Goal: Task Accomplishment & Management: Manage account settings

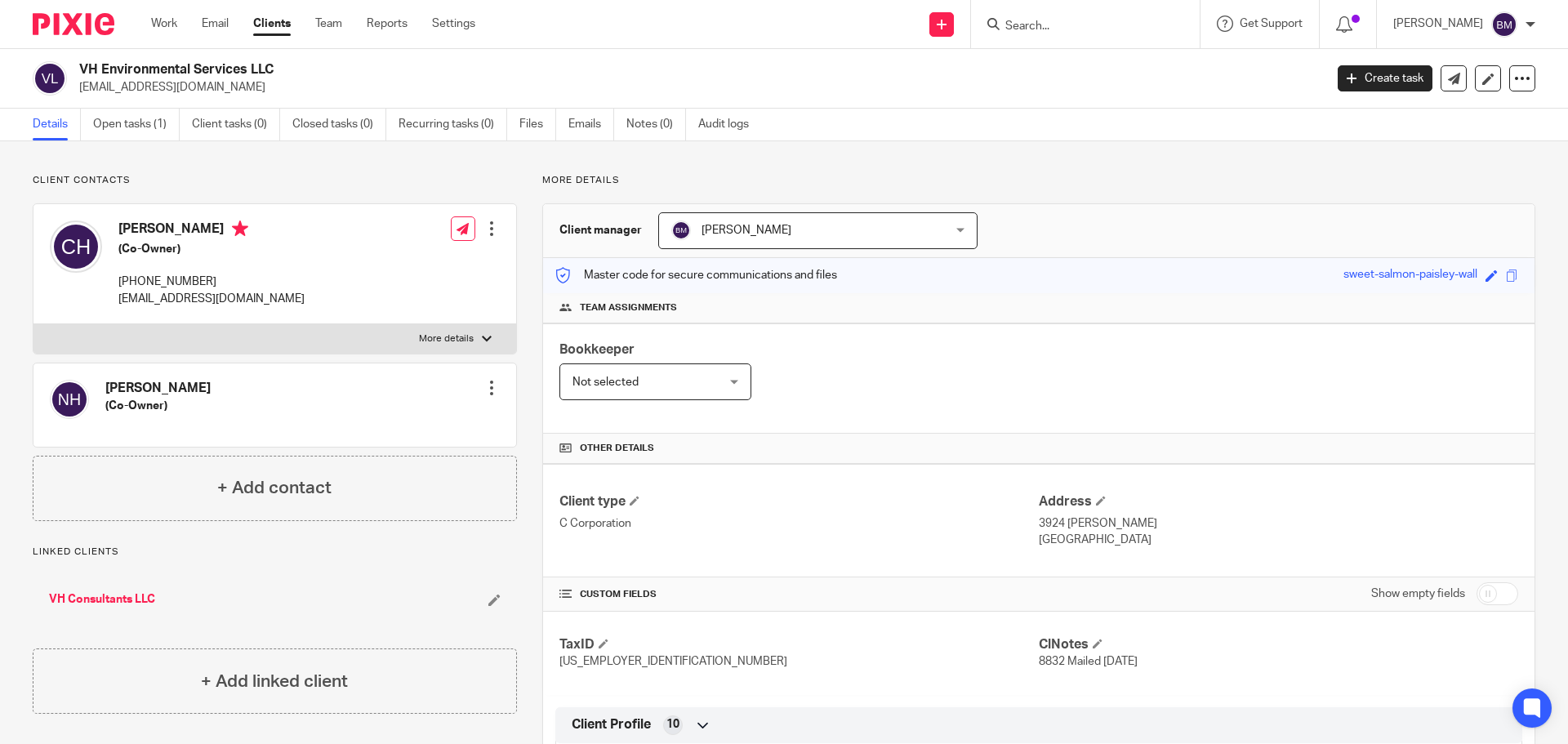
click at [1073, 22] on input "Search" at bounding box center [1077, 26] width 147 height 14
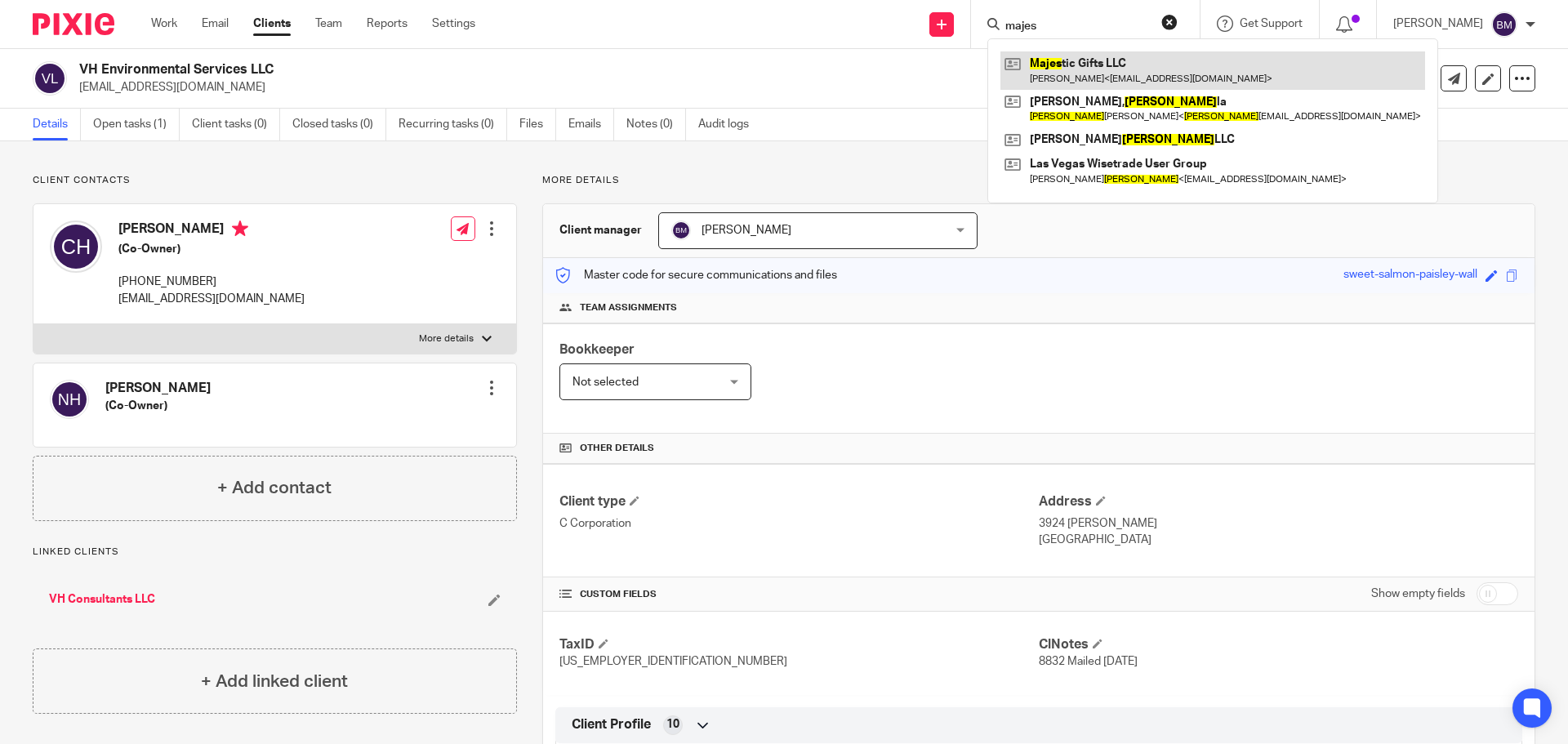
type input "majes"
click at [1093, 76] on link at bounding box center [1212, 70] width 425 height 37
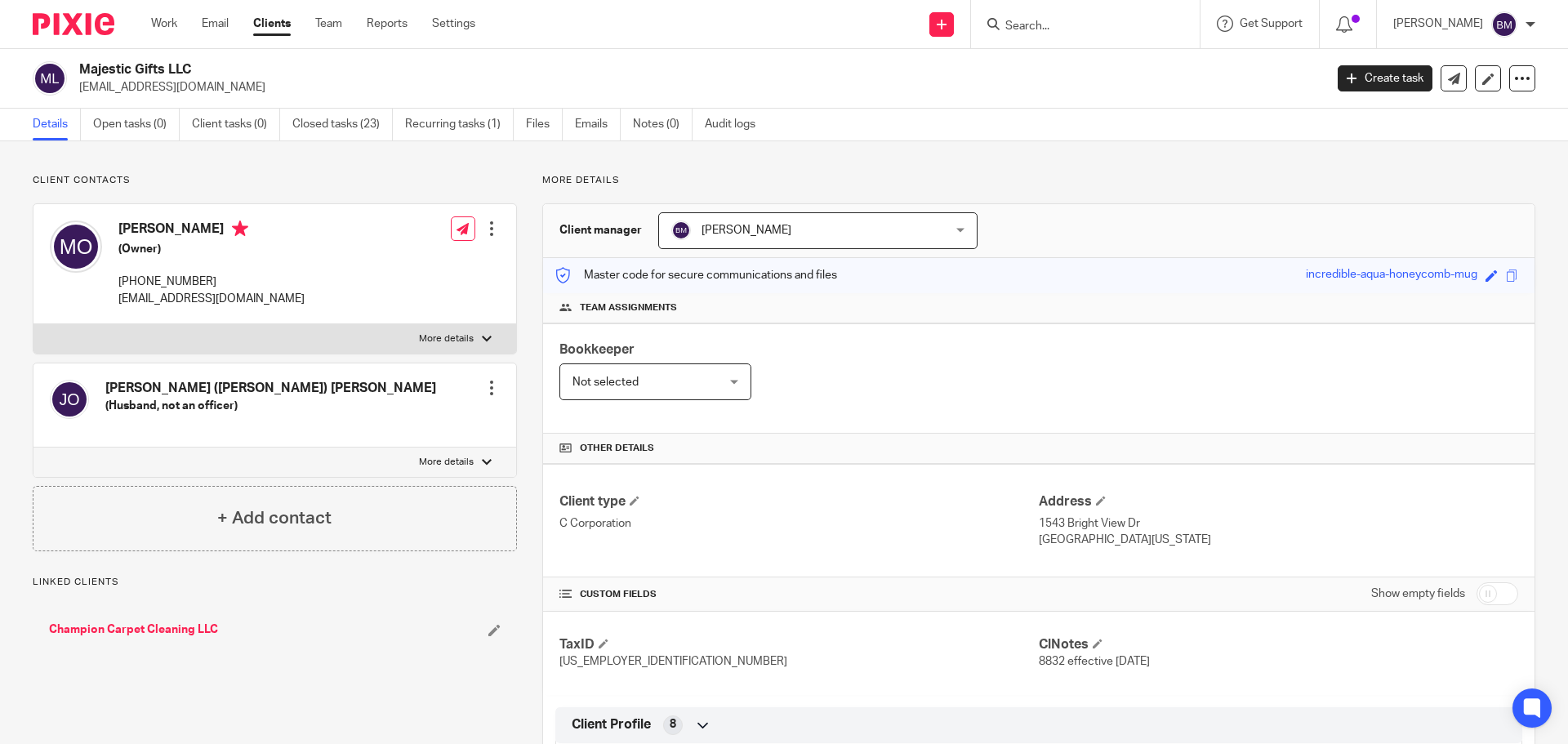
click at [1494, 593] on input "checkbox" at bounding box center [1496, 594] width 42 height 23
checkbox input "true"
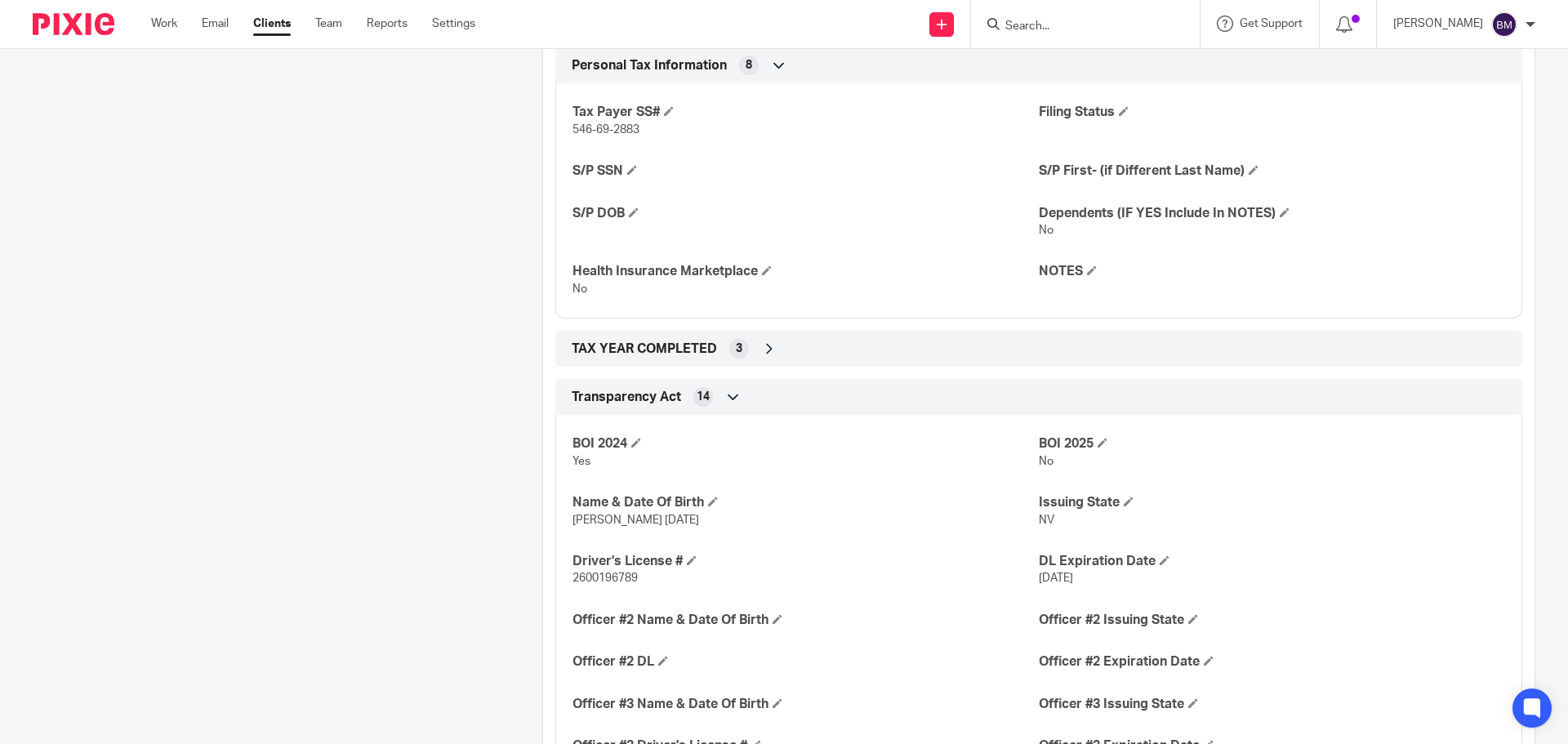
scroll to position [2806, 0]
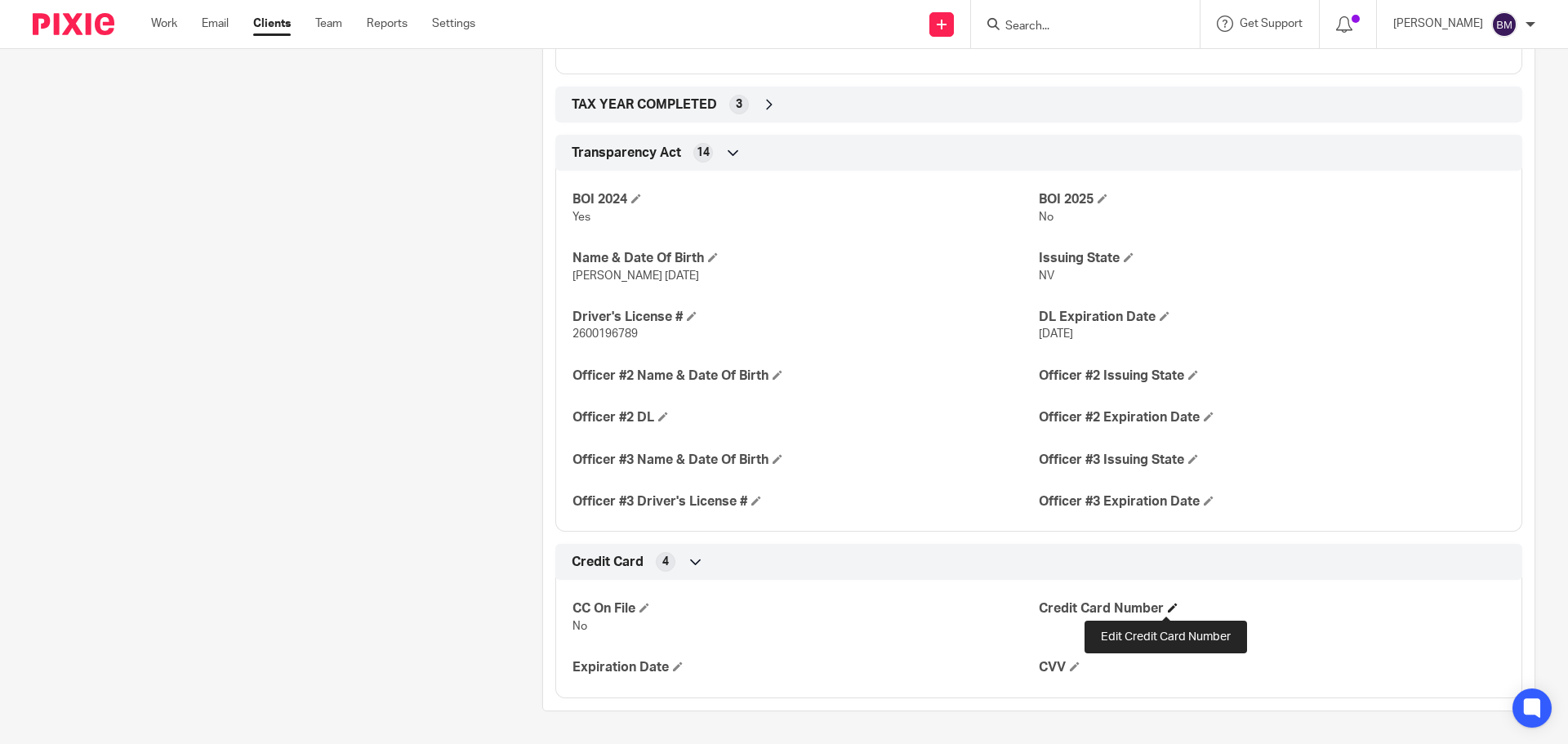
click at [1168, 606] on span at bounding box center [1173, 608] width 10 height 10
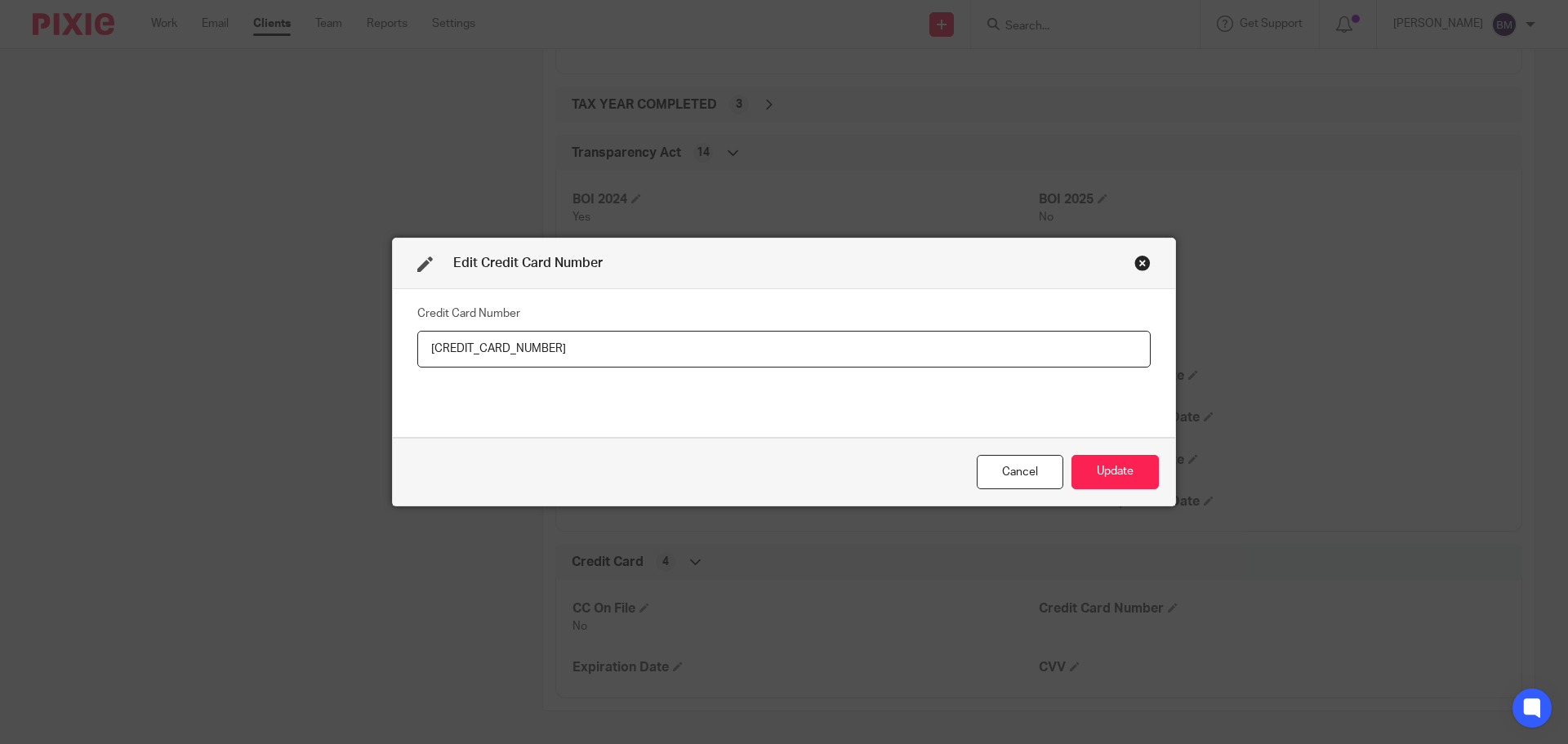
type input "5474 1519 4342 6293"
click at [785, 409] on div "Credit Card Number 5474 1519 4342 6293" at bounding box center [784, 363] width 733 height 123
click at [1103, 465] on button "Update" at bounding box center [1115, 472] width 88 height 35
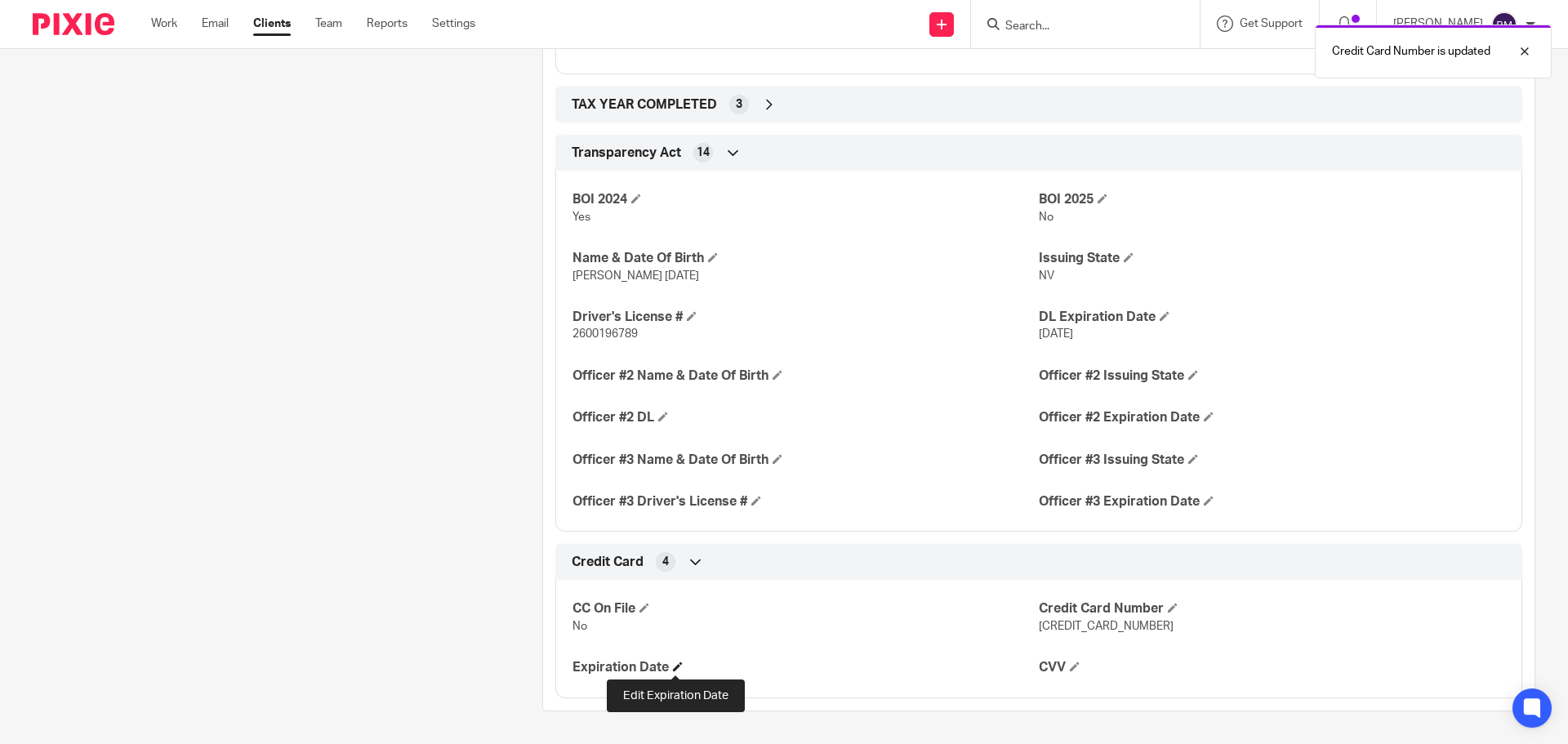
click at [677, 666] on span at bounding box center [678, 667] width 10 height 10
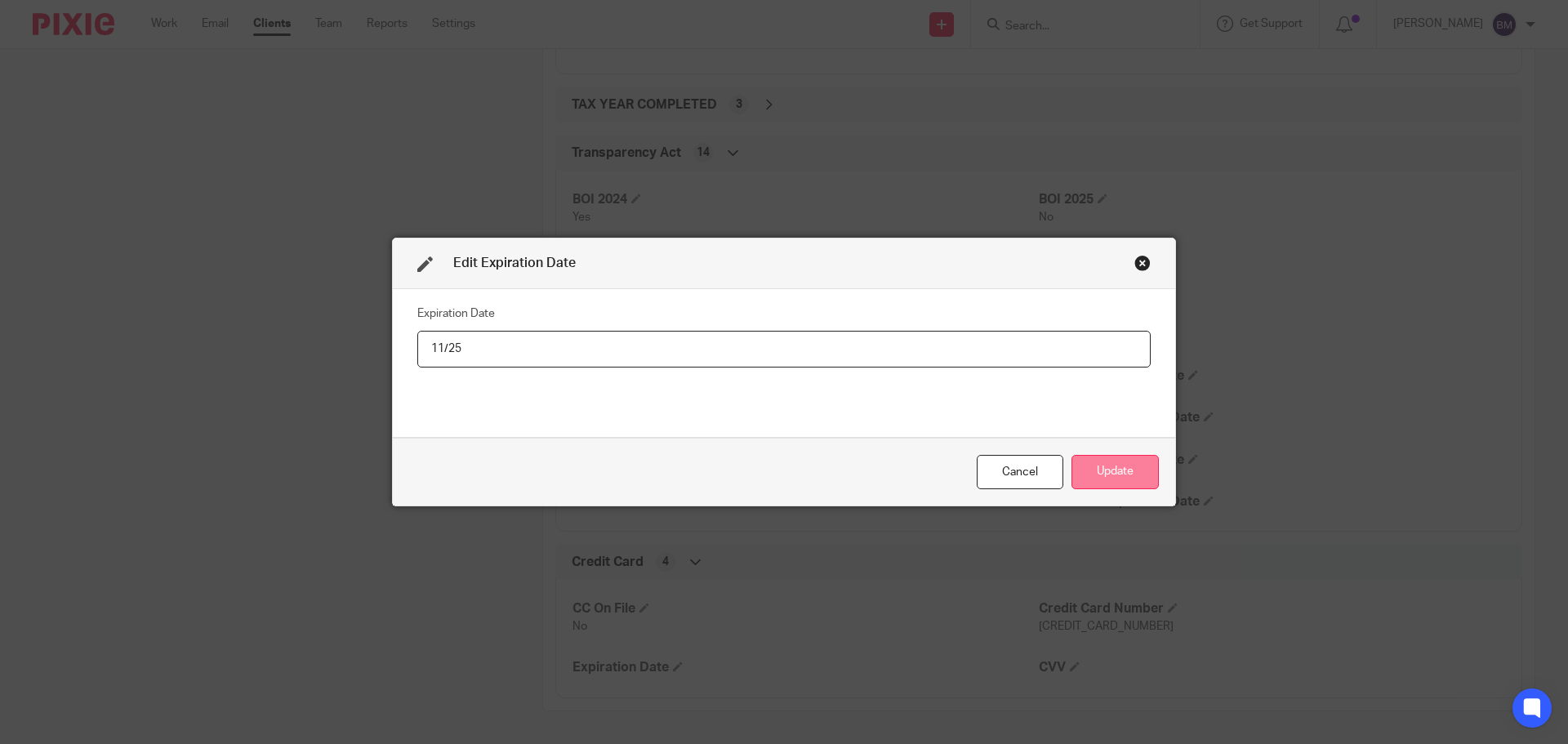
type input "11/25"
click at [1100, 466] on button "Update" at bounding box center [1115, 472] width 88 height 35
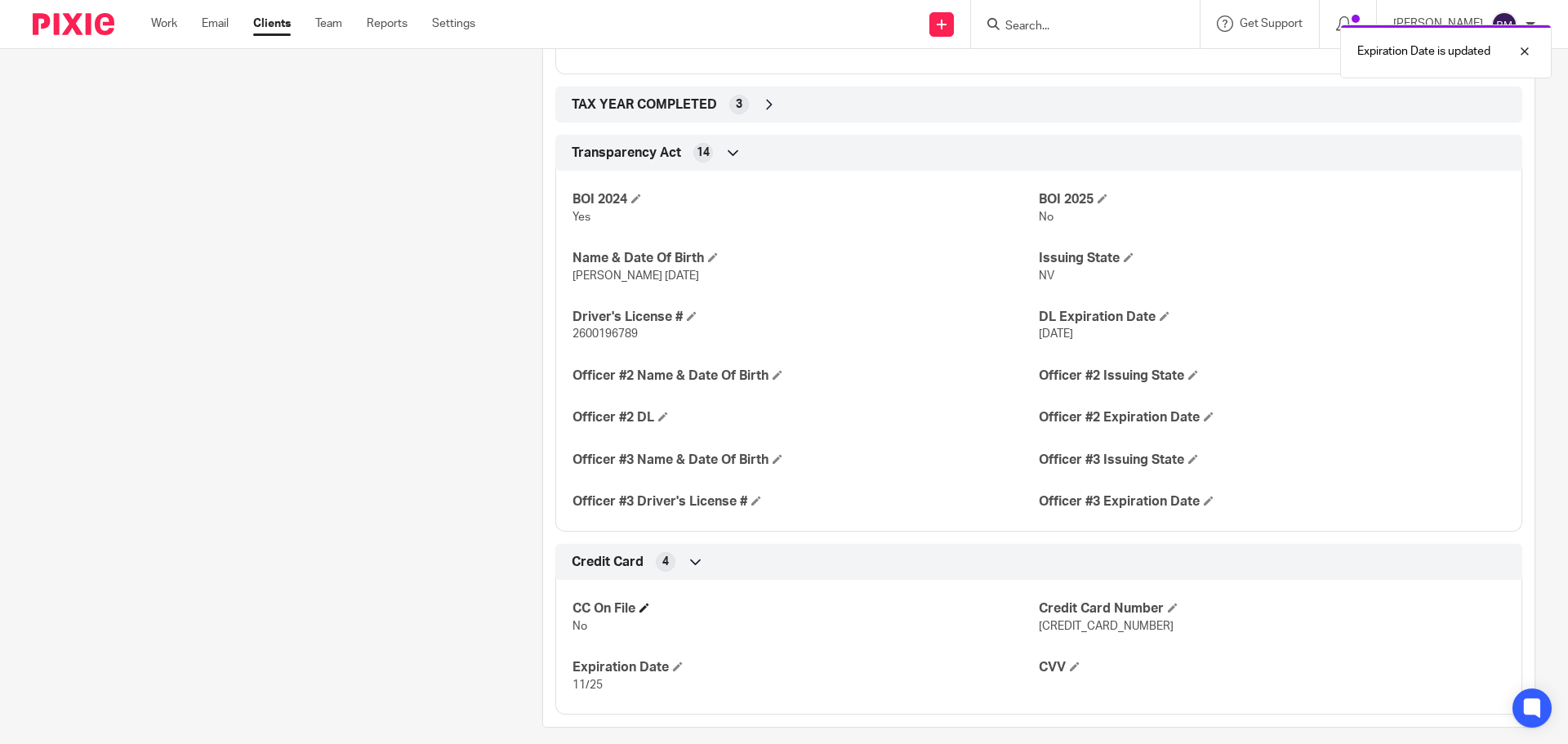
click at [642, 601] on h4 "CC On File" at bounding box center [805, 609] width 466 height 17
click at [643, 604] on span at bounding box center [645, 608] width 10 height 10
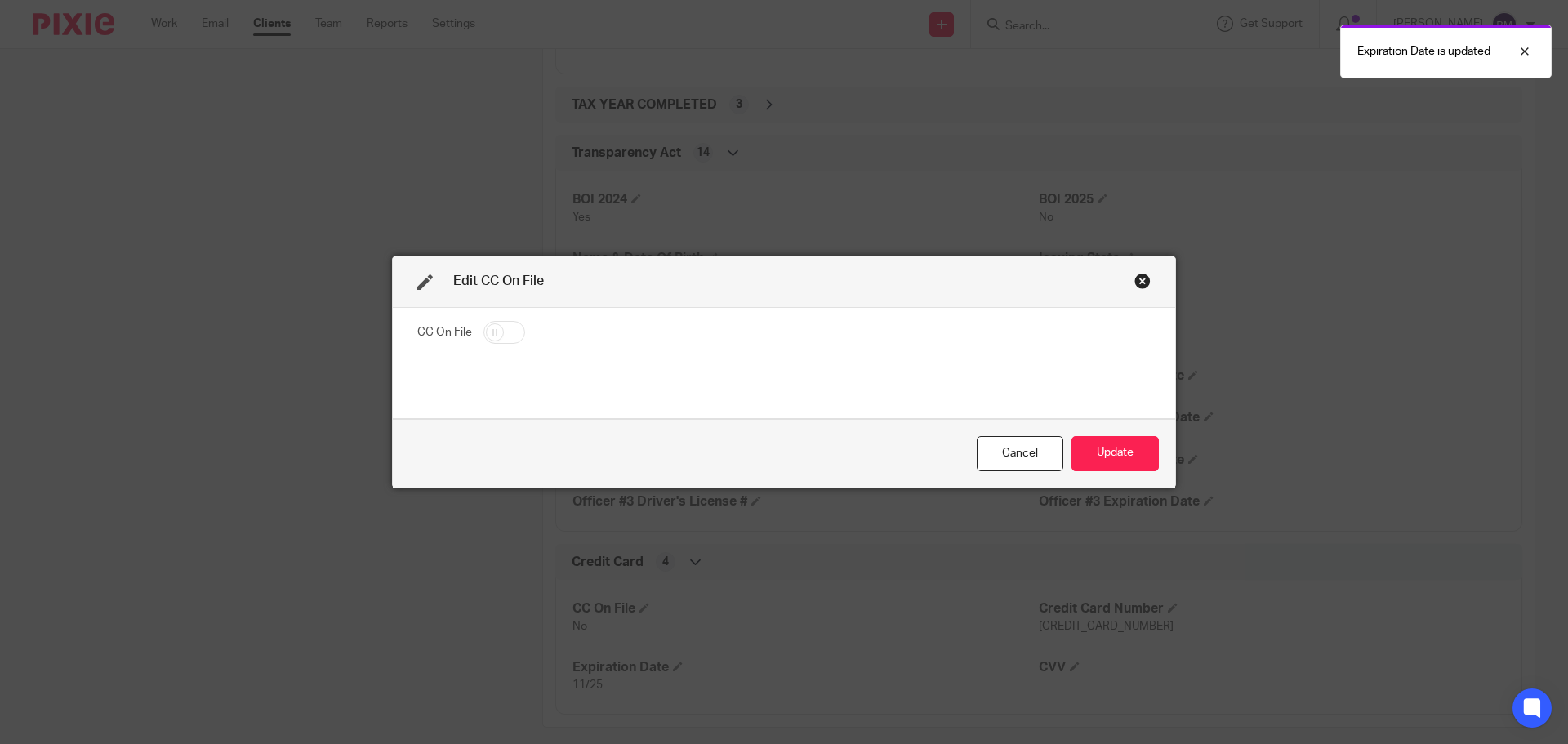
click at [509, 331] on input "checkbox" at bounding box center [504, 332] width 42 height 23
checkbox input "true"
click at [1116, 463] on button "Update" at bounding box center [1115, 453] width 88 height 35
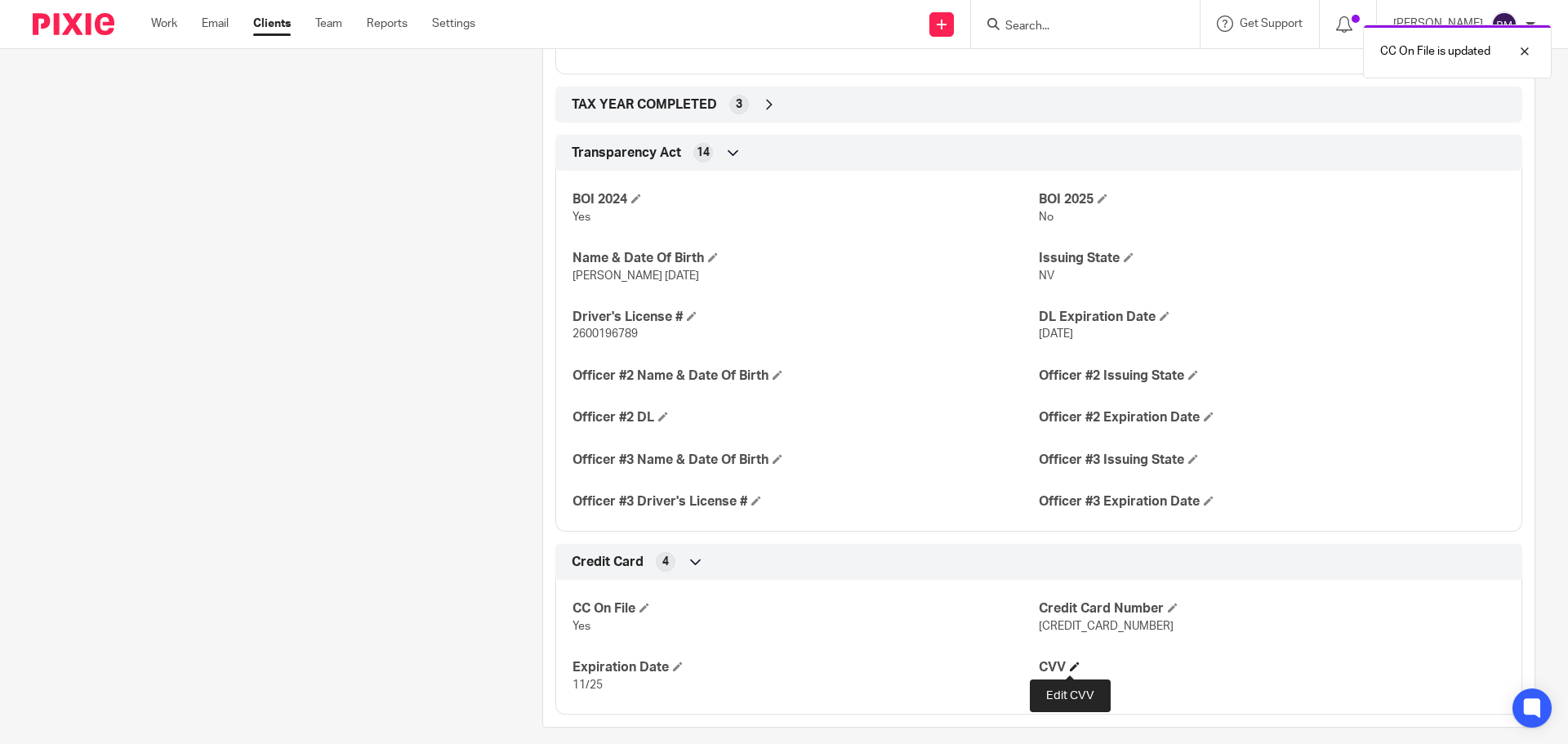
click at [1070, 670] on span at bounding box center [1075, 667] width 10 height 10
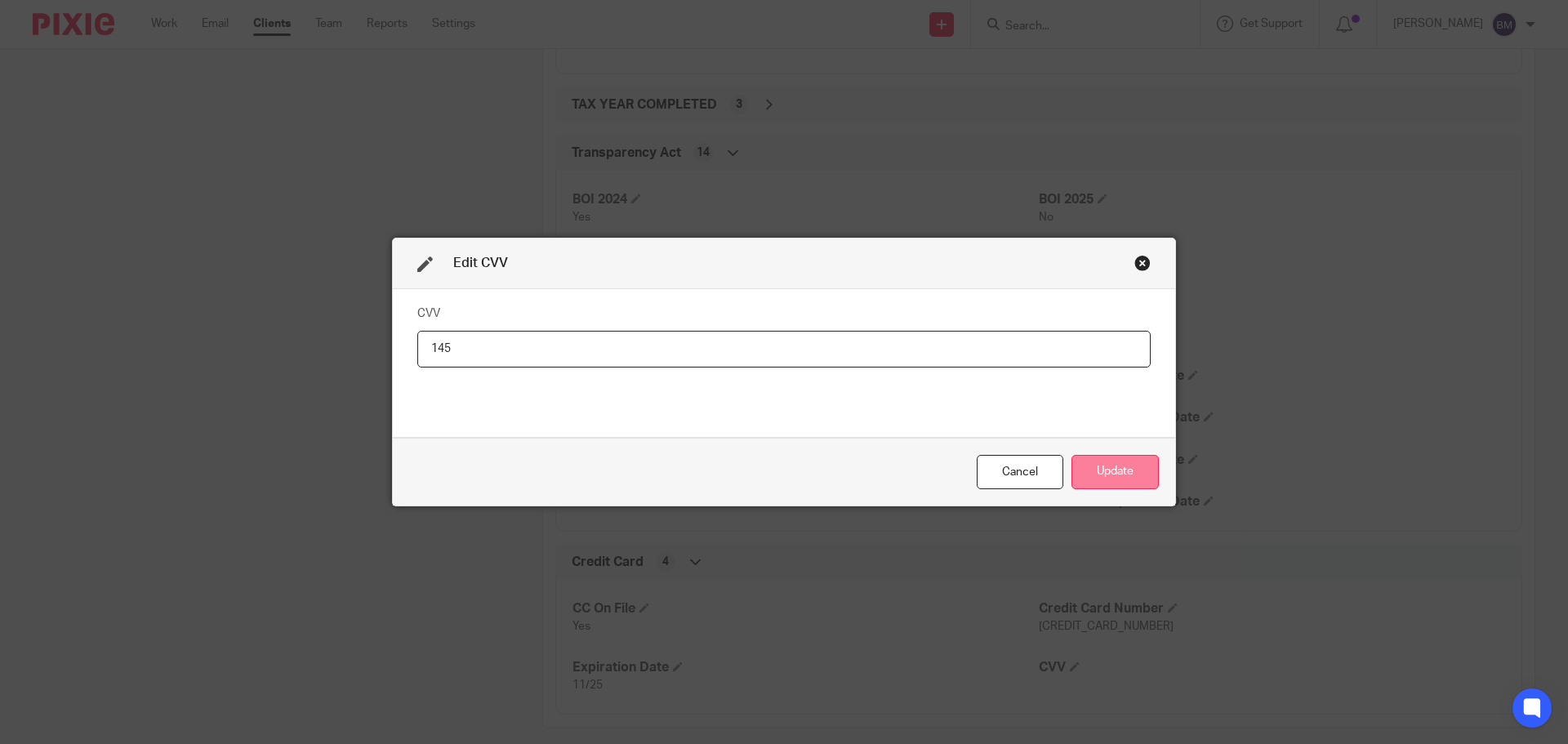
type input "145"
click at [1090, 479] on button "Update" at bounding box center [1115, 472] width 88 height 35
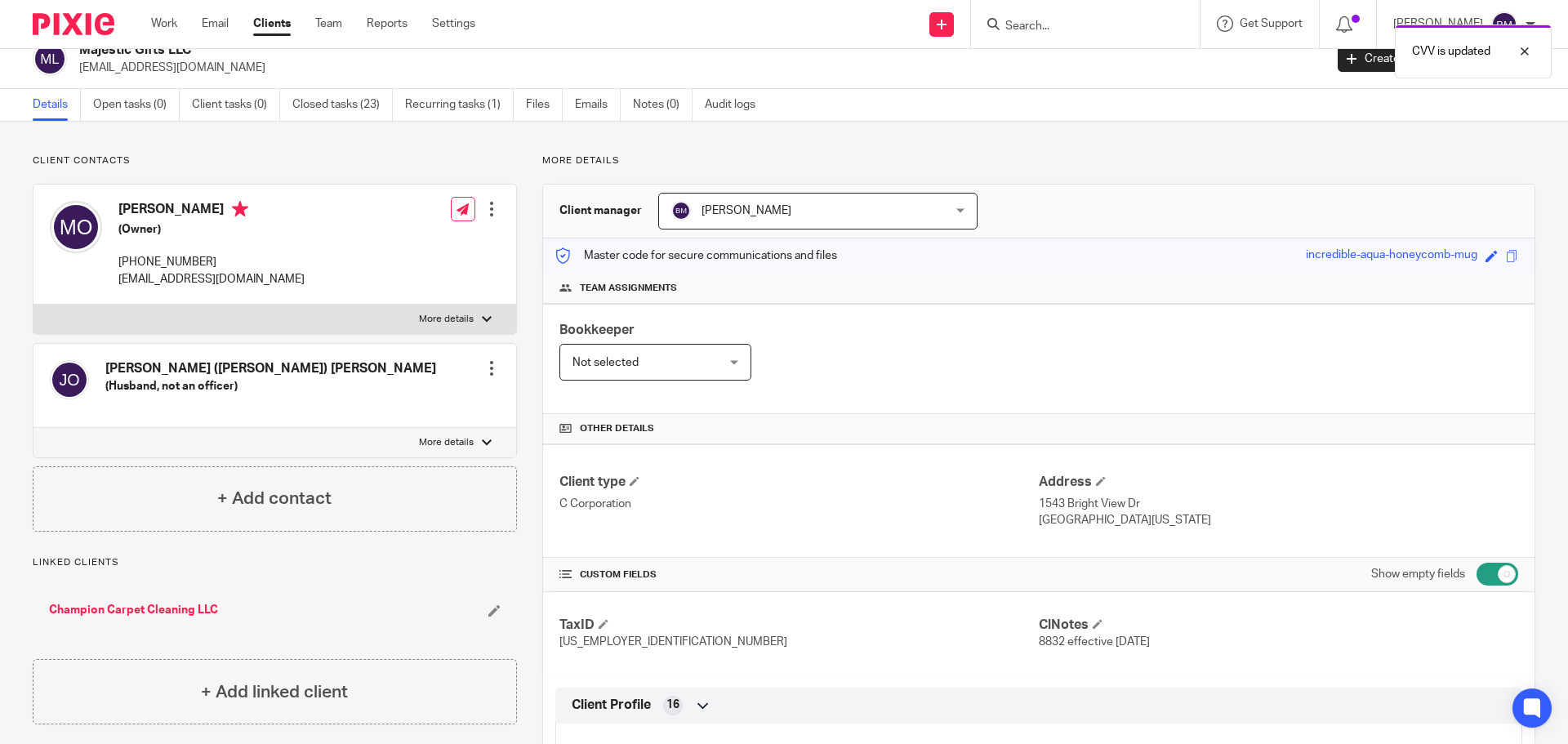
scroll to position [0, 0]
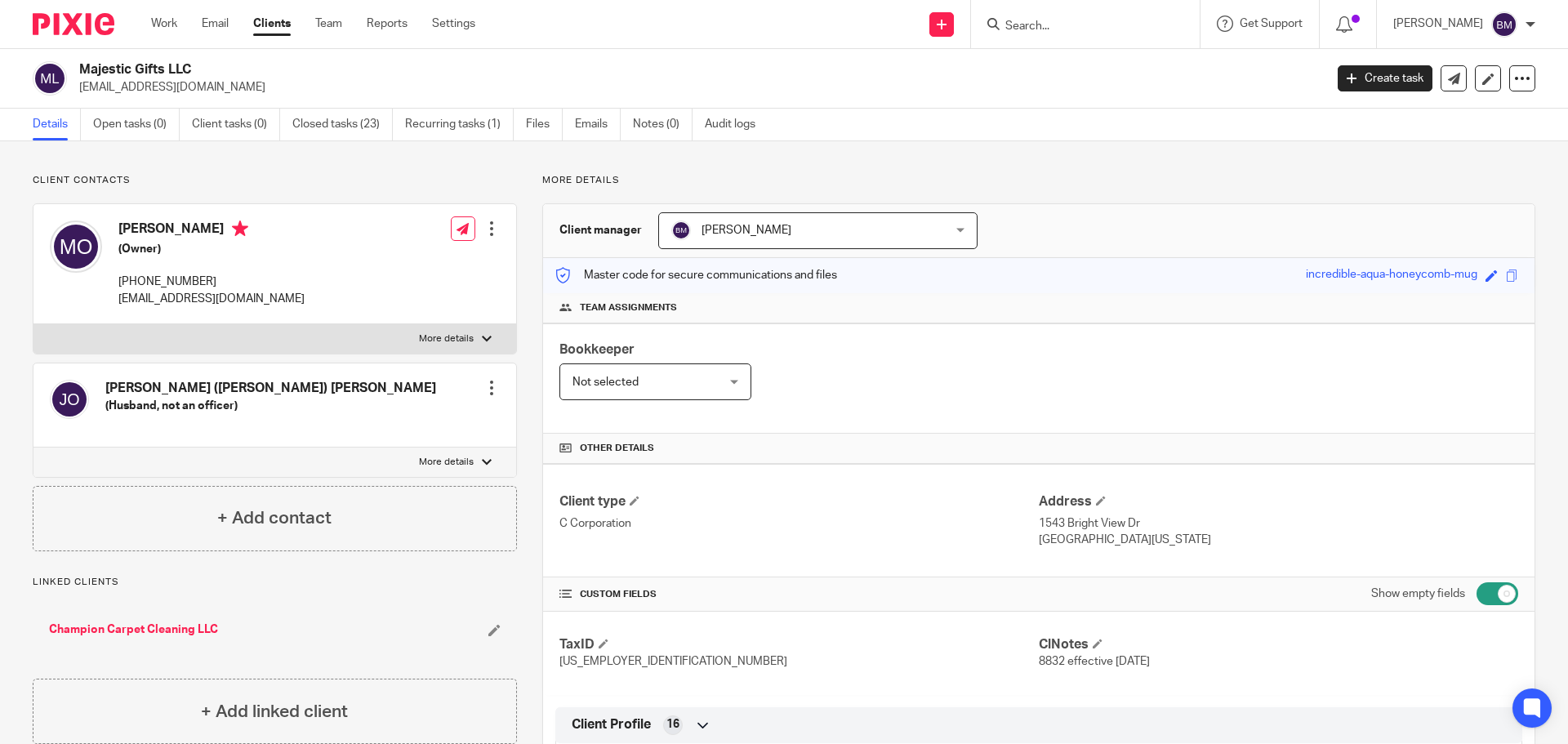
click at [1046, 28] on input "Search" at bounding box center [1077, 26] width 147 height 14
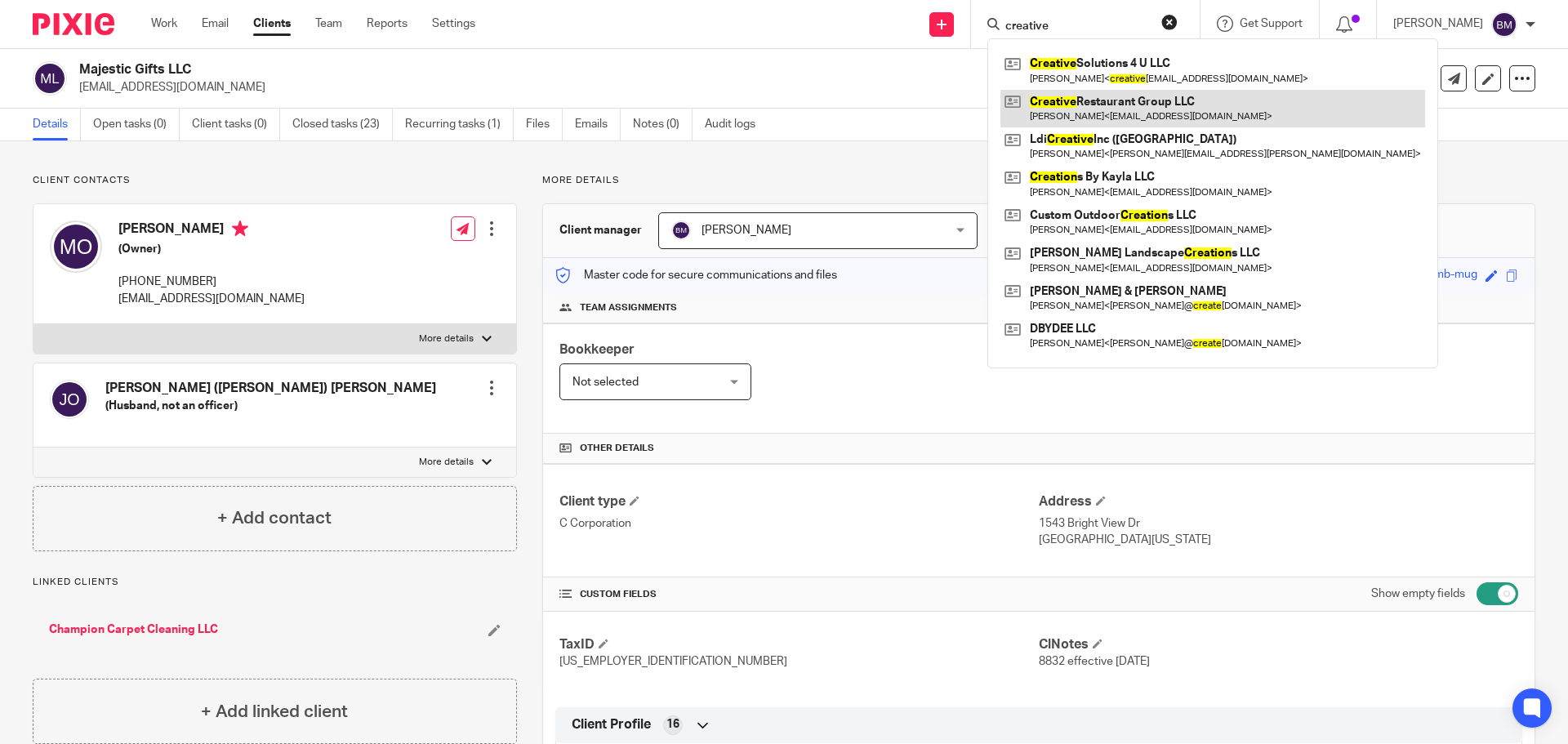
type input "creative"
click at [1111, 105] on link at bounding box center [1212, 108] width 425 height 37
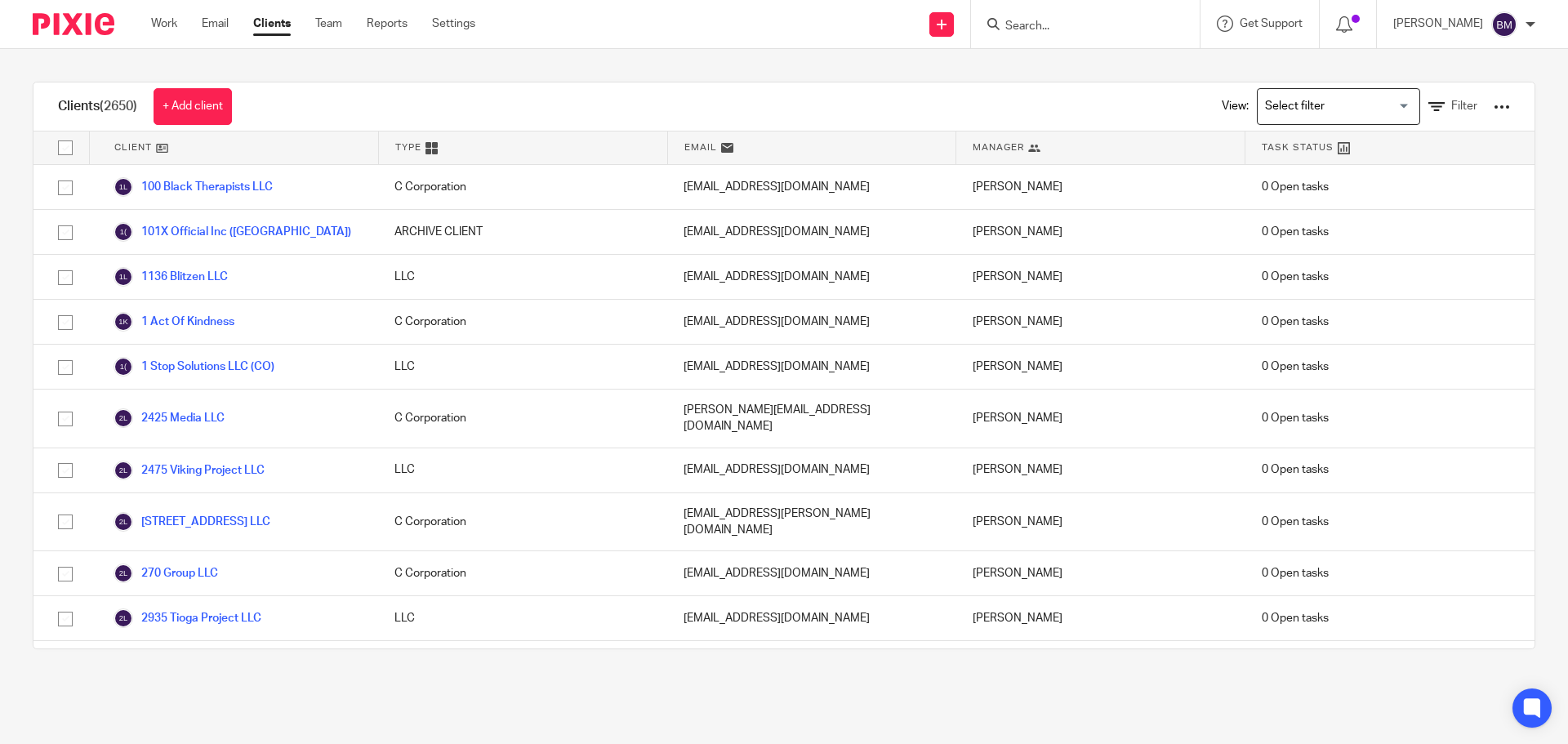
click at [1031, 25] on input "Search" at bounding box center [1077, 26] width 147 height 14
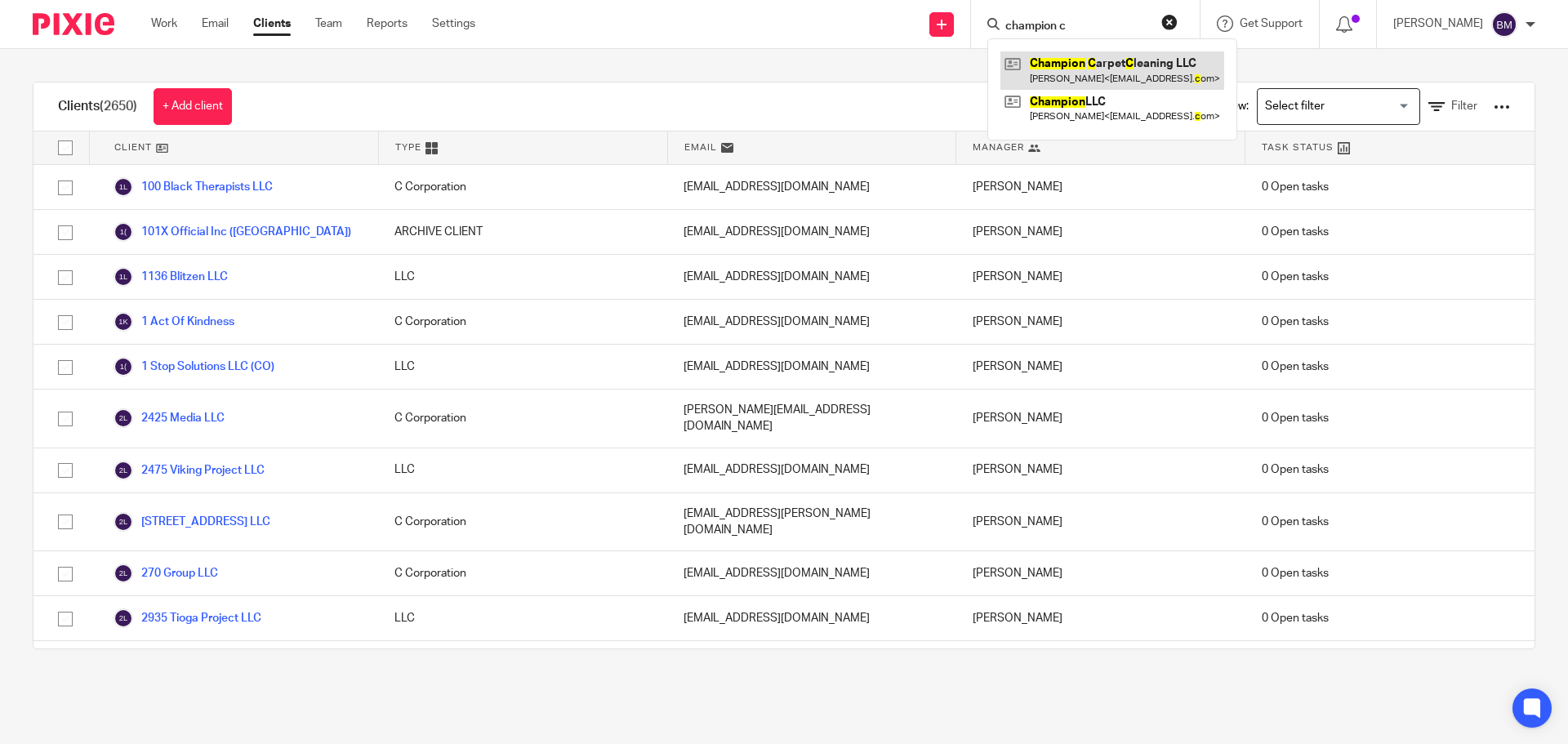
type input "champion c"
click at [1077, 55] on link at bounding box center [1111, 70] width 224 height 37
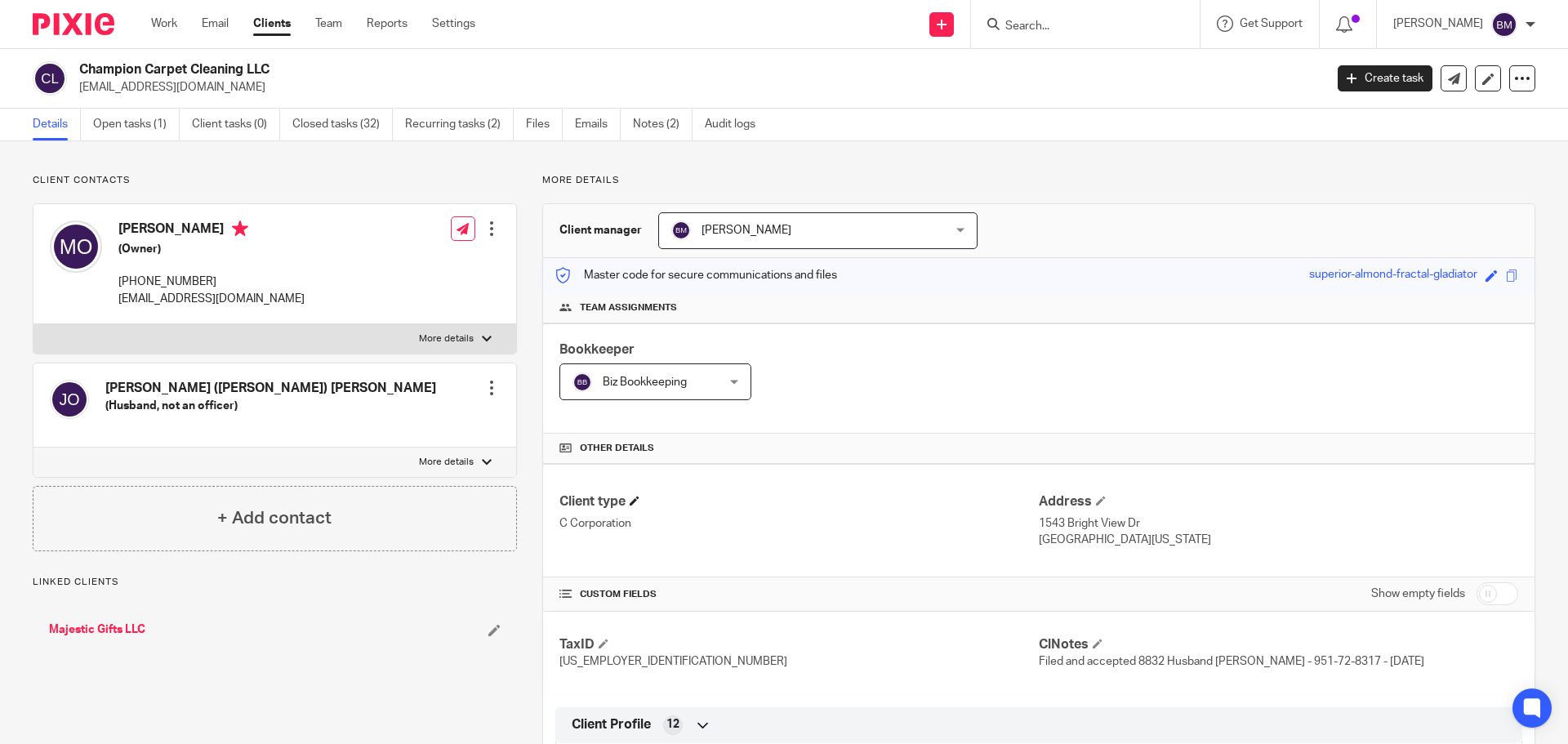
drag, startPoint x: 1493, startPoint y: 595, endPoint x: 938, endPoint y: 509, distance: 561.6
click at [1485, 595] on input "checkbox" at bounding box center [1496, 594] width 42 height 23
checkbox input "true"
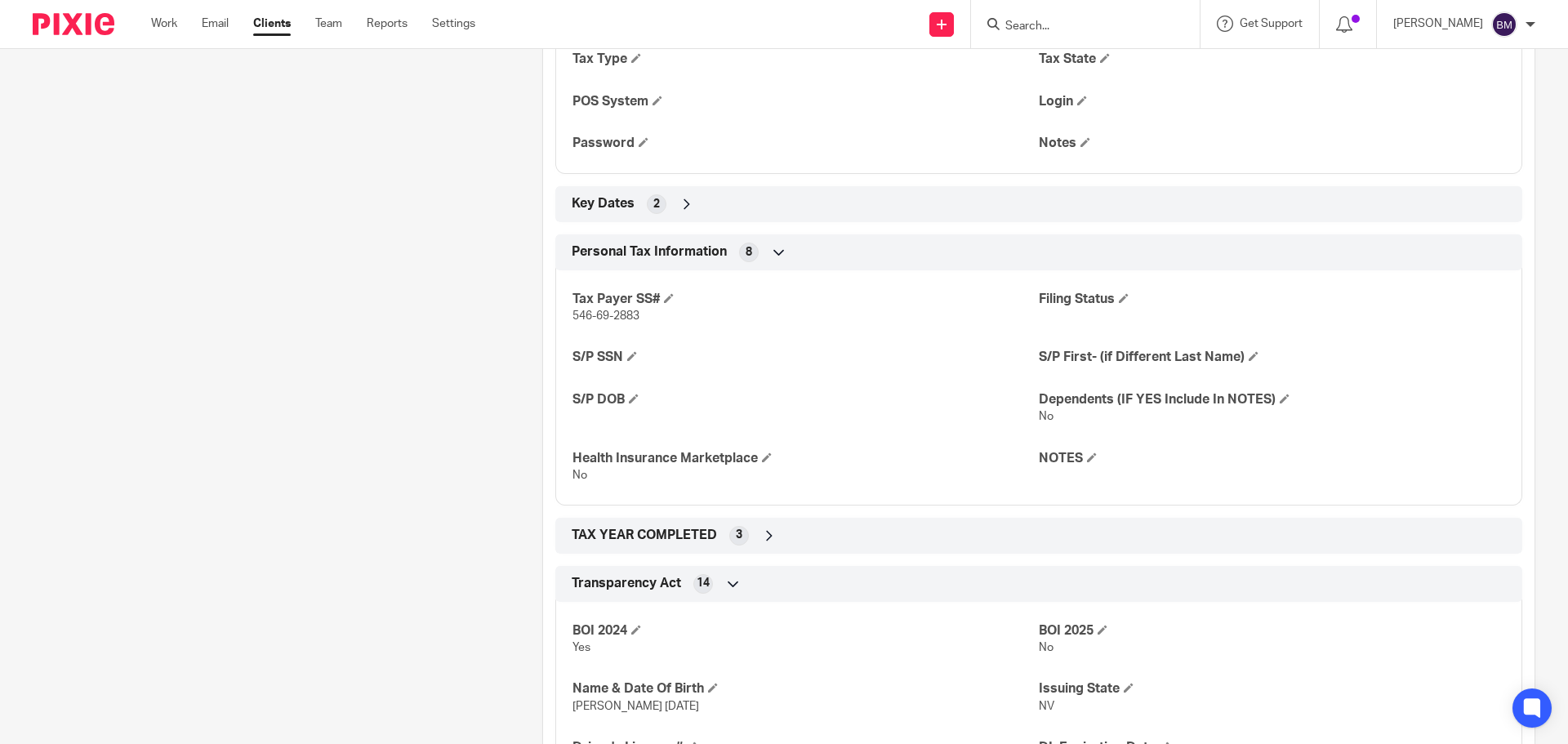
scroll to position [2846, 0]
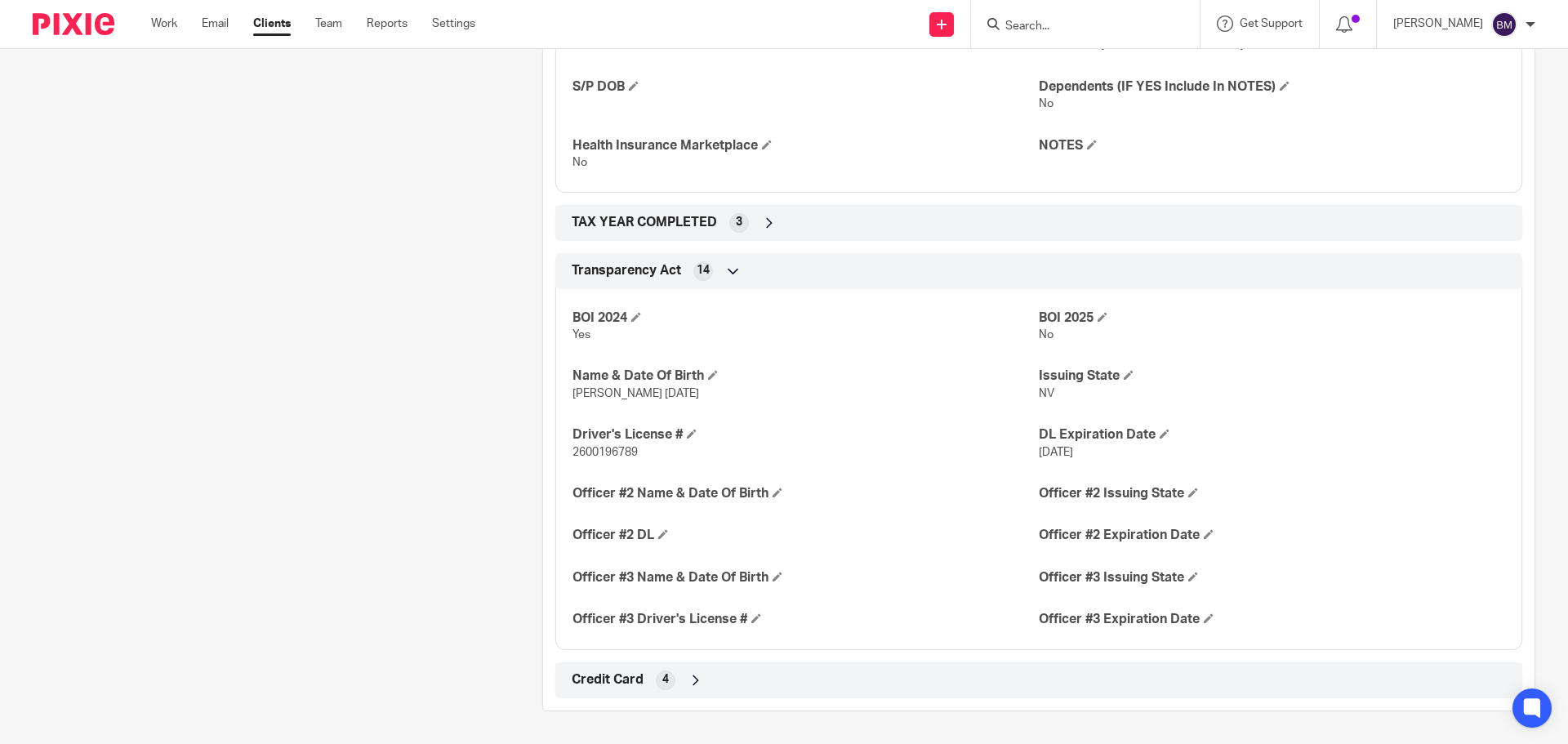
click at [695, 678] on icon at bounding box center [695, 680] width 16 height 16
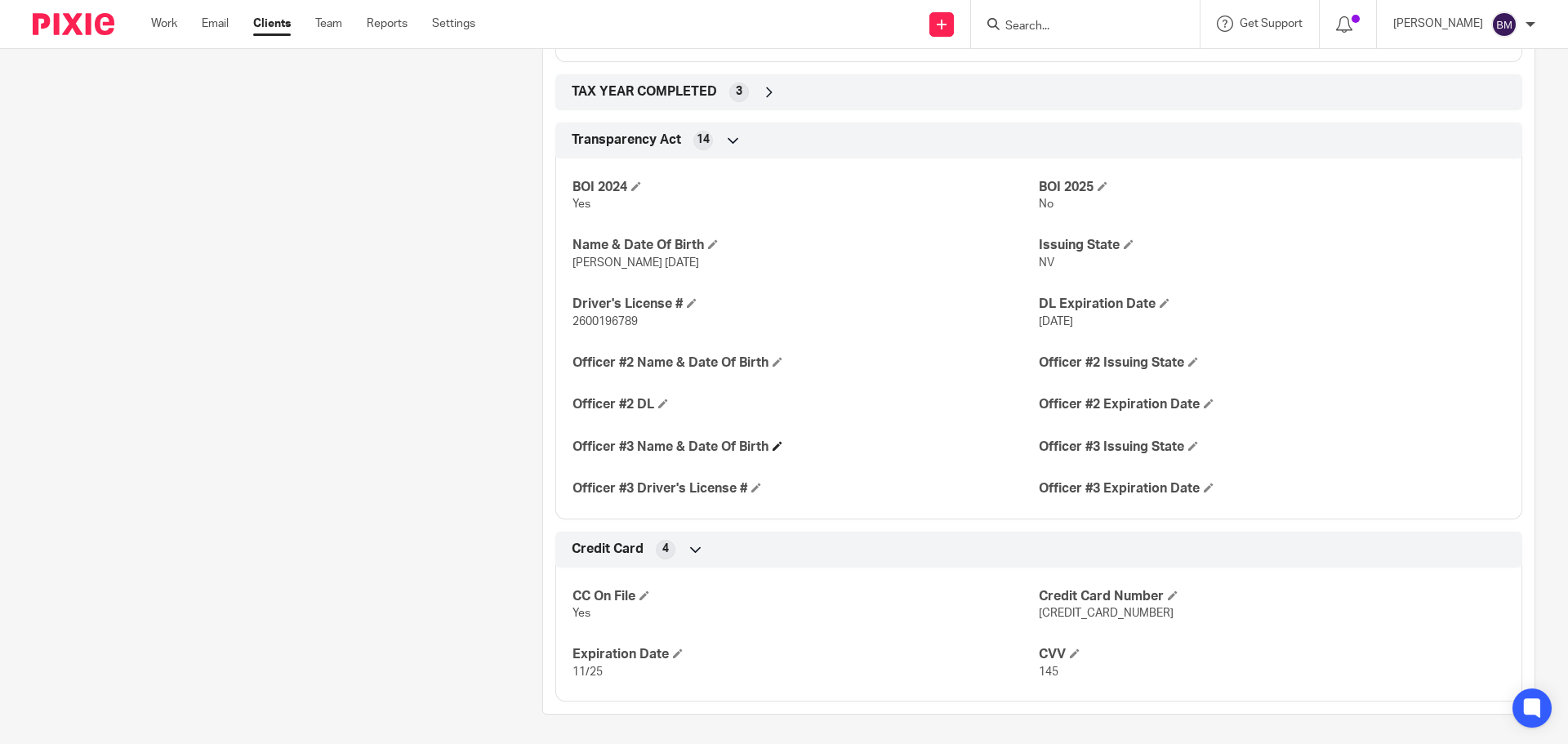
scroll to position [2979, 0]
drag, startPoint x: 1031, startPoint y: 607, endPoint x: 1151, endPoint y: 614, distance: 120.2
click at [1151, 614] on p "5474 1519 4342 6293" at bounding box center [1271, 610] width 466 height 16
copy span "5474 1519 4342 6293"
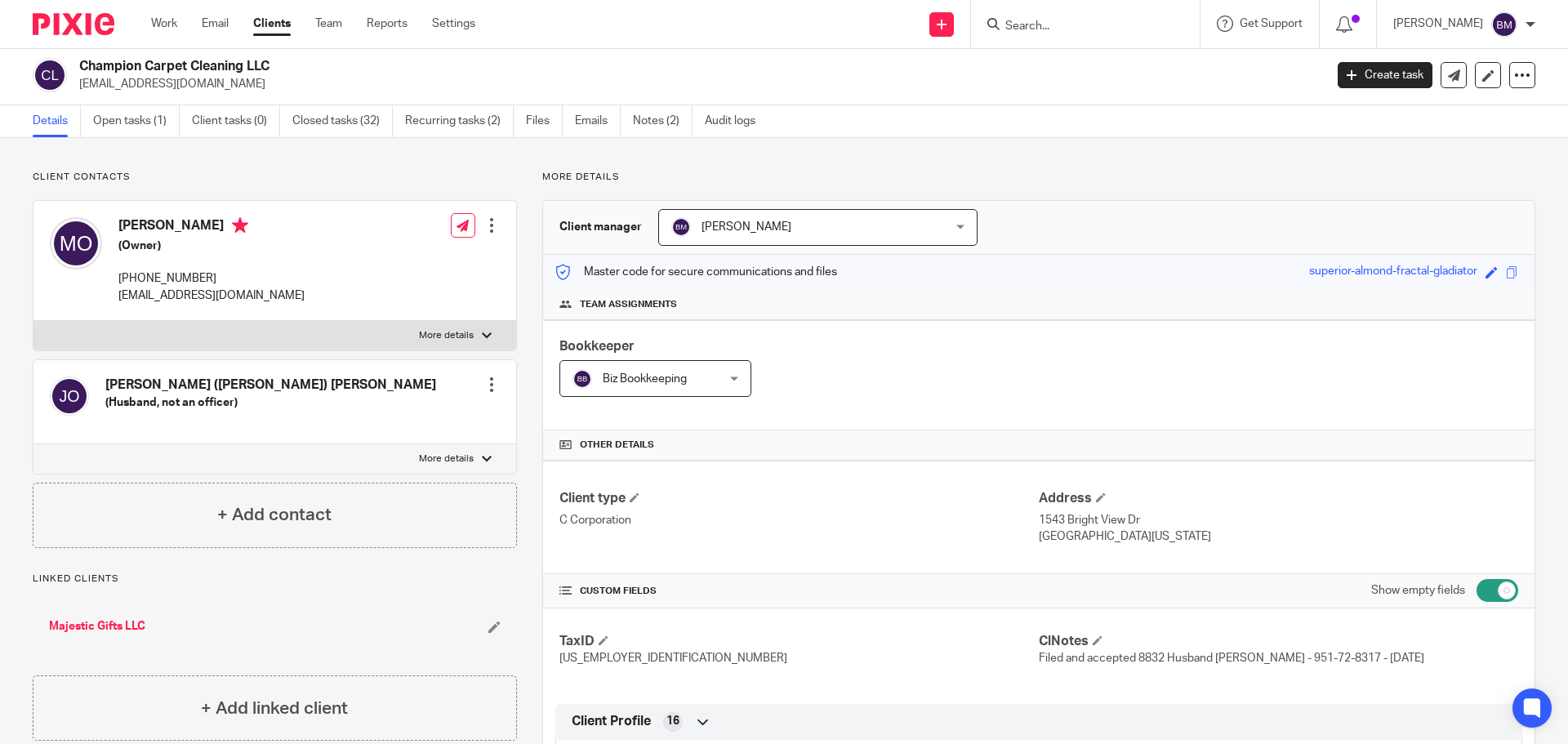
scroll to position [0, 0]
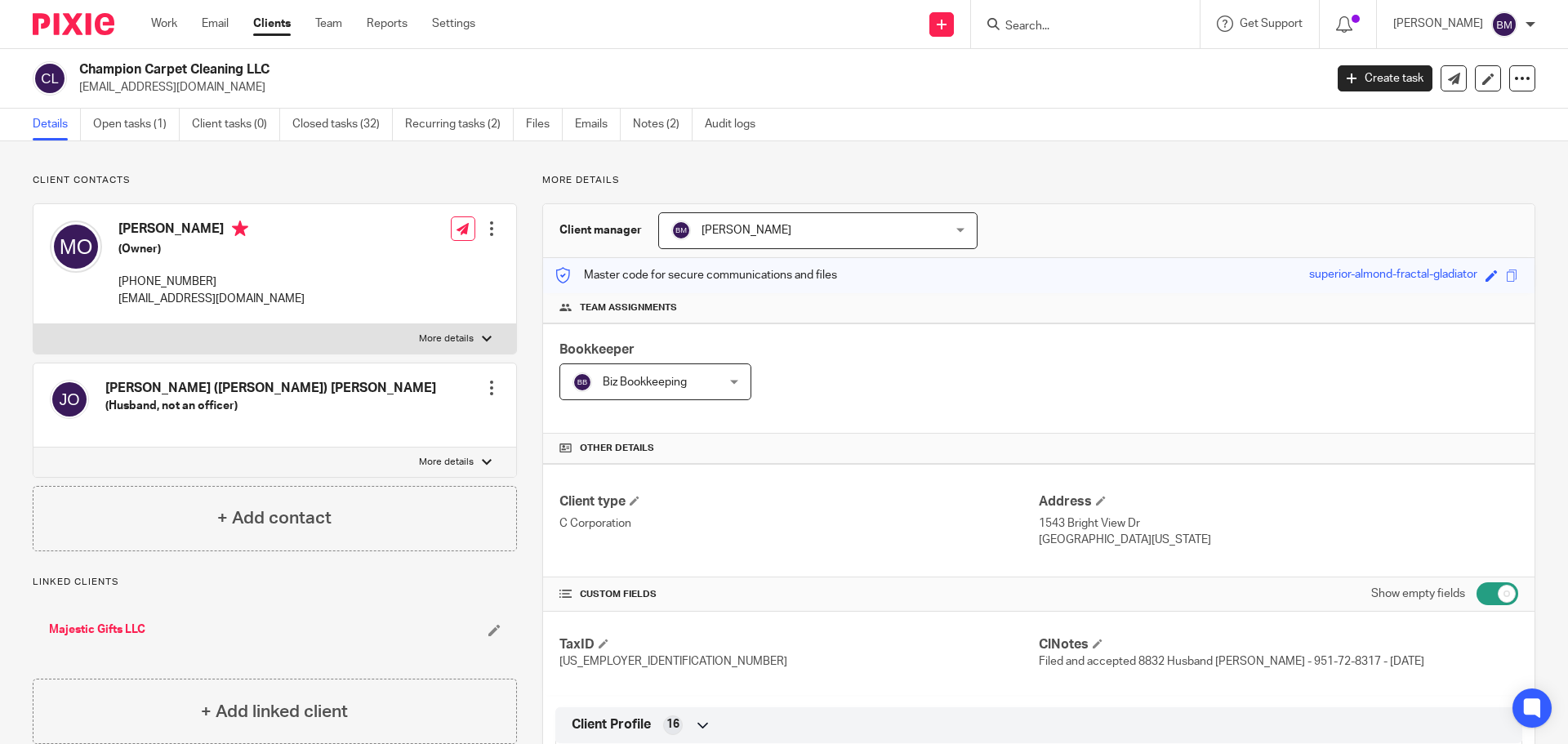
click at [275, 19] on link "Clients" at bounding box center [272, 23] width 37 height 16
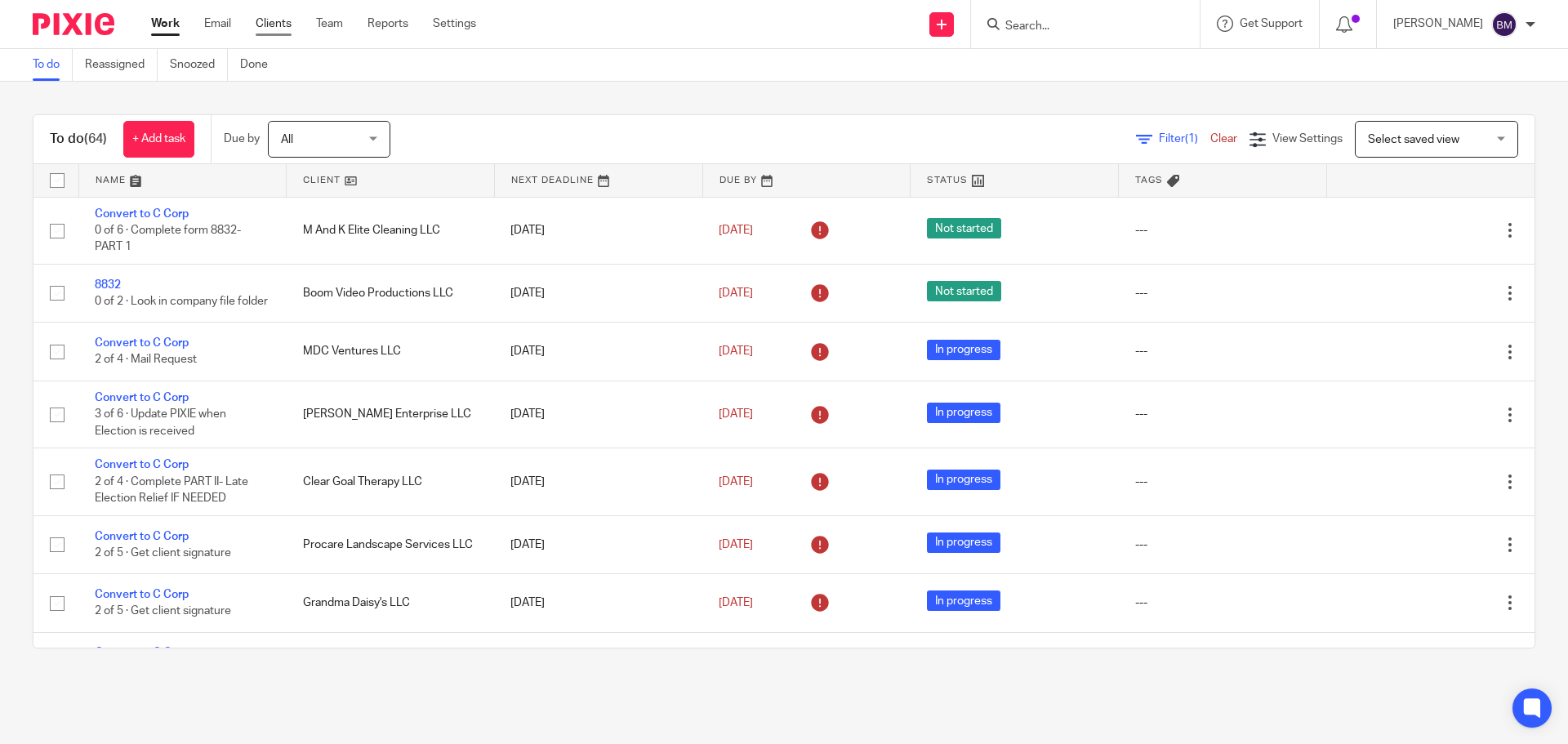
click at [279, 25] on link "Clients" at bounding box center [273, 23] width 36 height 16
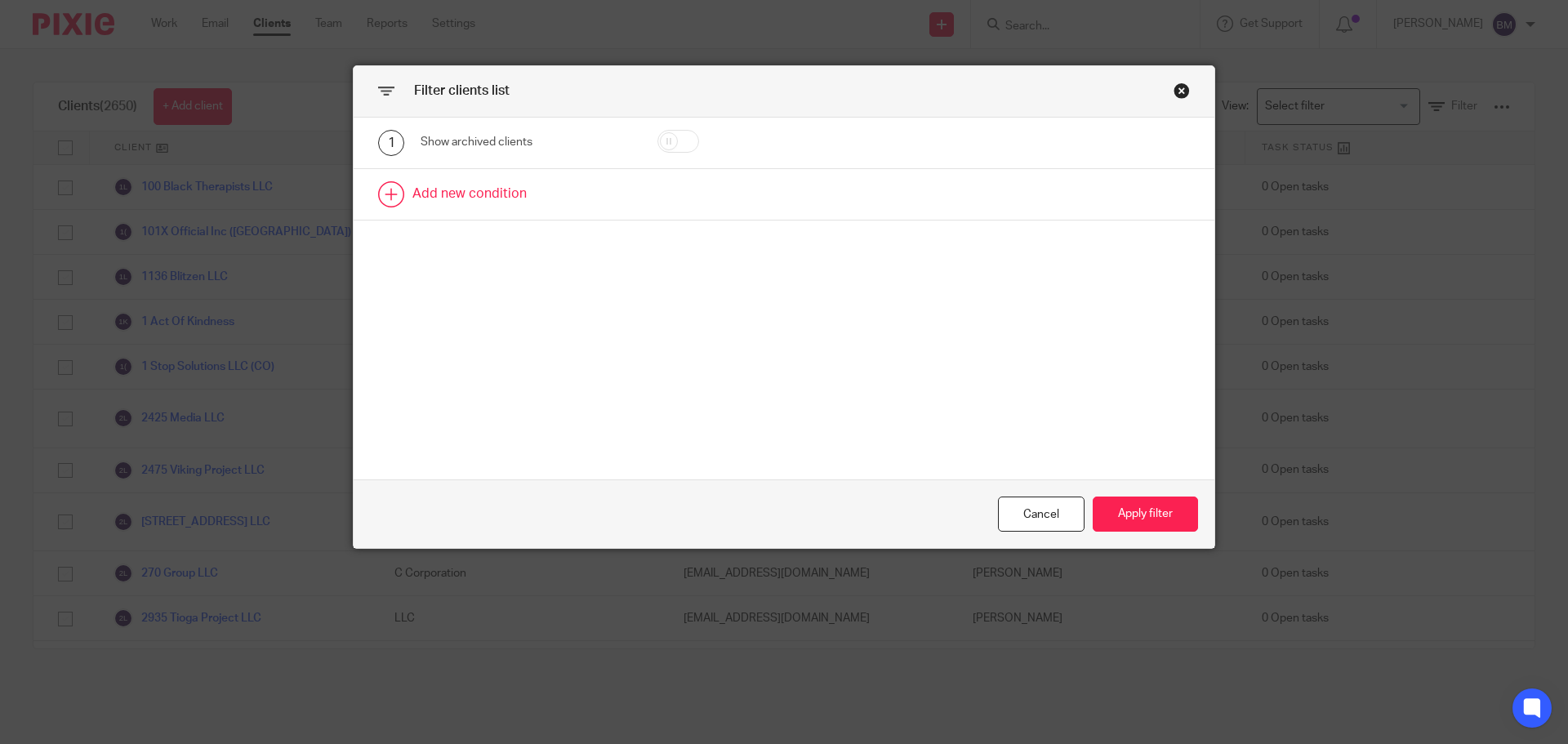
click at [445, 197] on link at bounding box center [784, 193] width 860 height 50
click at [445, 198] on div "Field" at bounding box center [512, 199] width 158 height 34
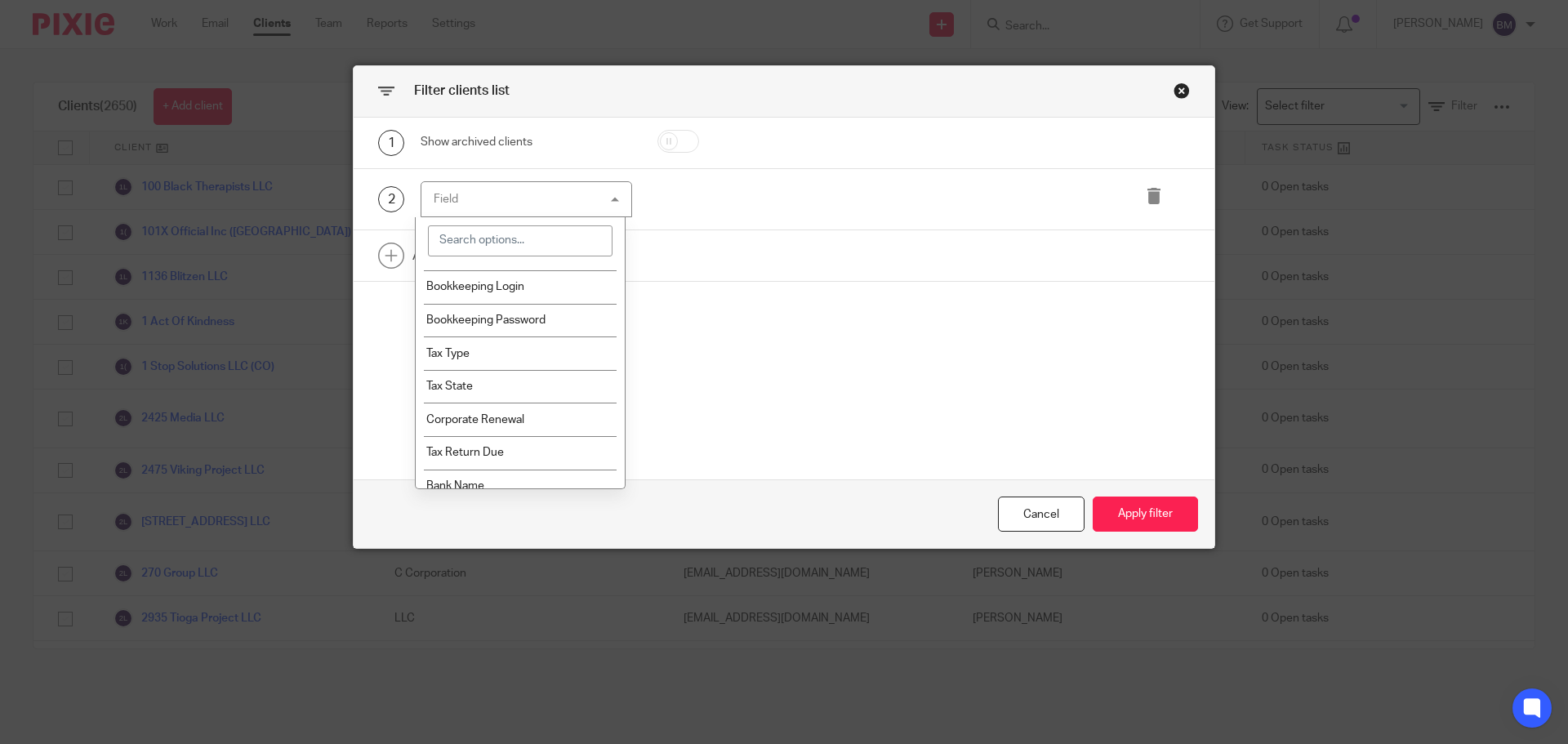
scroll to position [1226, 0]
click at [499, 373] on li "Corporate Renewal" at bounding box center [520, 382] width 210 height 33
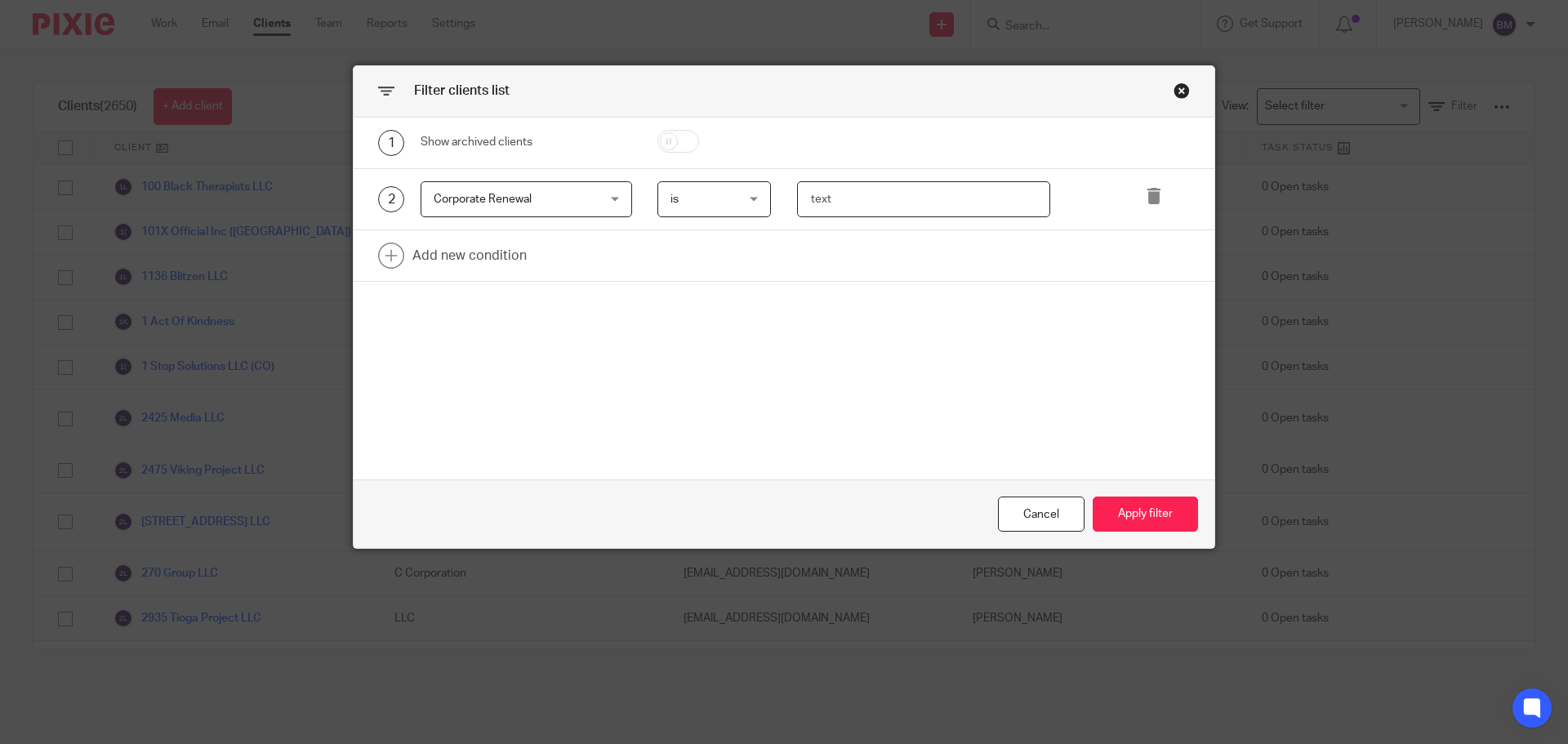
click at [809, 200] on input "text" at bounding box center [924, 199] width 254 height 37
type input "August"
click at [477, 262] on link at bounding box center [784, 255] width 860 height 50
click at [477, 262] on div "Field" at bounding box center [512, 261] width 158 height 34
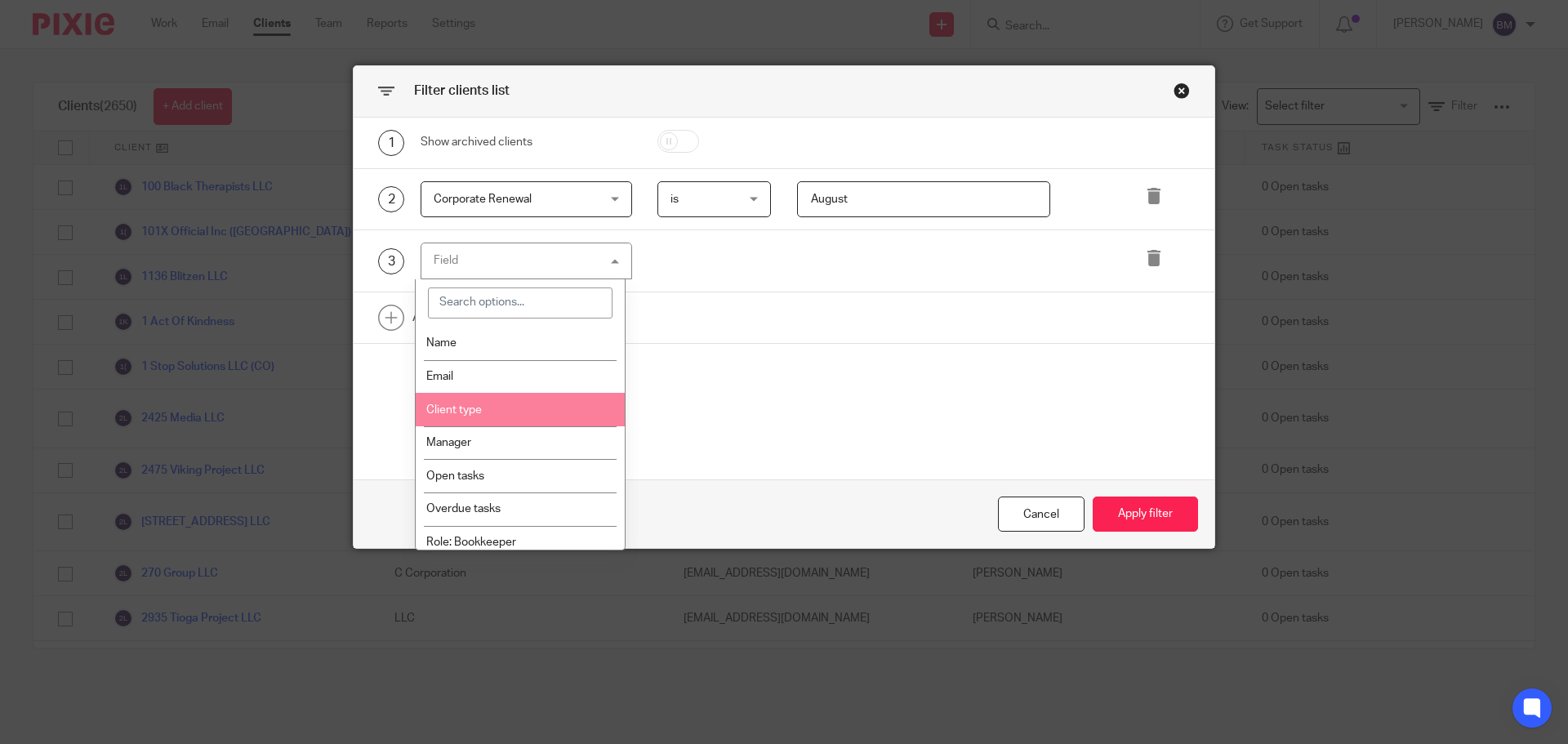
click at [504, 402] on li "Client type" at bounding box center [520, 409] width 210 height 33
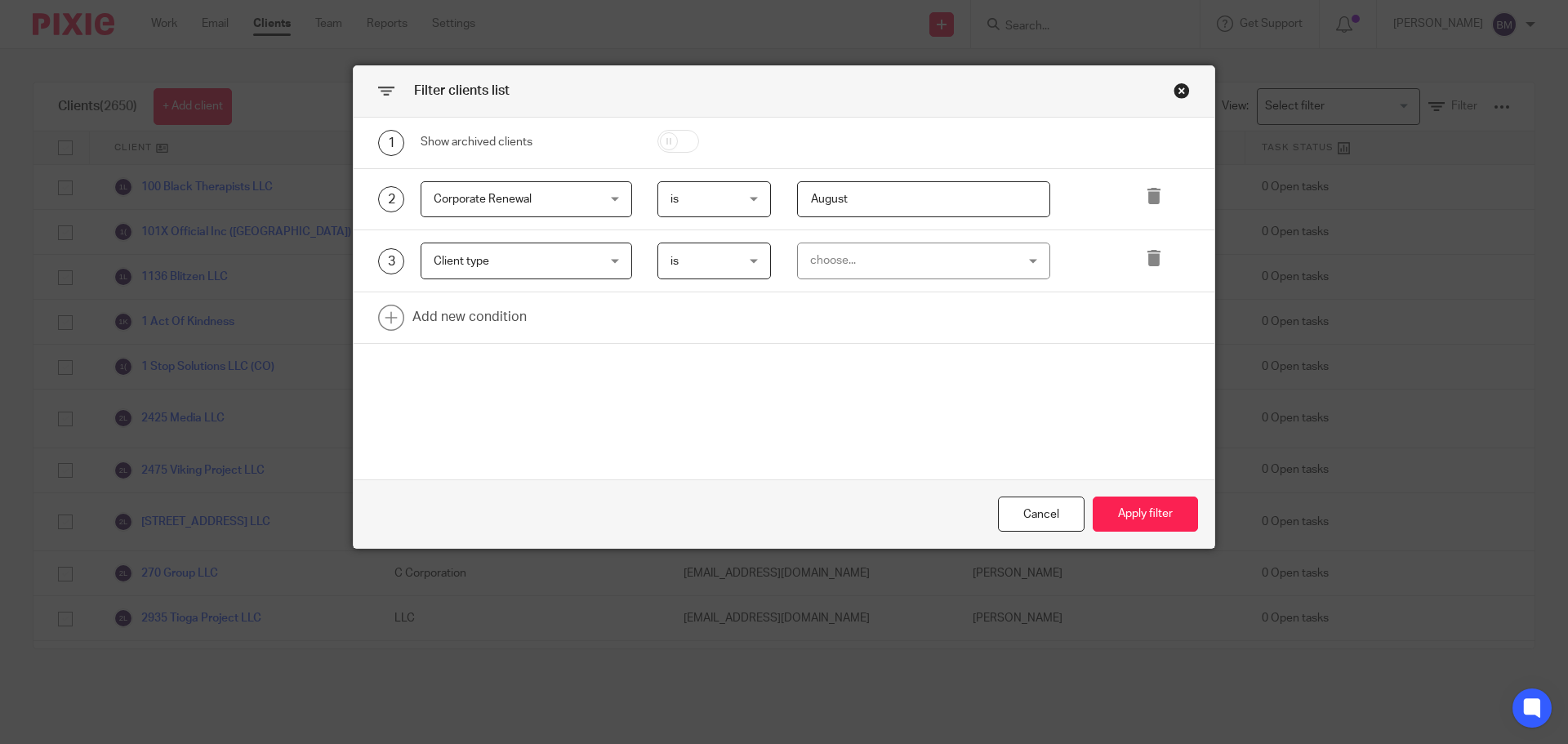
click at [1032, 262] on div "choose..." at bounding box center [924, 261] width 254 height 37
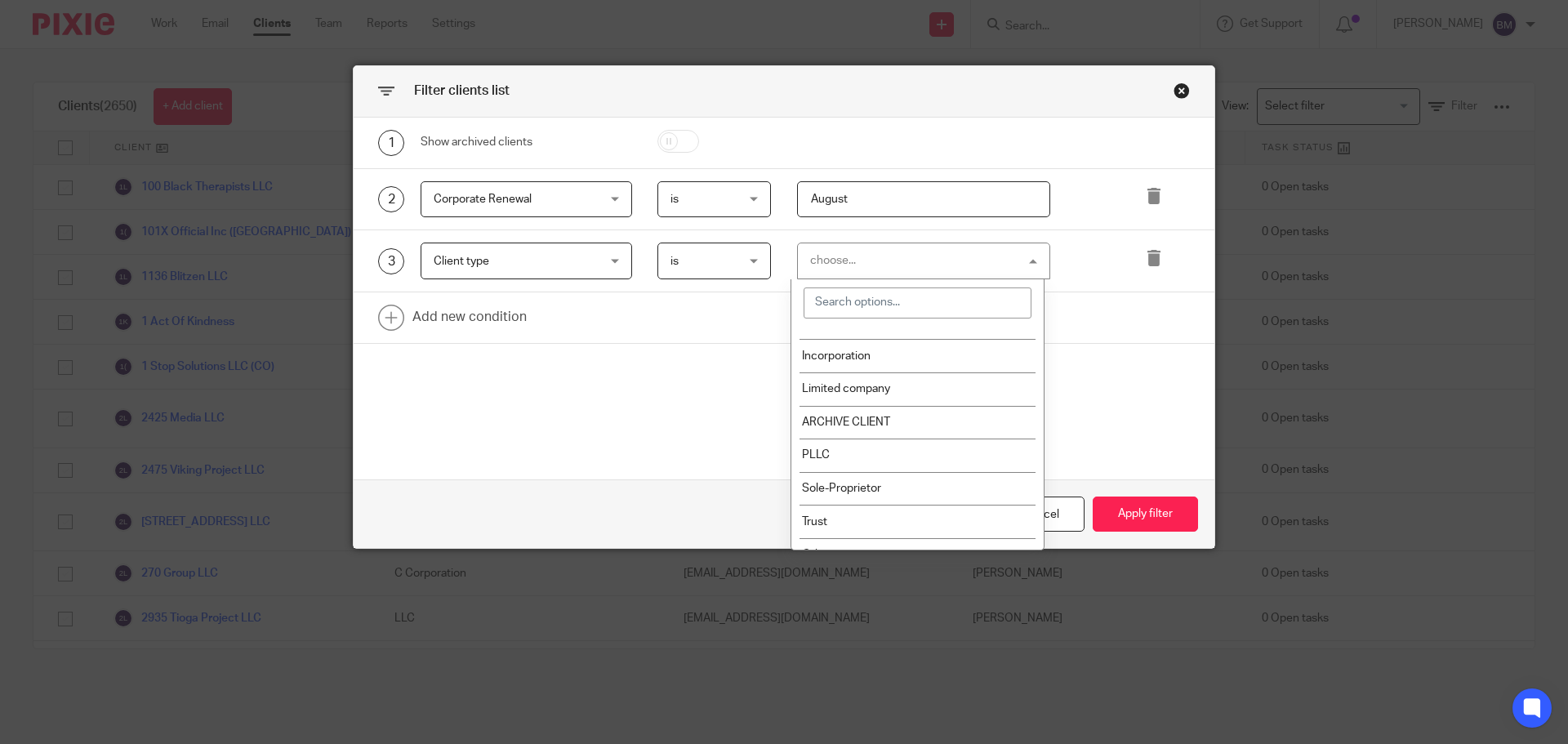
scroll to position [373, 0]
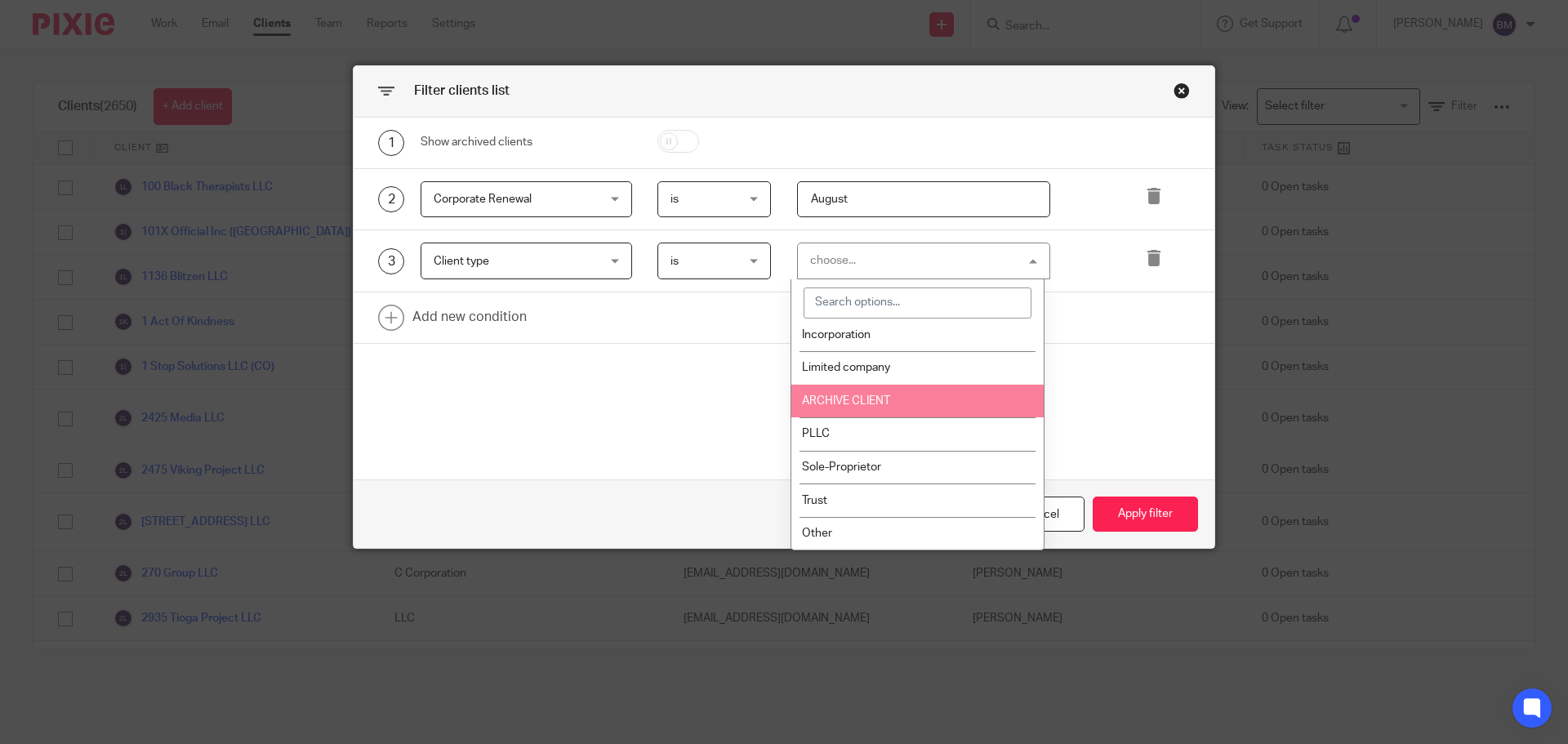
click at [608, 262] on div "Client type Client type" at bounding box center [526, 261] width 211 height 37
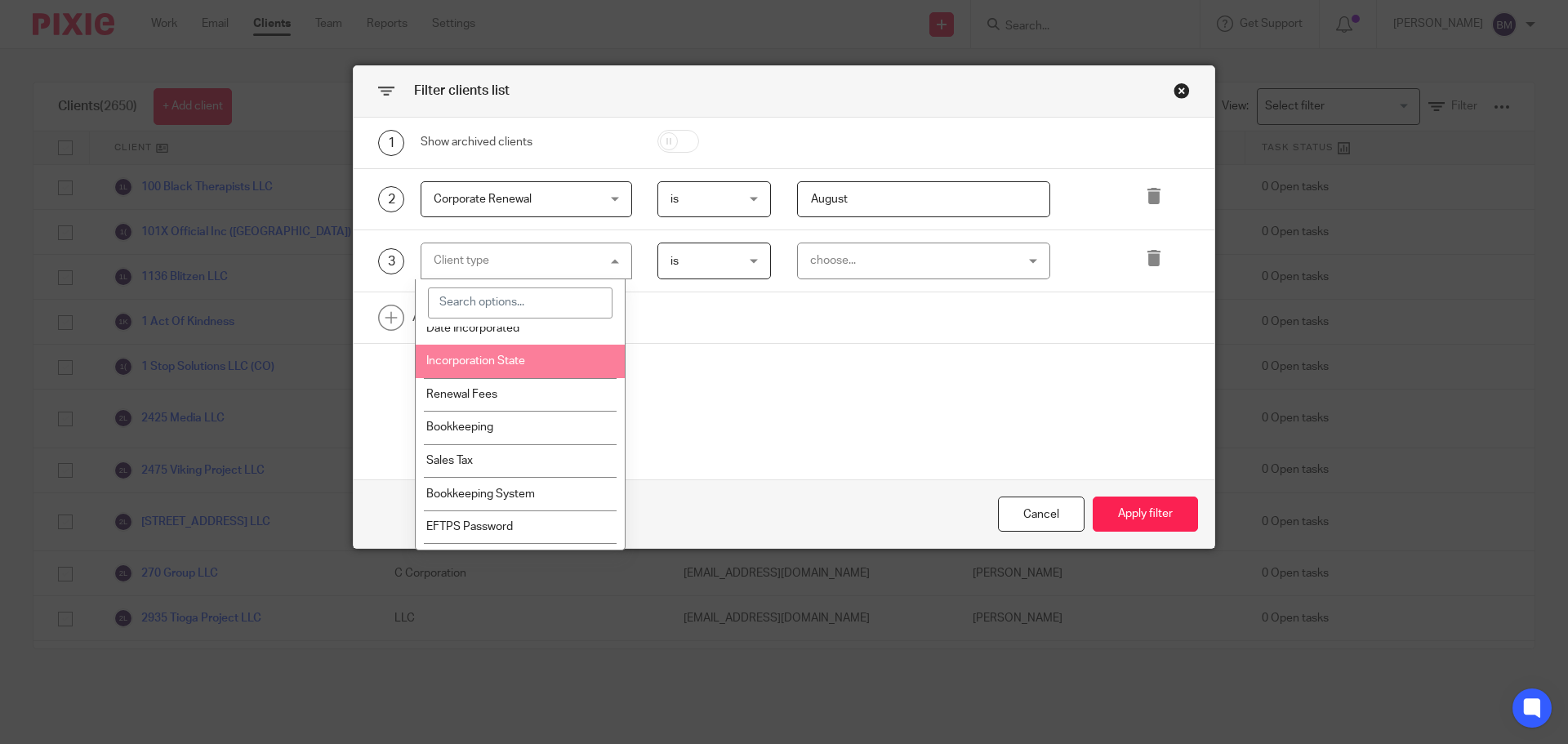
scroll to position [408, 0]
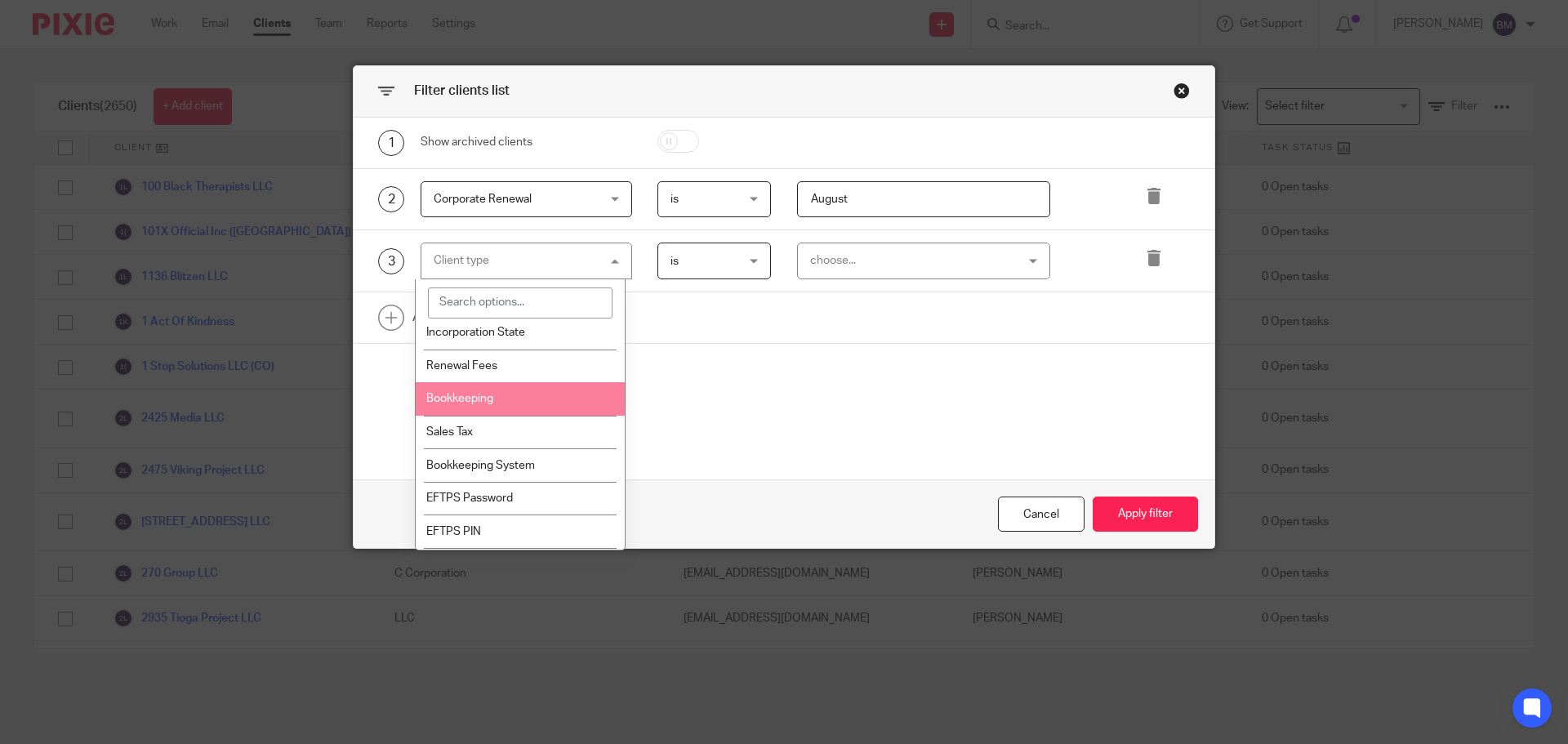
click at [485, 401] on span "Bookkeeping" at bounding box center [459, 398] width 67 height 11
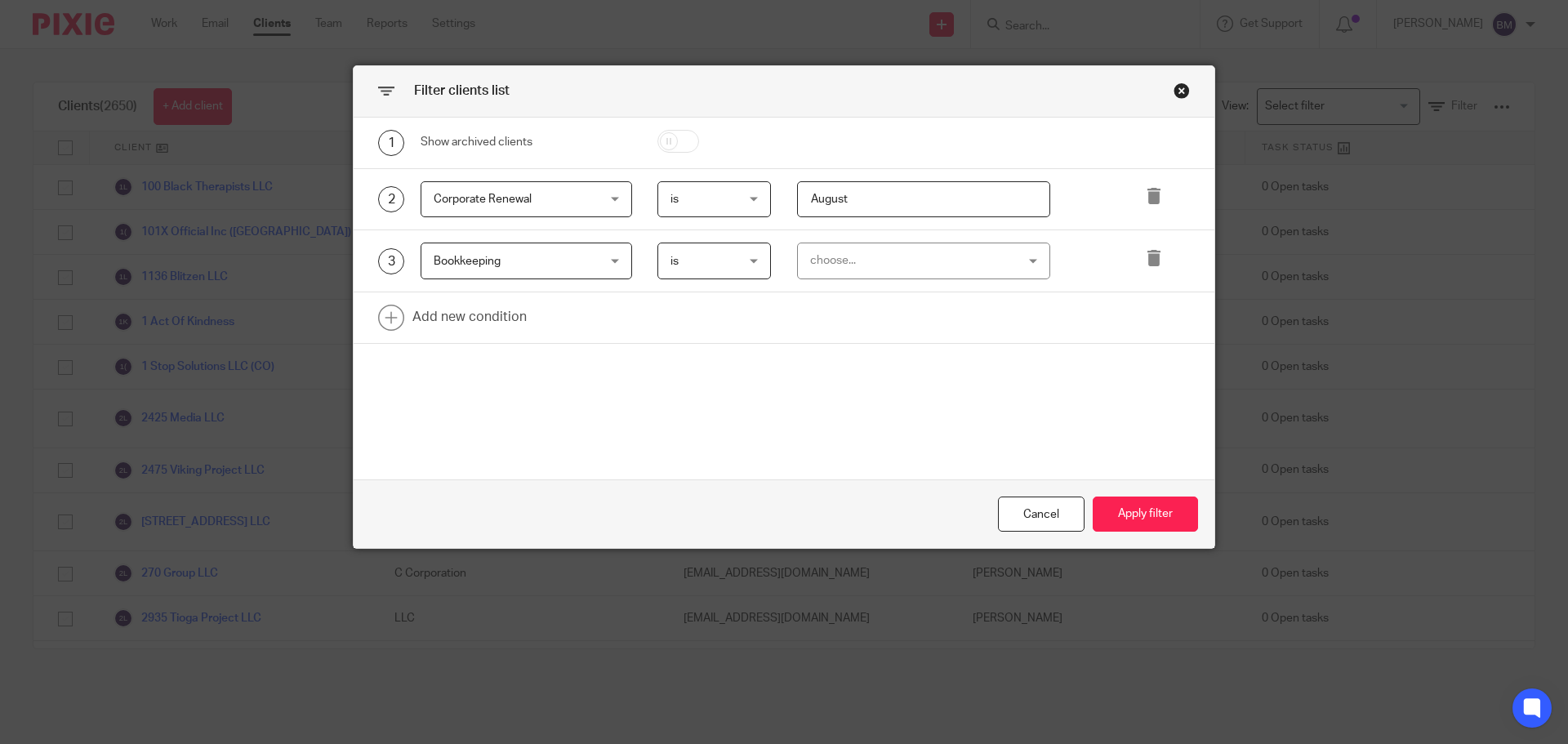
click at [1024, 264] on div "choose..." at bounding box center [924, 261] width 254 height 37
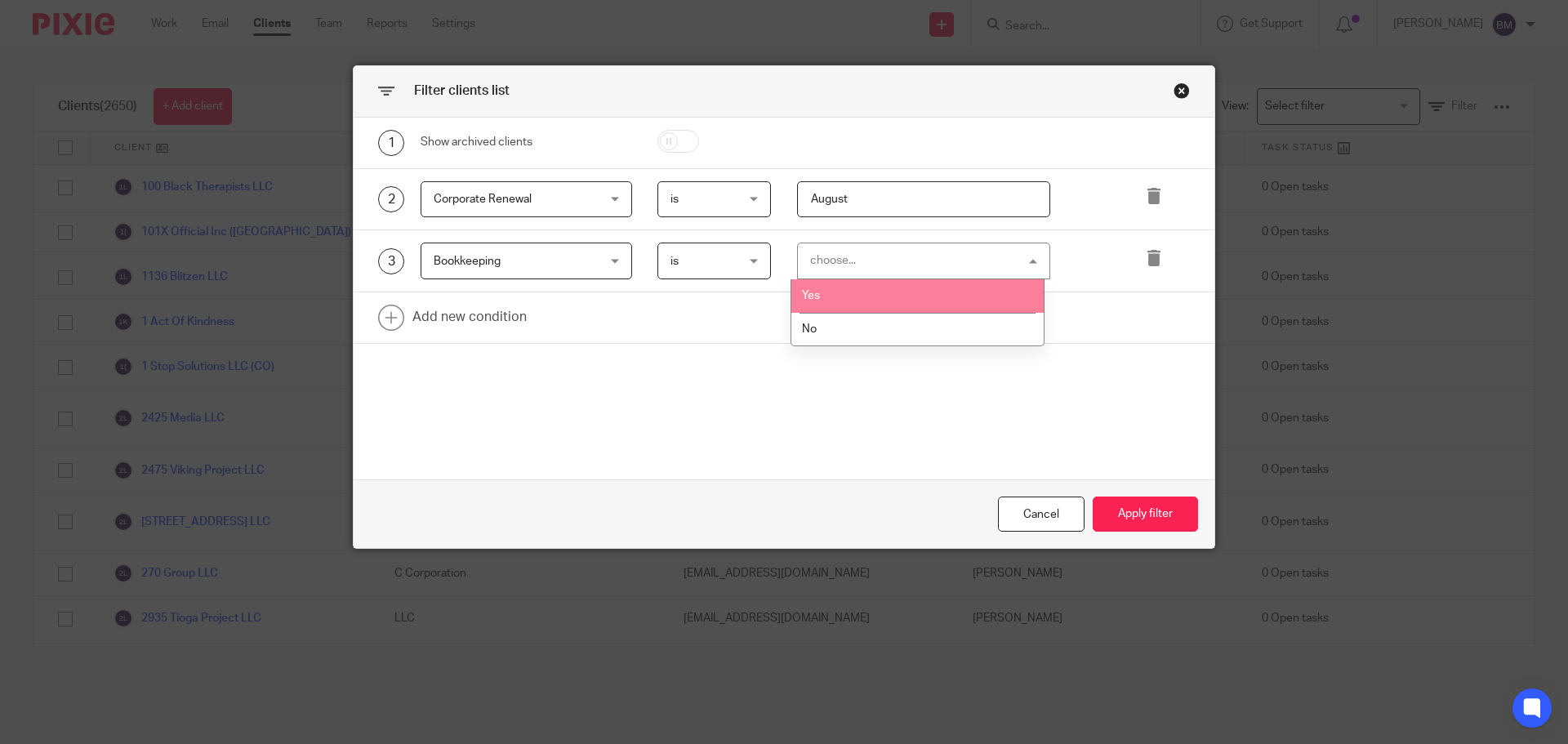
click at [886, 283] on li "Yes" at bounding box center [917, 296] width 252 height 33
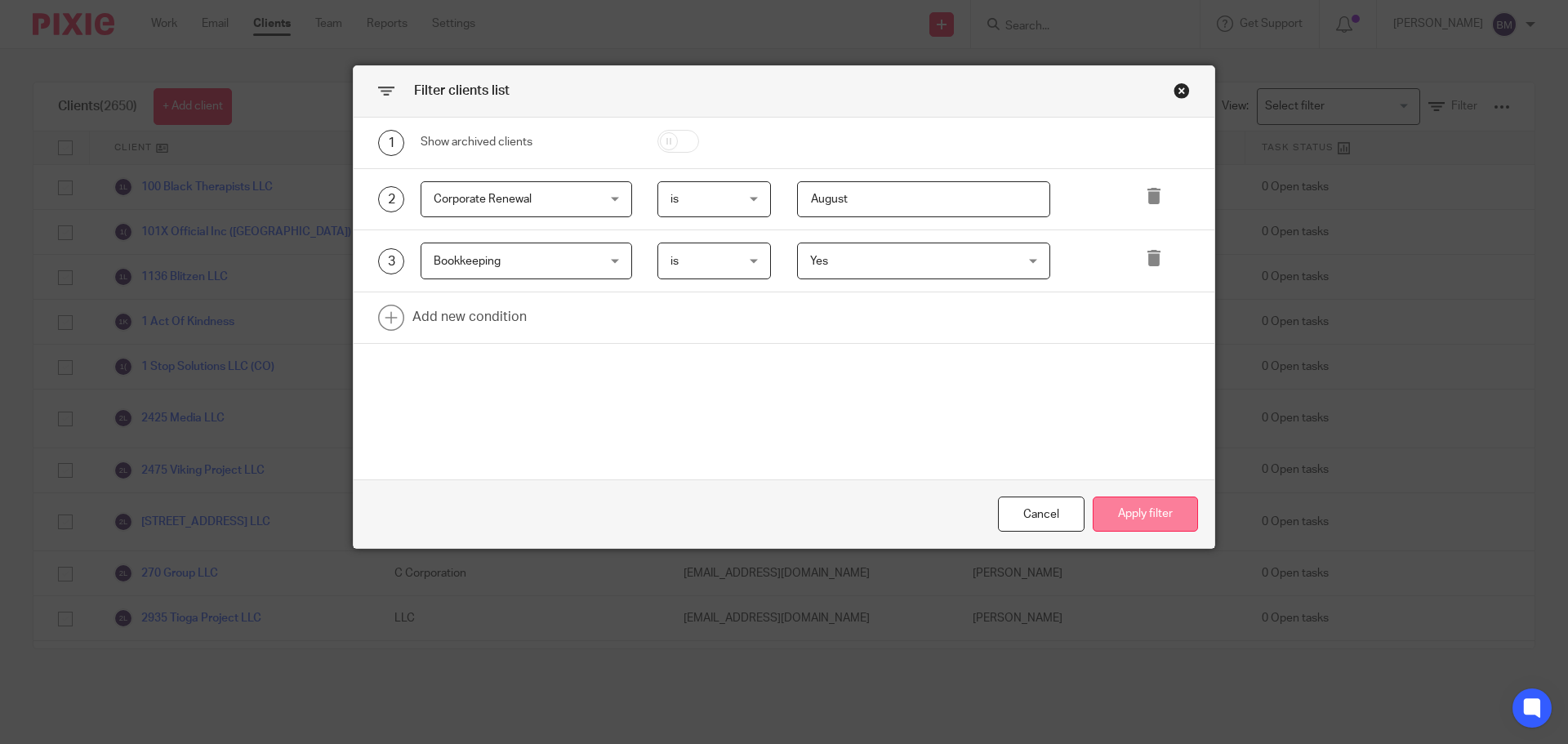
click at [1135, 505] on button "Apply filter" at bounding box center [1146, 514] width 106 height 35
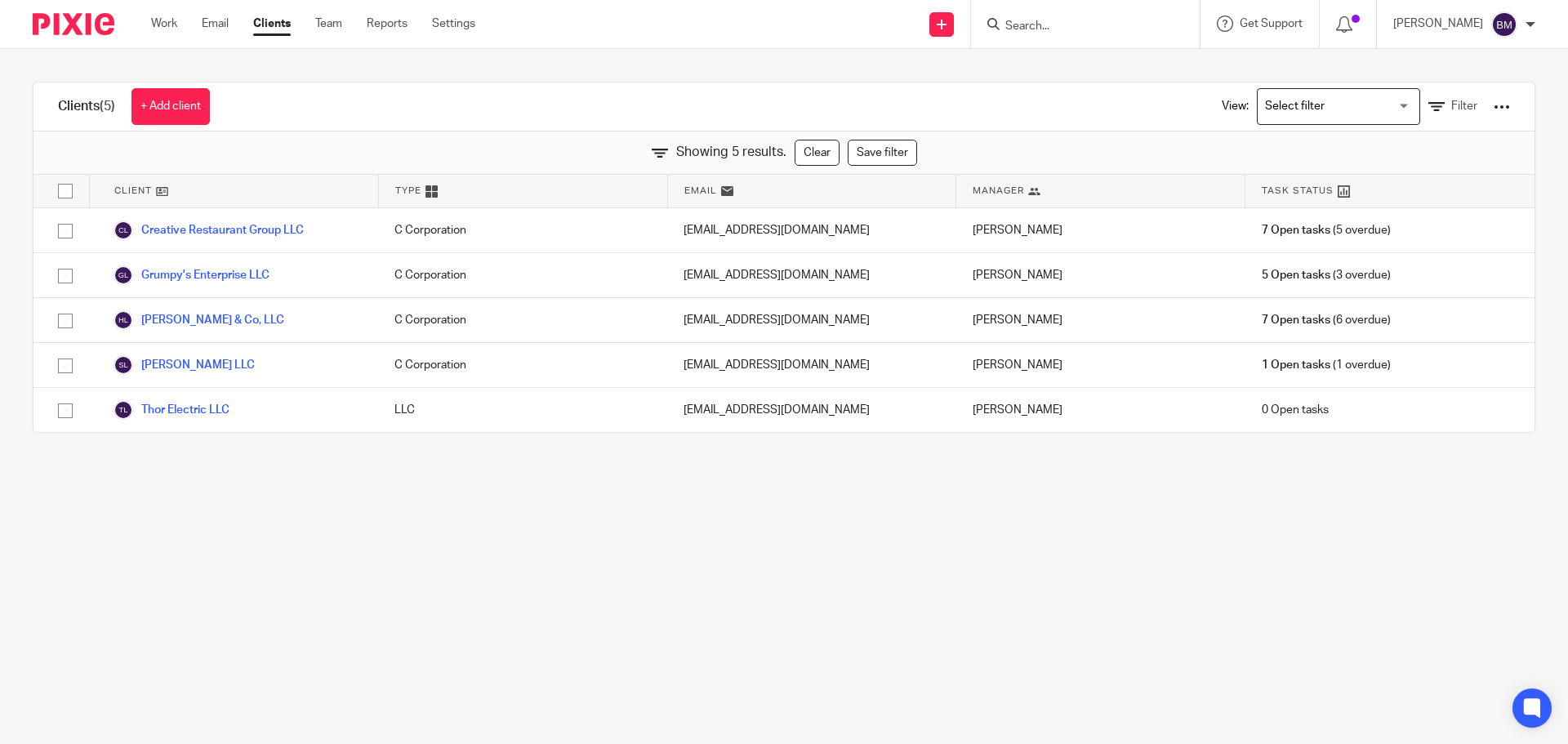
click at [1494, 106] on div at bounding box center [1502, 107] width 16 height 16
click at [1410, 167] on link "Export clients to CSV file" at bounding box center [1399, 168] width 164 height 25
click at [1451, 106] on span "Filter" at bounding box center [1464, 106] width 26 height 11
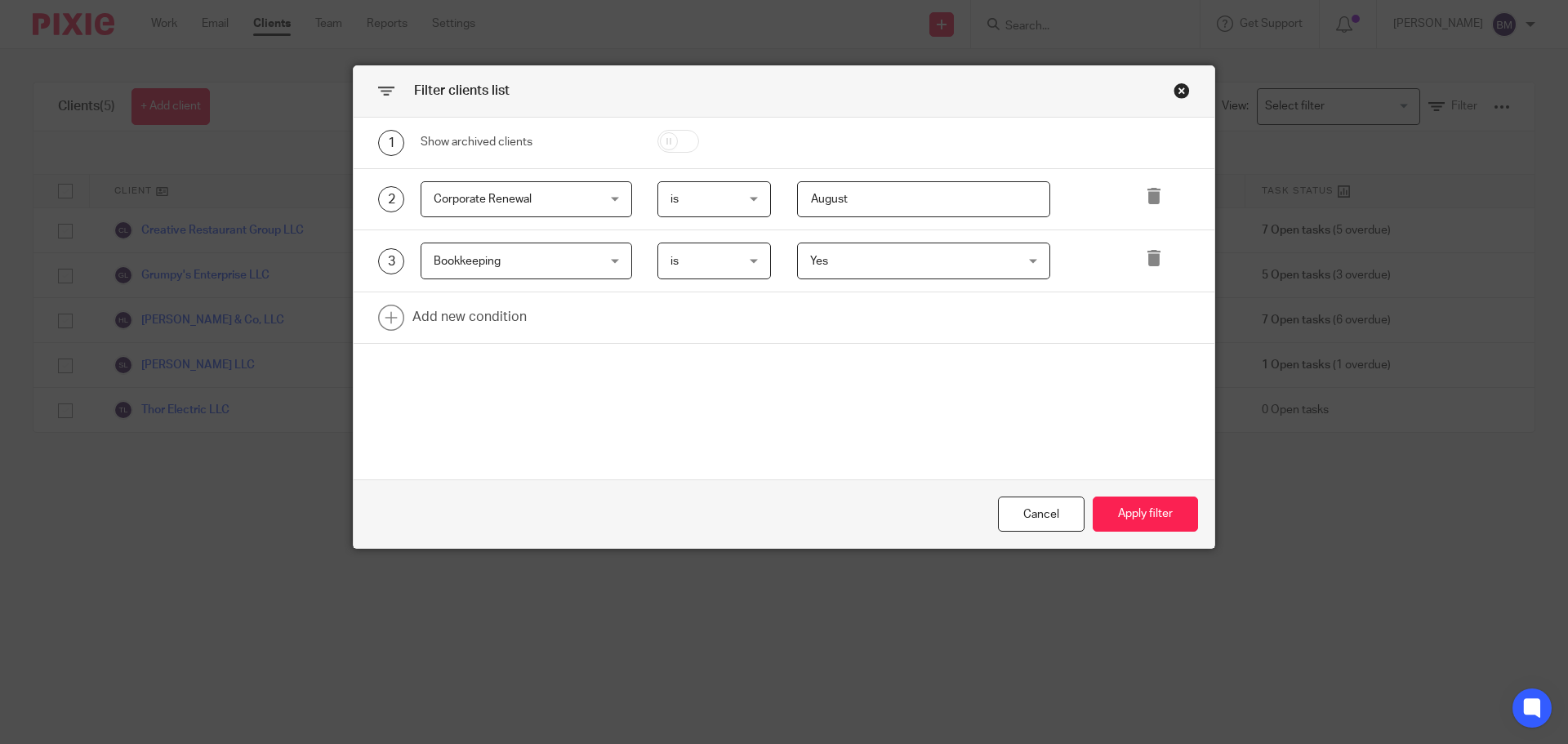
click at [846, 200] on input "August" at bounding box center [924, 199] width 254 height 37
drag, startPoint x: 841, startPoint y: 201, endPoint x: 764, endPoint y: 206, distance: 77.2
click at [764, 206] on div "2 Corporate Renewal Corporate Renewal Name Email Client type Manager Open tasks…" at bounding box center [771, 199] width 837 height 37
type input "September"
click at [1132, 517] on button "Apply filter" at bounding box center [1146, 514] width 106 height 35
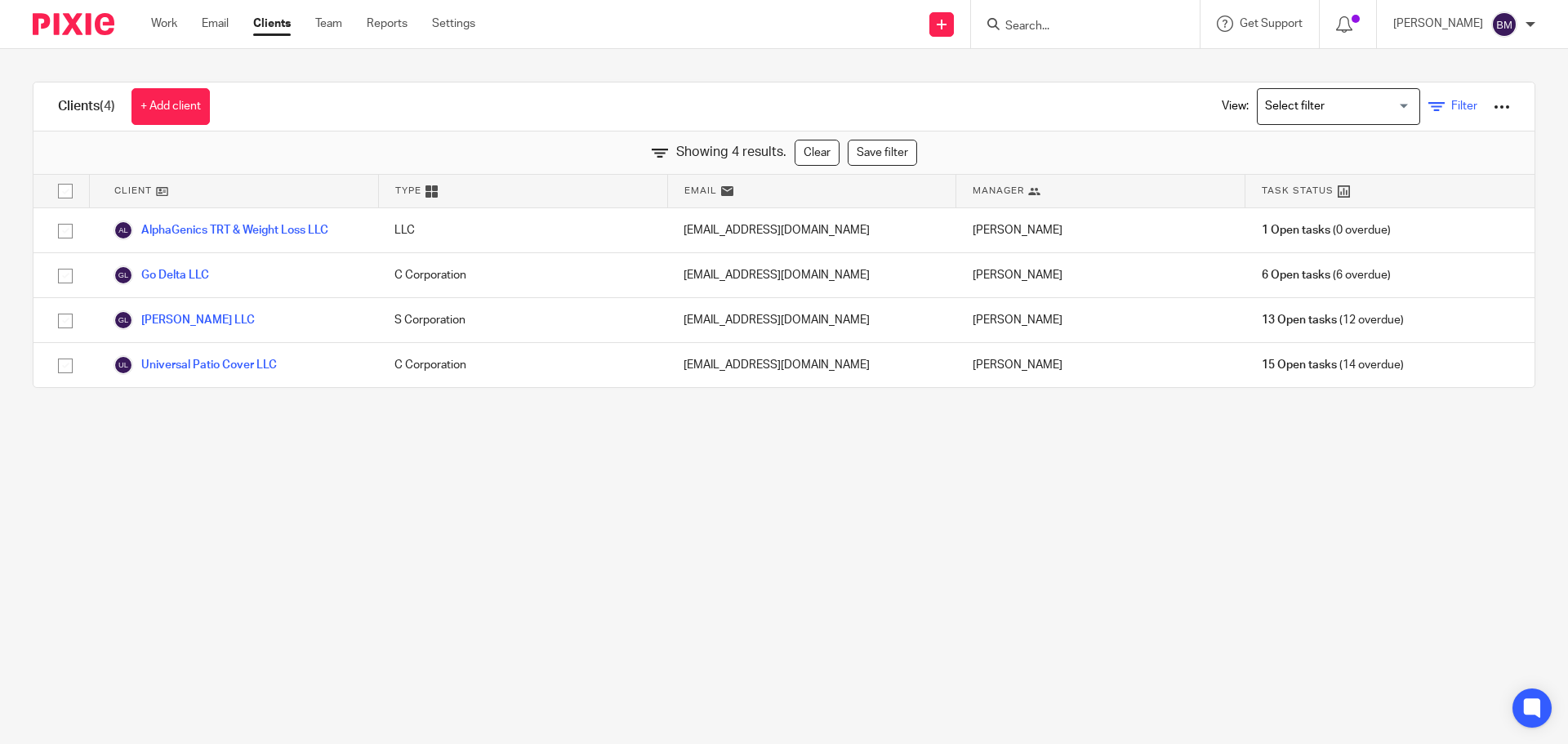
click at [1451, 109] on span "Filter" at bounding box center [1464, 106] width 26 height 11
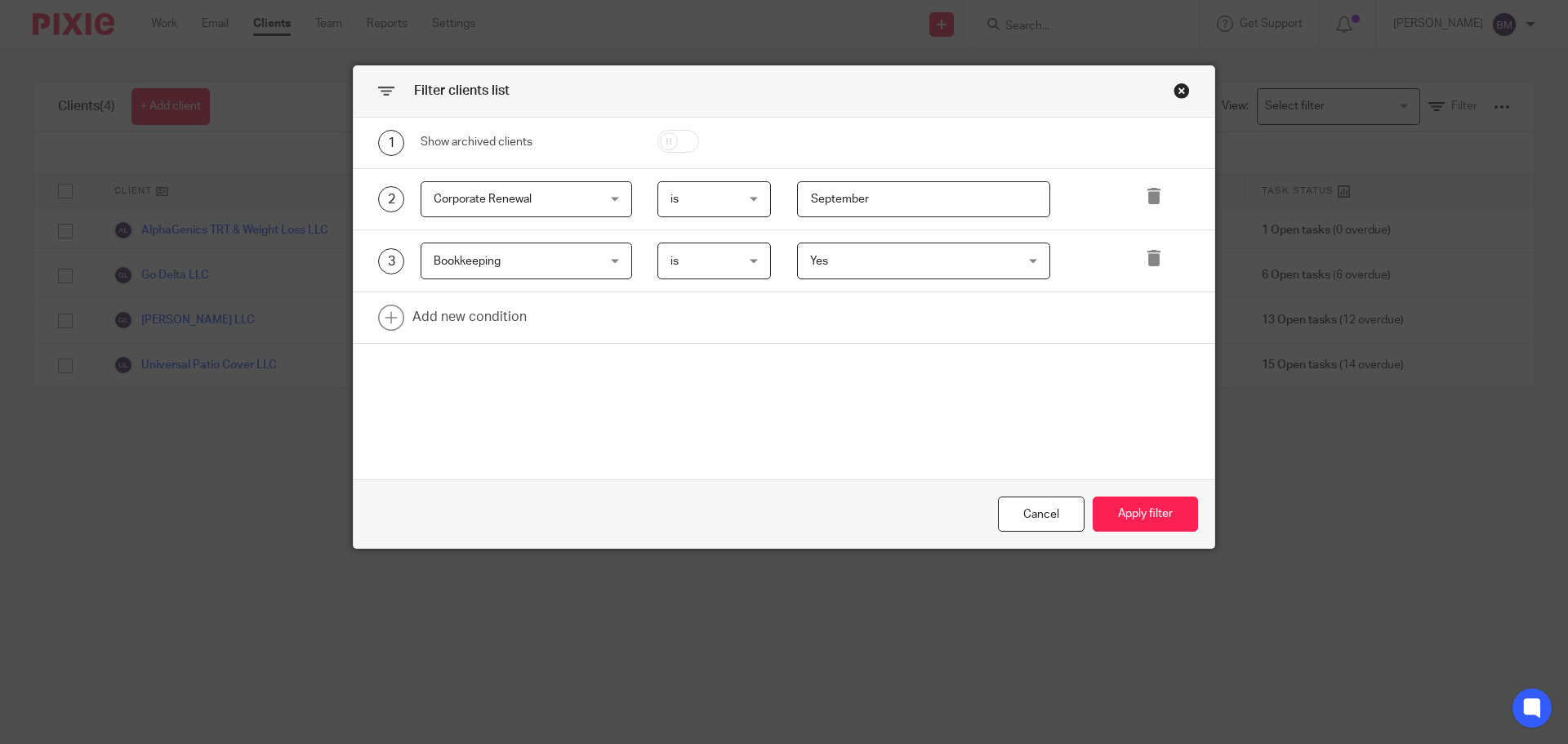
drag, startPoint x: 875, startPoint y: 203, endPoint x: 718, endPoint y: 199, distance: 157.1
click at [718, 199] on div "2 Corporate Renewal Corporate Renewal Name Email Client type Manager Open tasks…" at bounding box center [771, 199] width 837 height 37
type input "October"
click at [1127, 520] on button "Apply filter" at bounding box center [1146, 514] width 106 height 35
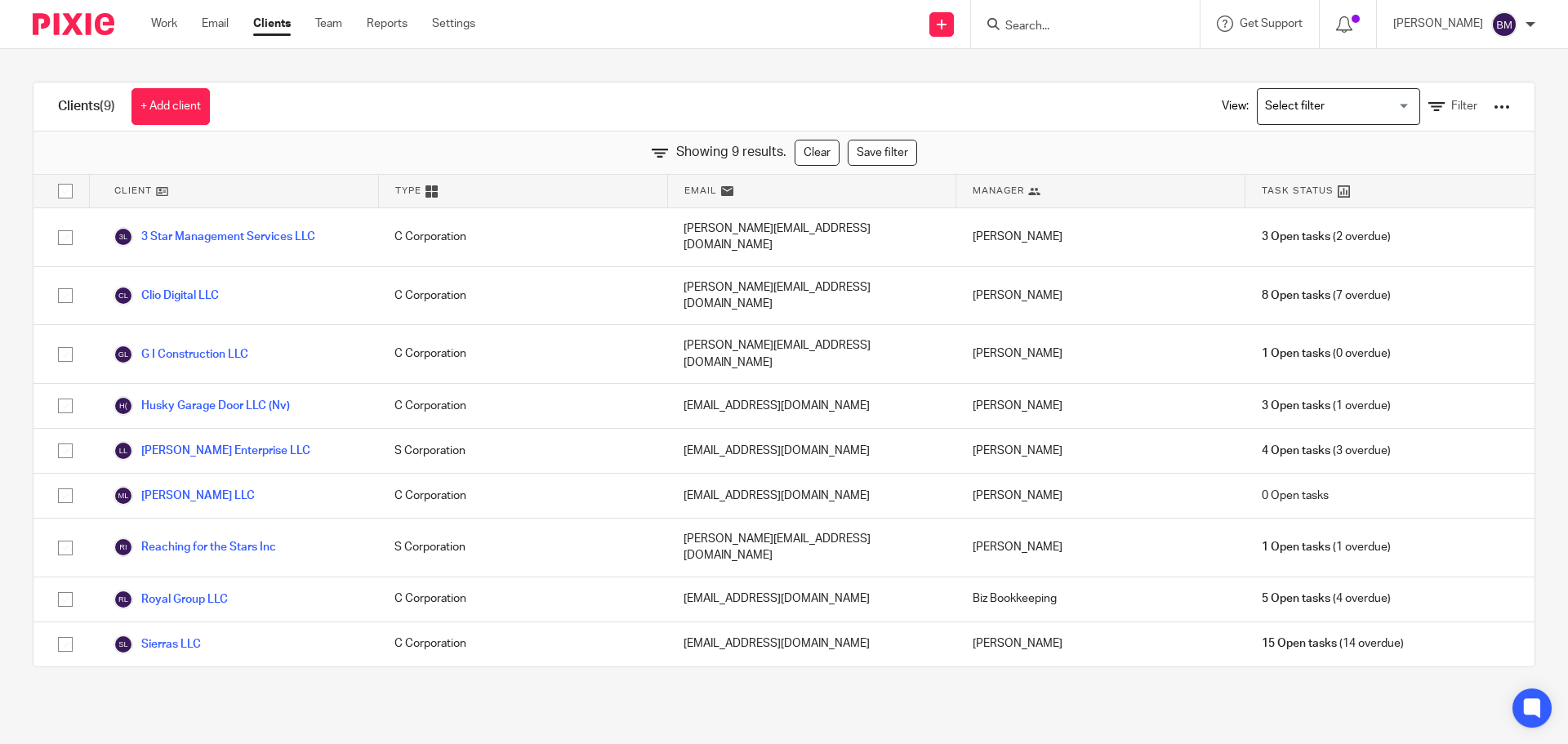
click at [1056, 27] on input "Search" at bounding box center [1077, 26] width 147 height 14
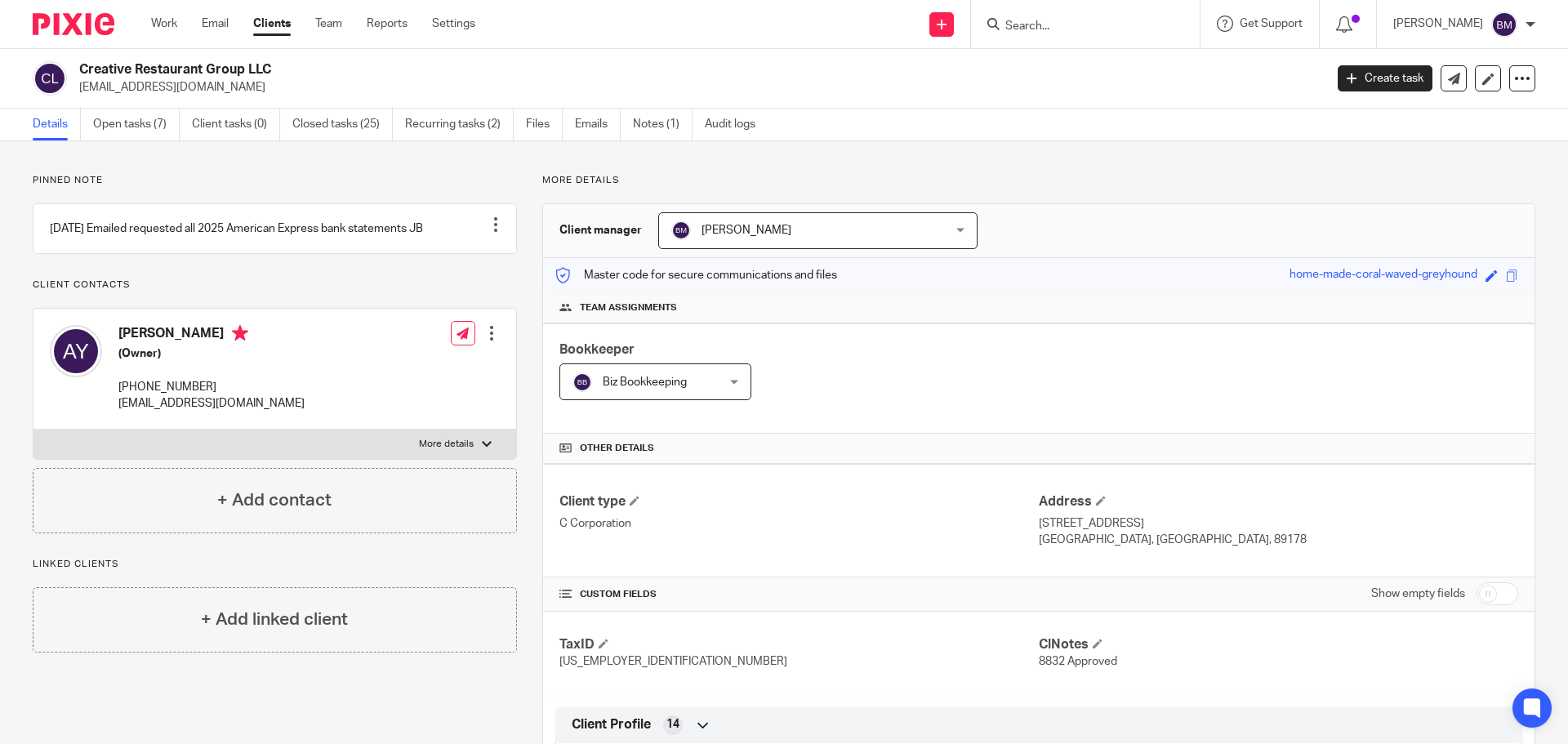
click at [1502, 593] on input "checkbox" at bounding box center [1496, 594] width 42 height 23
checkbox input "true"
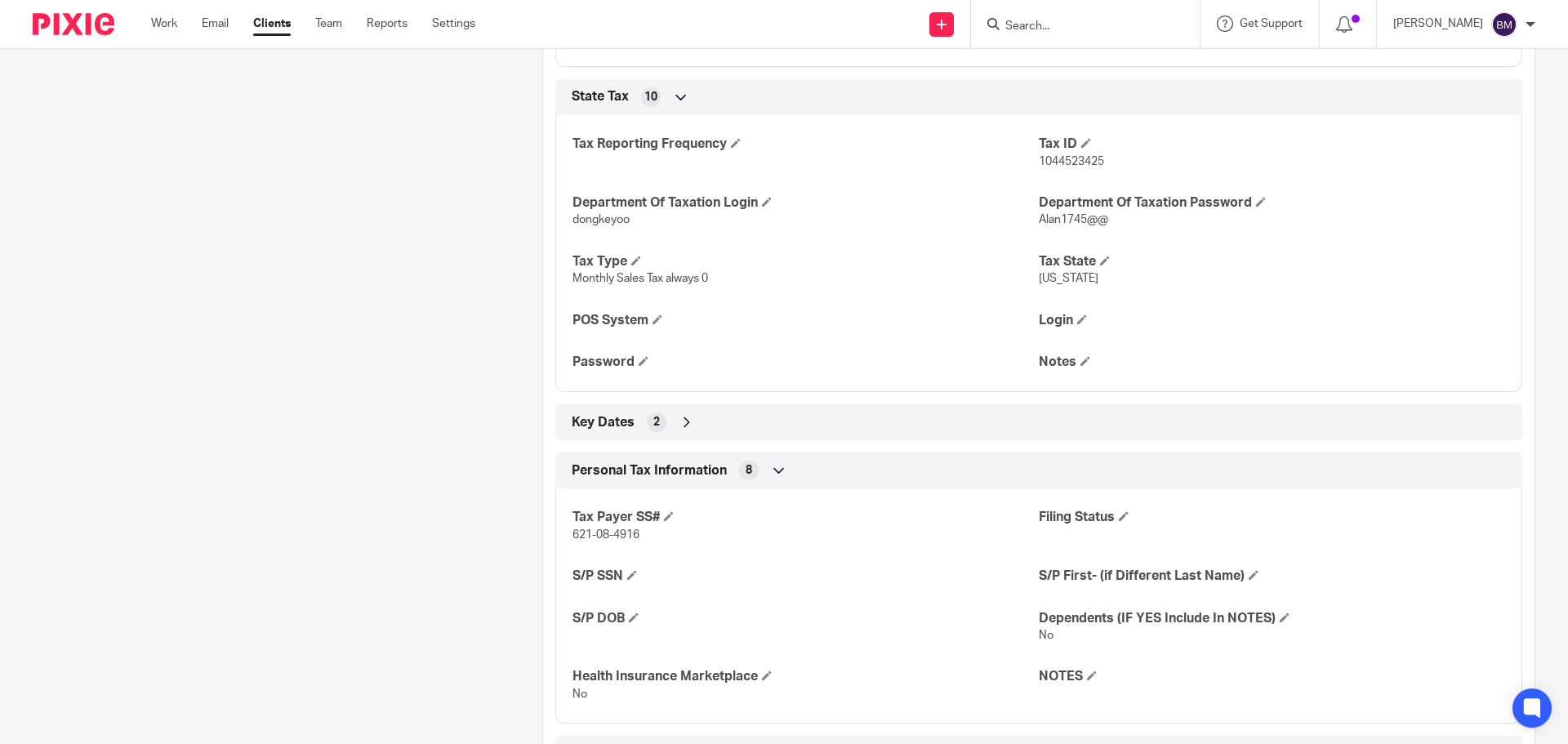
scroll to position [2369, 0]
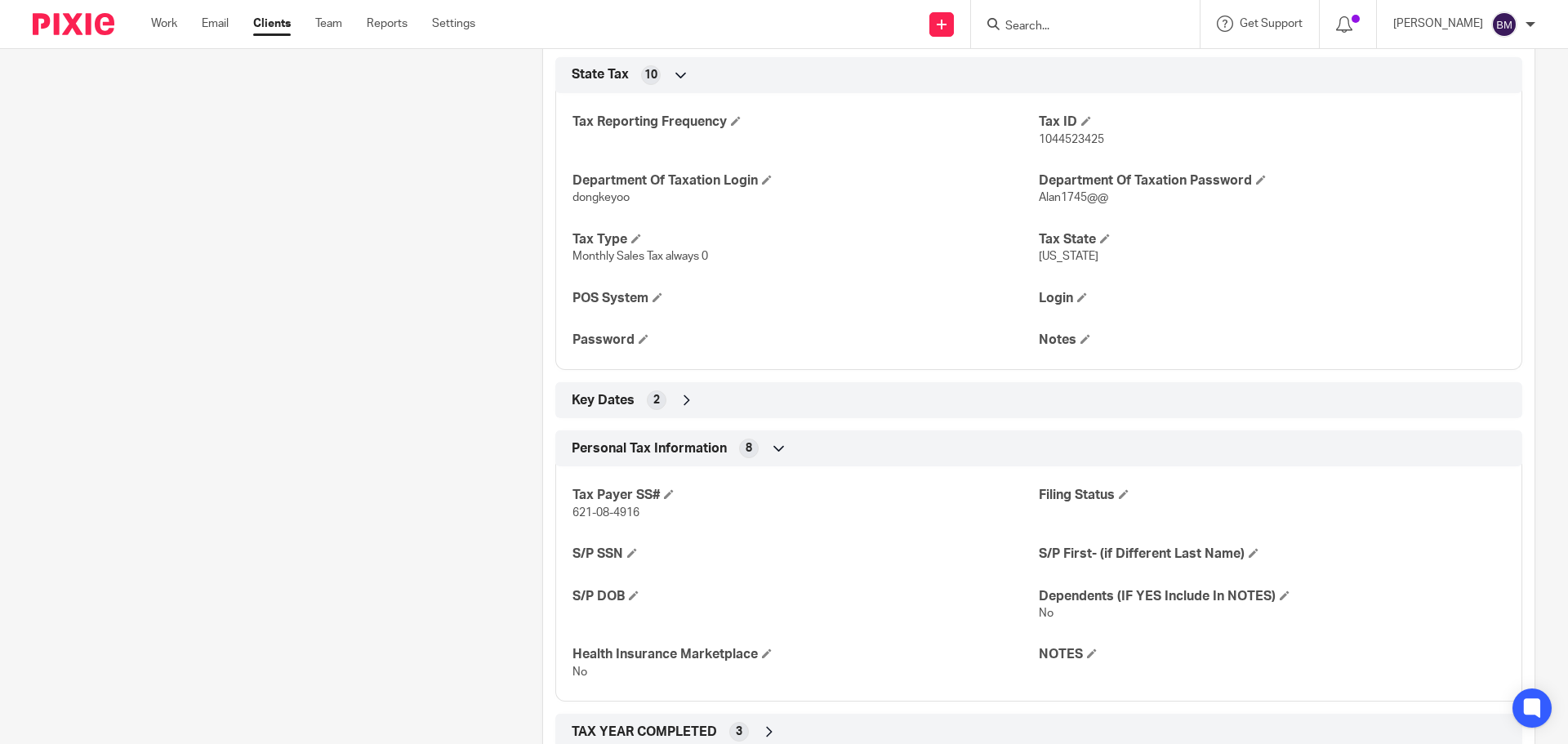
click at [679, 392] on icon at bounding box center [686, 400] width 16 height 16
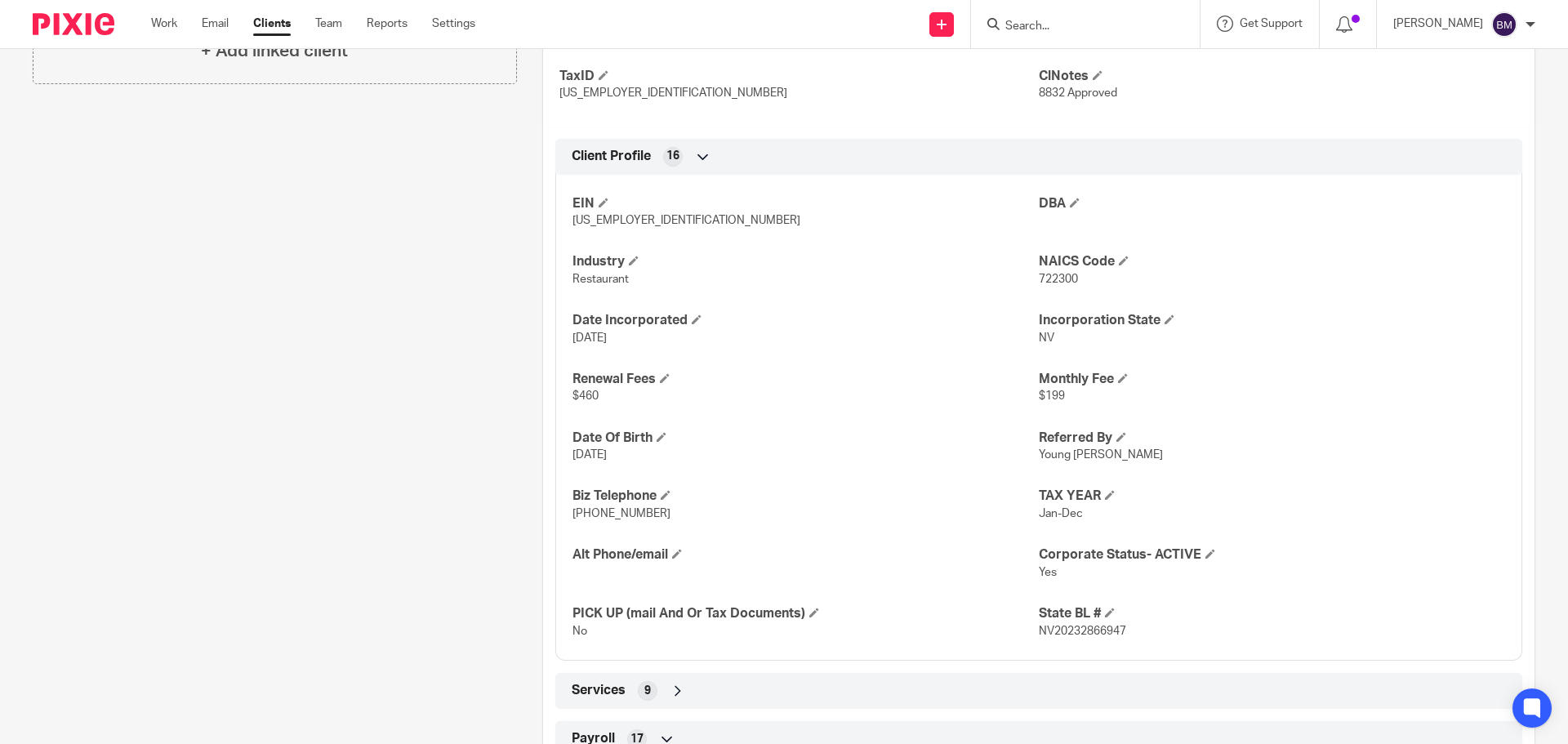
scroll to position [326, 0]
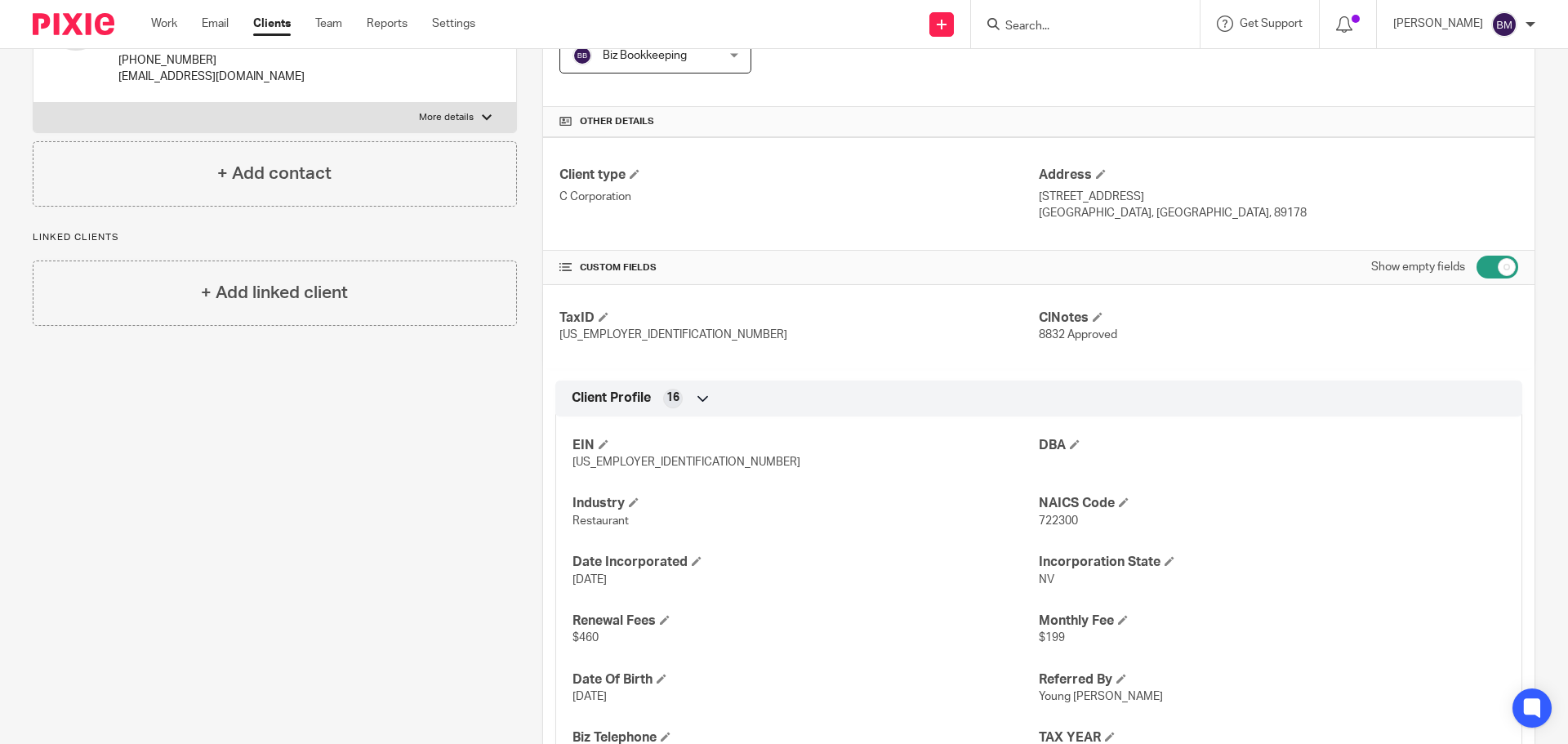
click at [1050, 27] on input "Search" at bounding box center [1077, 26] width 147 height 14
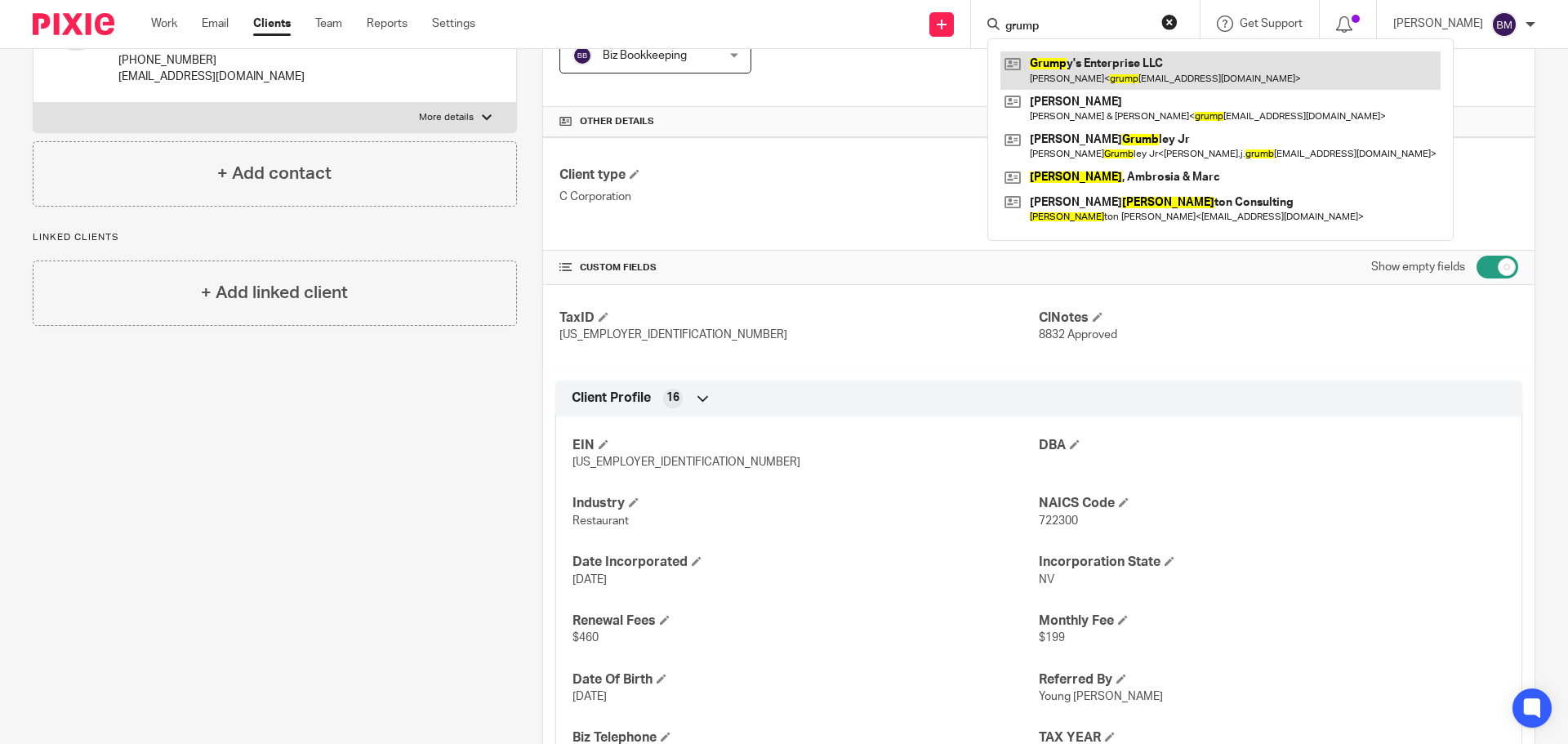
type input "grump"
click at [1094, 62] on link at bounding box center [1220, 70] width 440 height 37
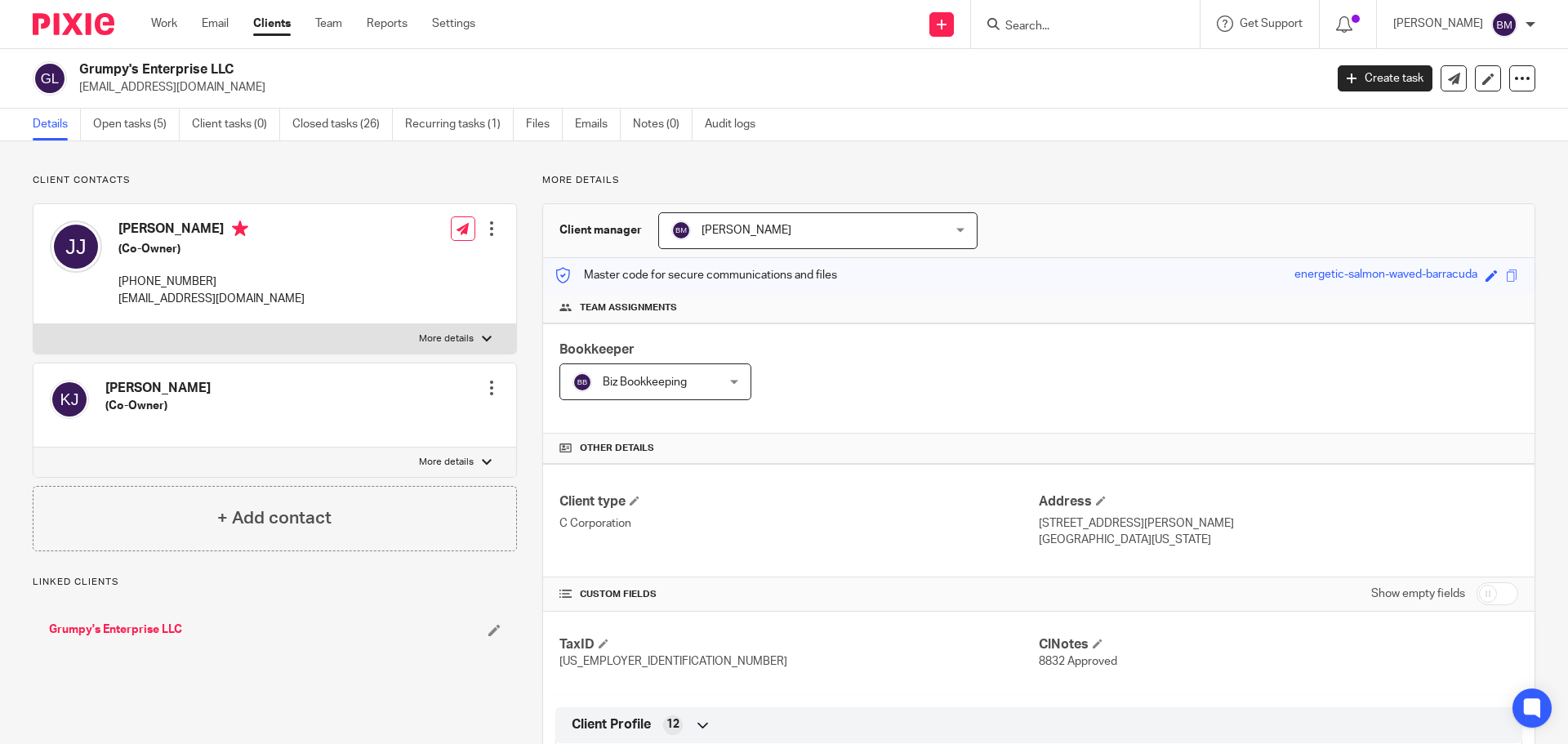
click at [1491, 596] on input "checkbox" at bounding box center [1496, 594] width 42 height 23
checkbox input "true"
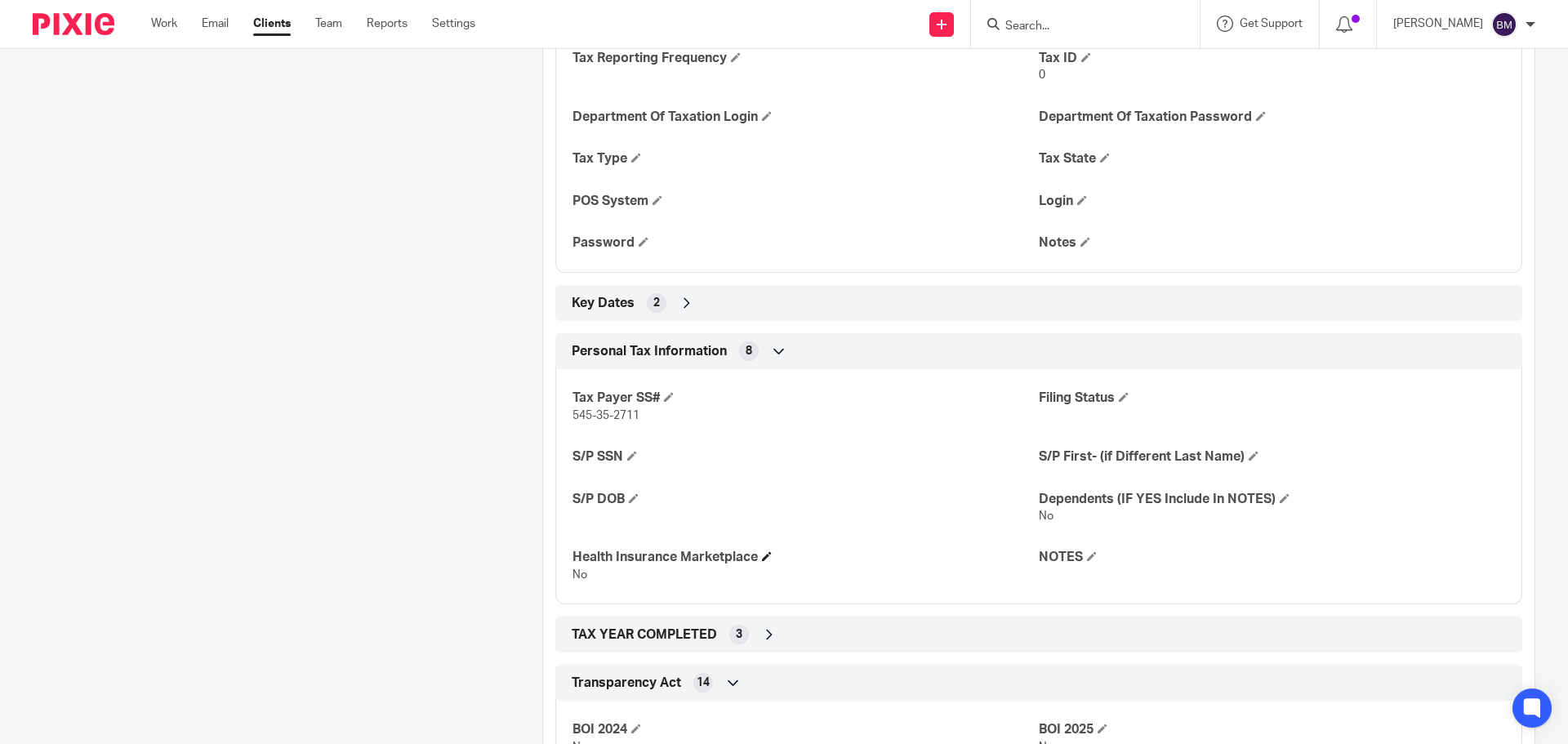
scroll to position [2369, 0]
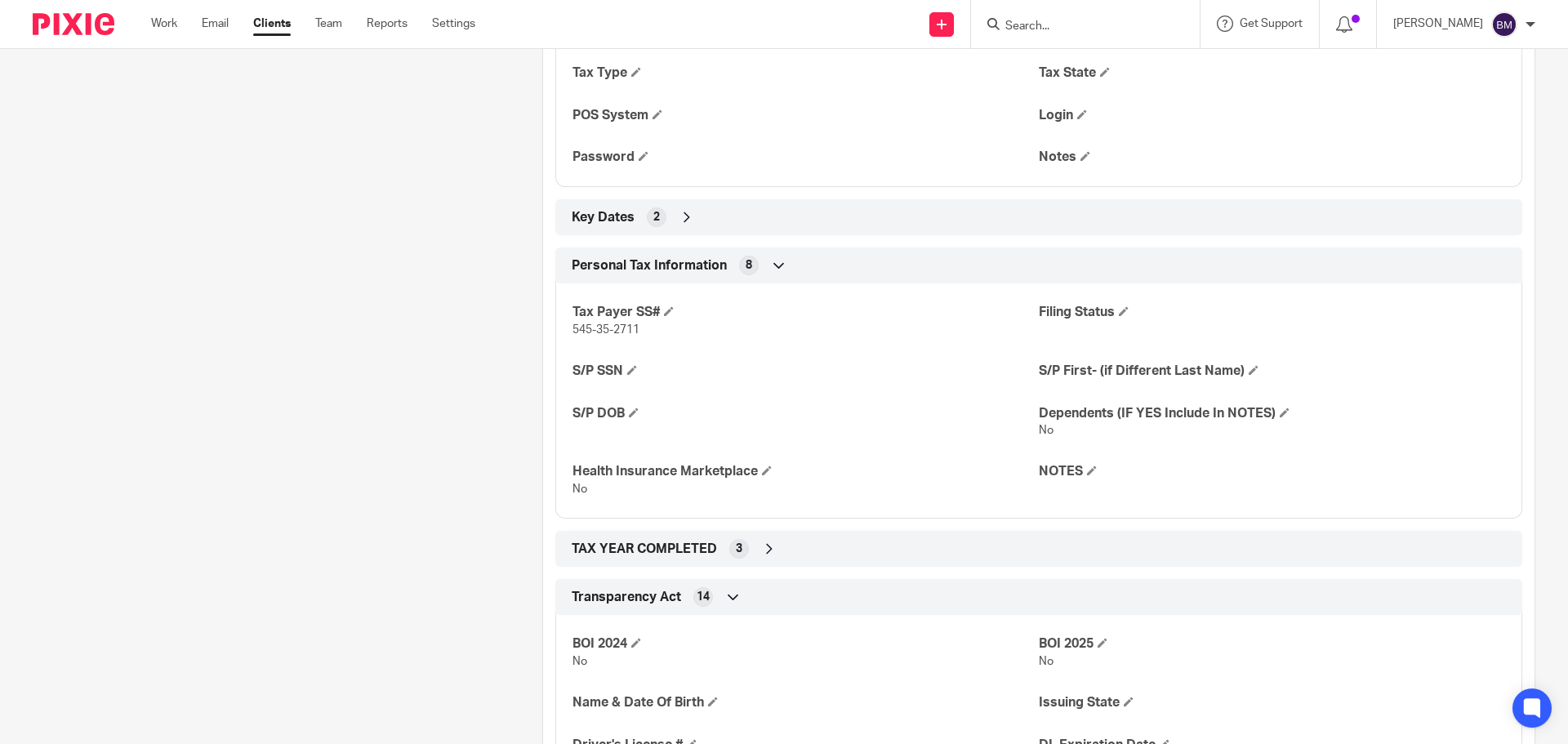
click at [762, 550] on icon at bounding box center [769, 549] width 16 height 16
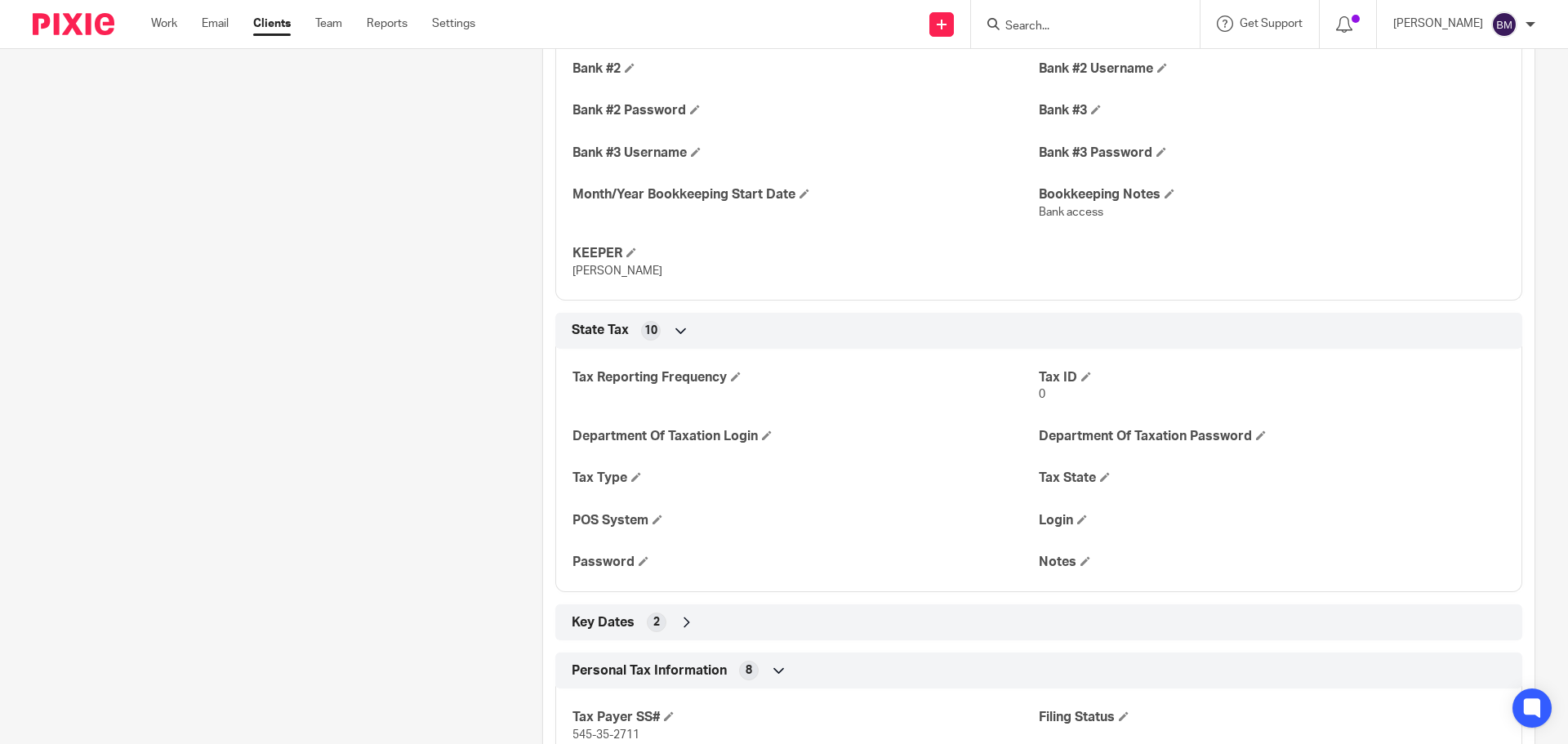
scroll to position [1961, 0]
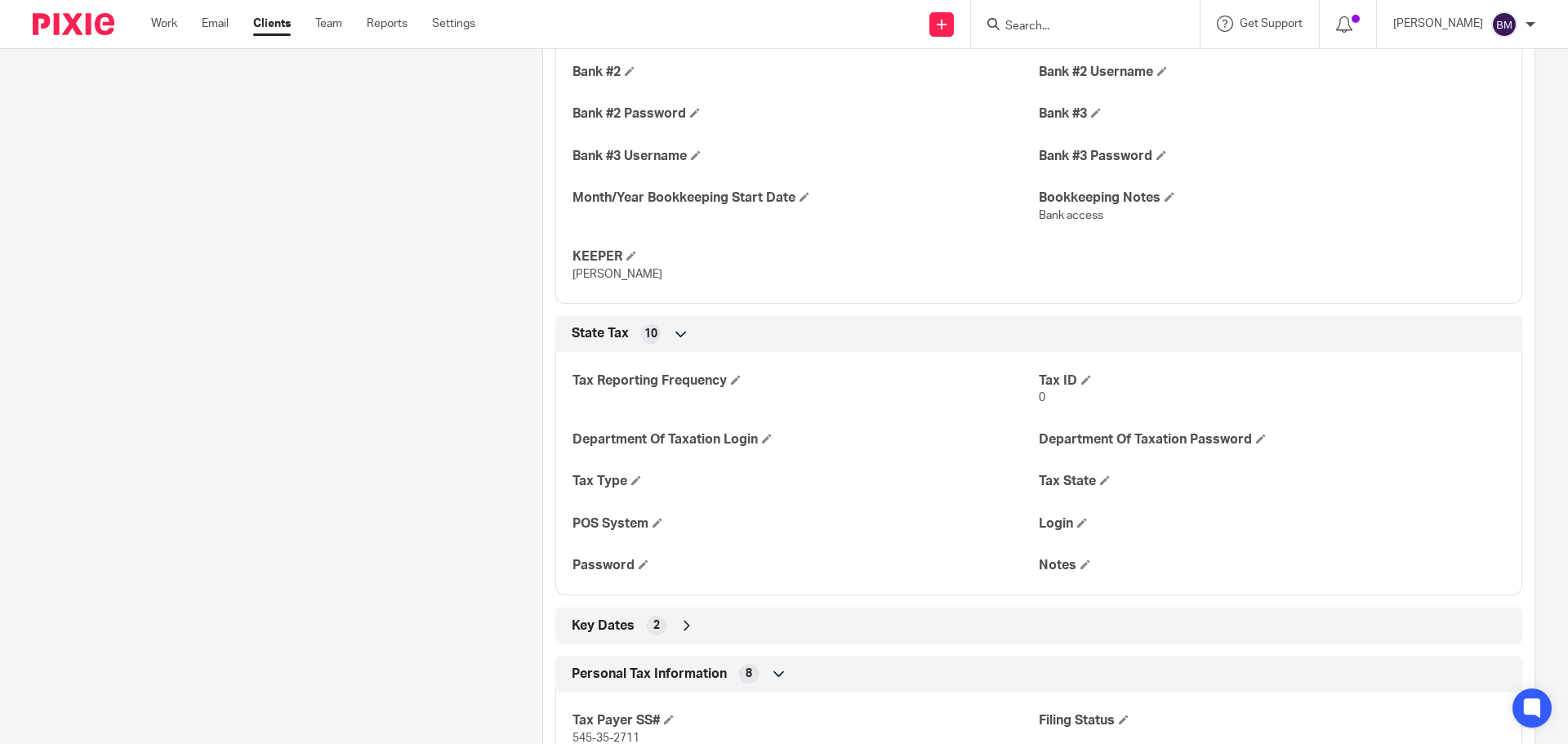
click at [683, 629] on icon at bounding box center [686, 626] width 16 height 16
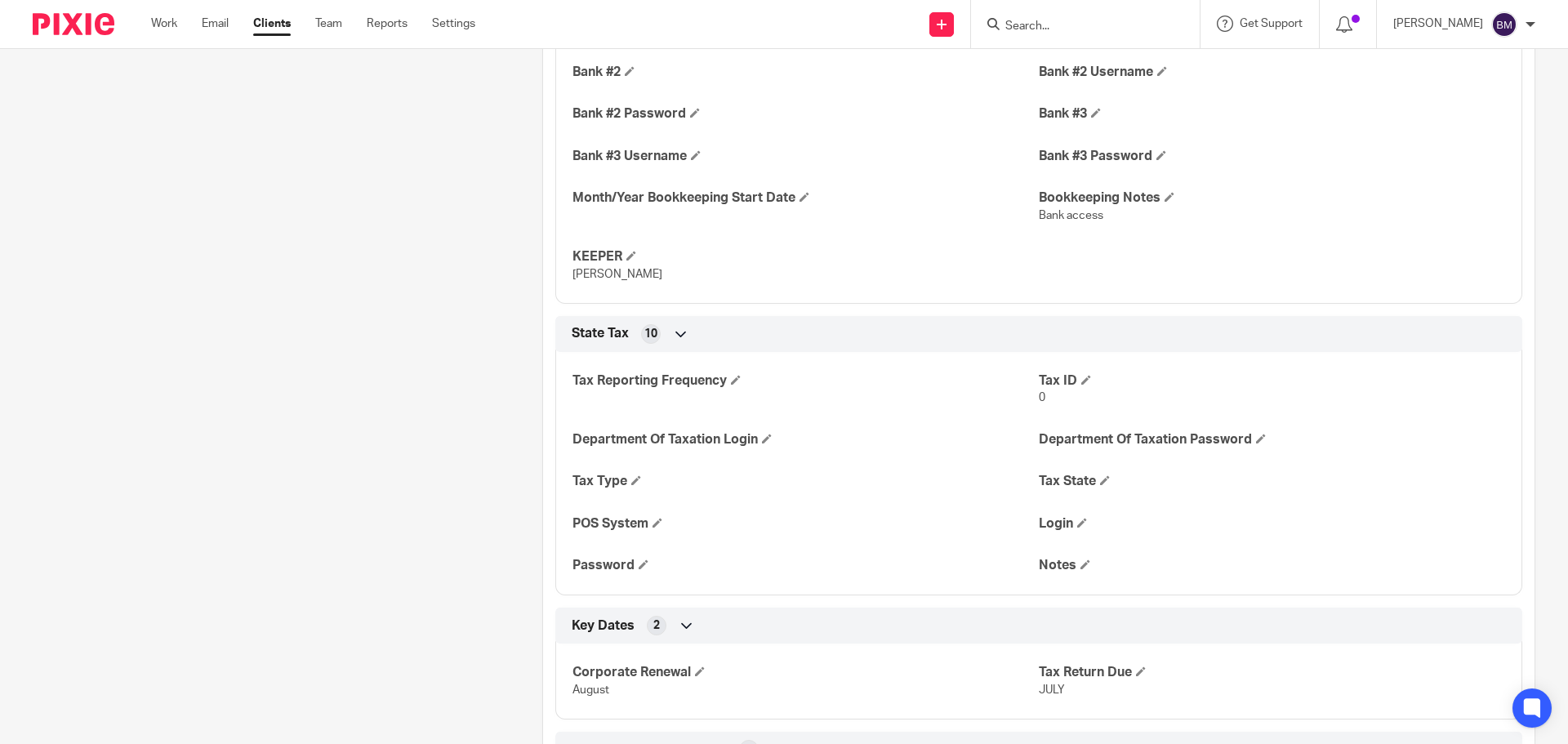
click at [1075, 25] on input "Search" at bounding box center [1077, 26] width 147 height 14
paste input "[PERSON_NAME] & Co LLC"
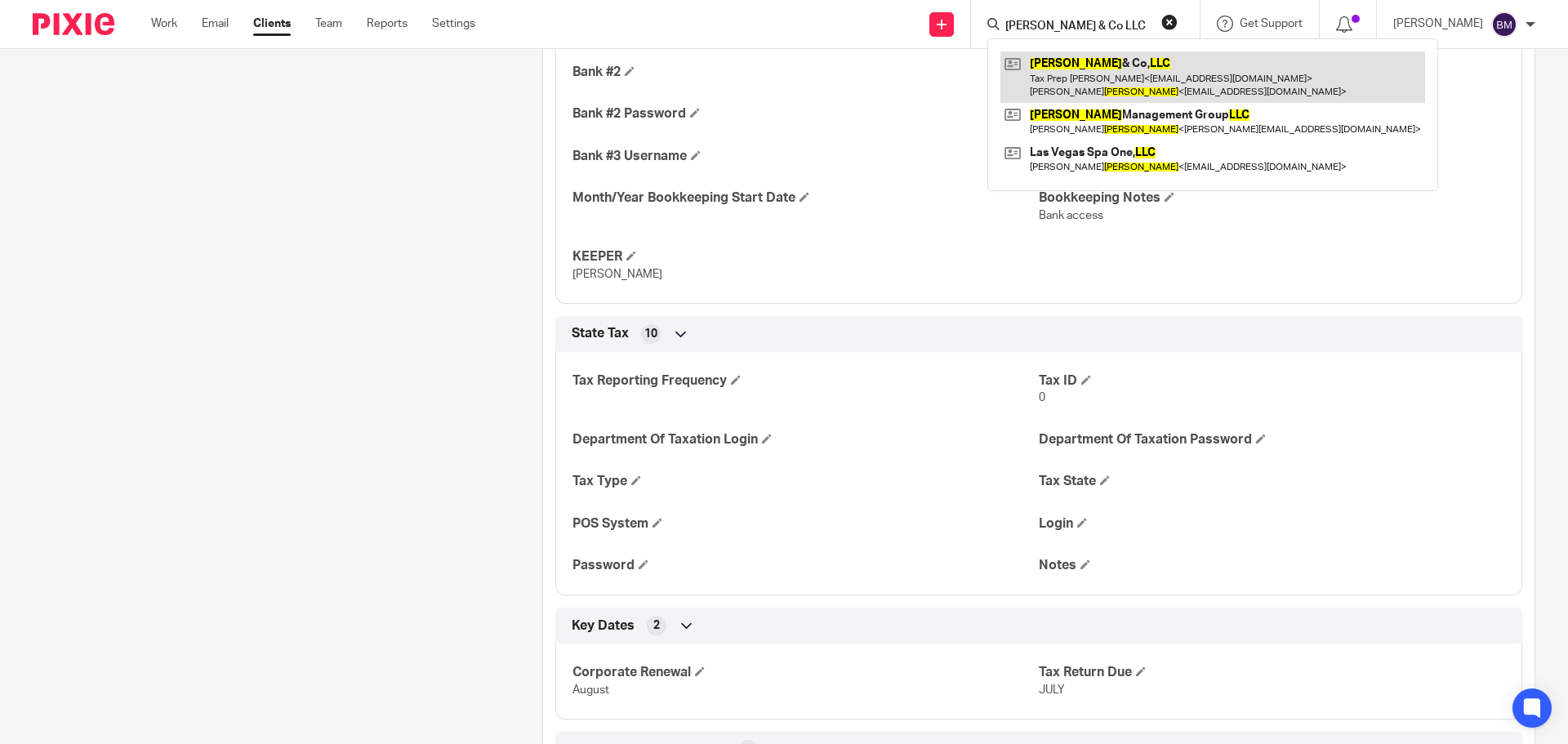
type input "[PERSON_NAME] & Co LLC"
click at [1097, 77] on link at bounding box center [1212, 76] width 425 height 50
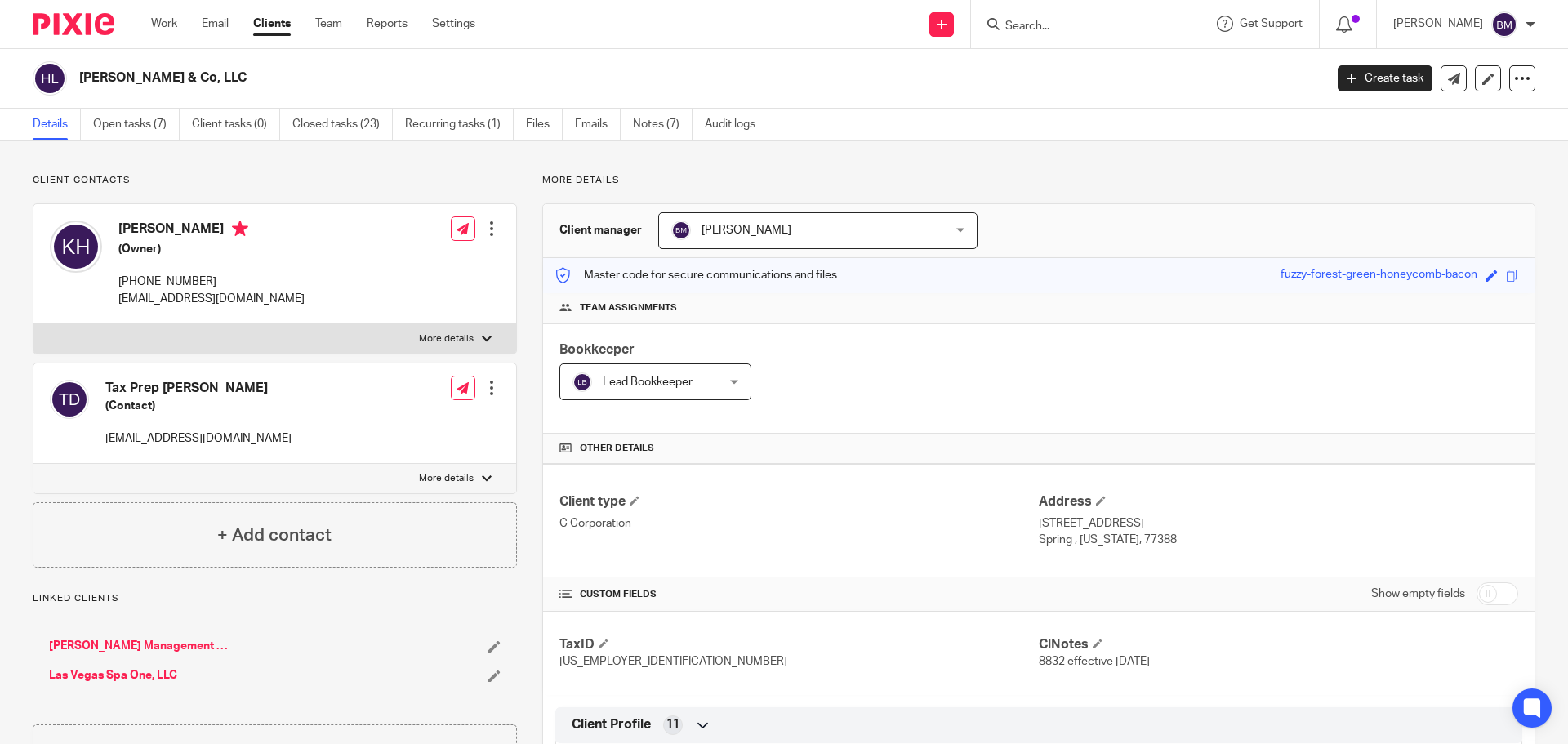
click at [1481, 592] on input "checkbox" at bounding box center [1496, 594] width 42 height 23
checkbox input "true"
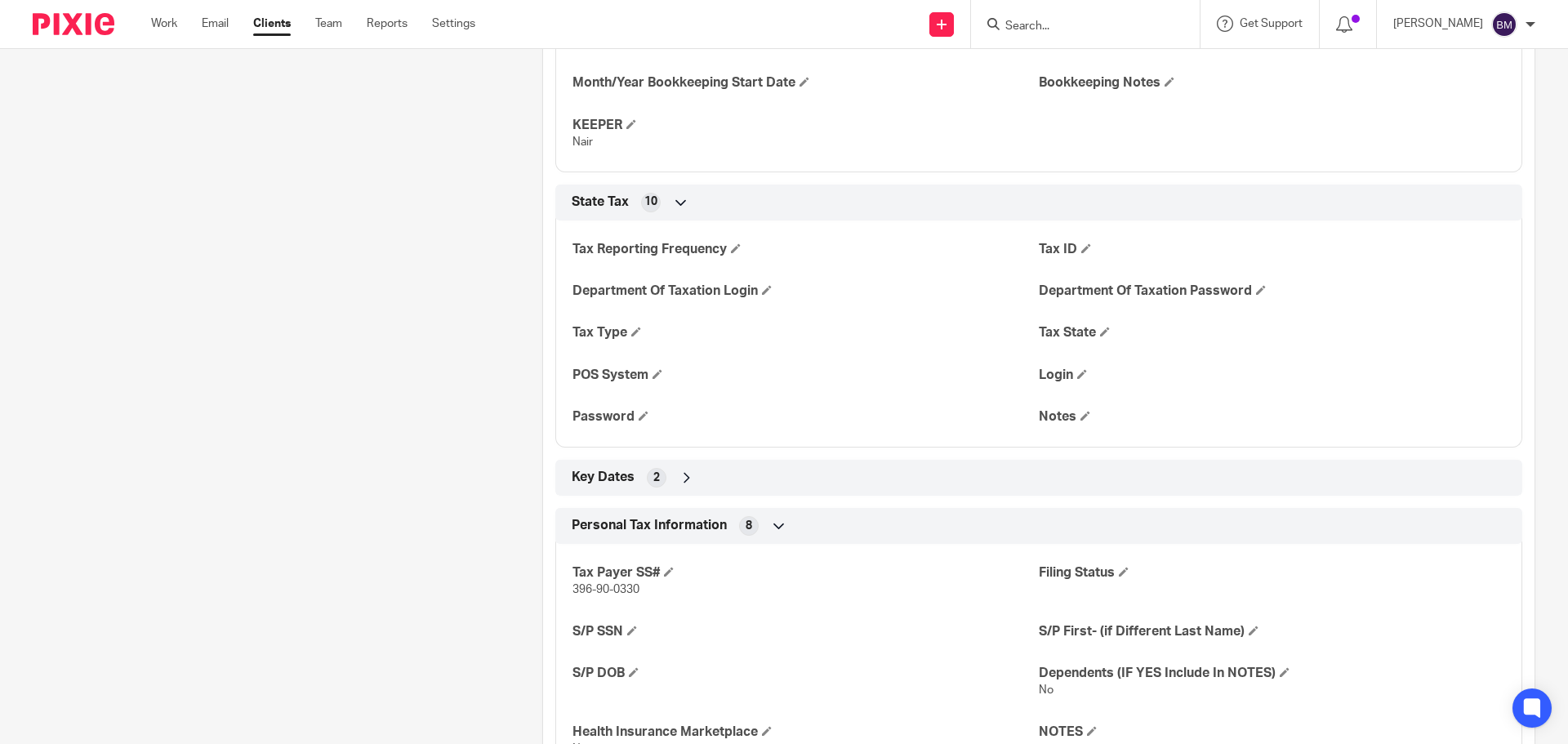
scroll to position [2125, 0]
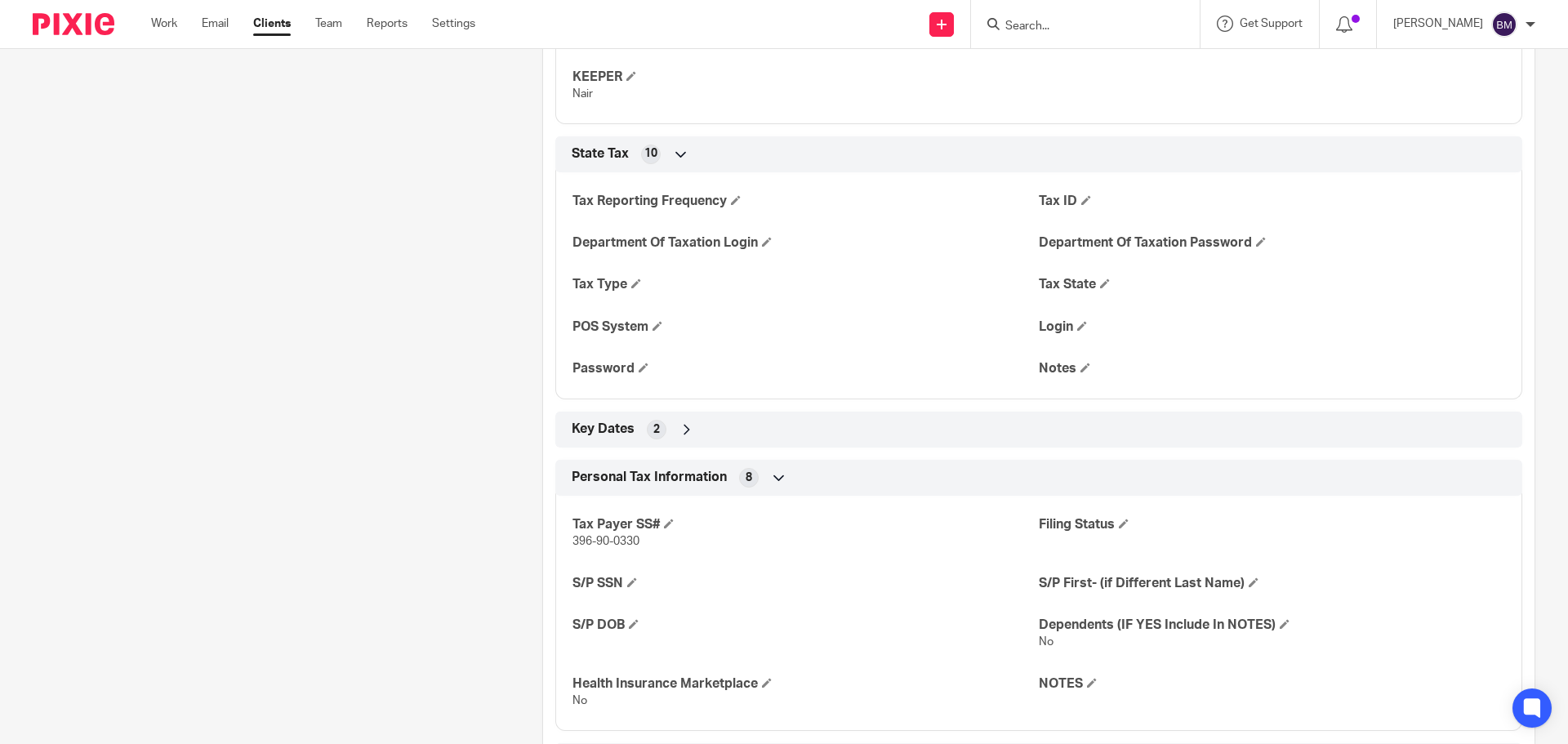
click at [687, 433] on icon at bounding box center [686, 430] width 16 height 16
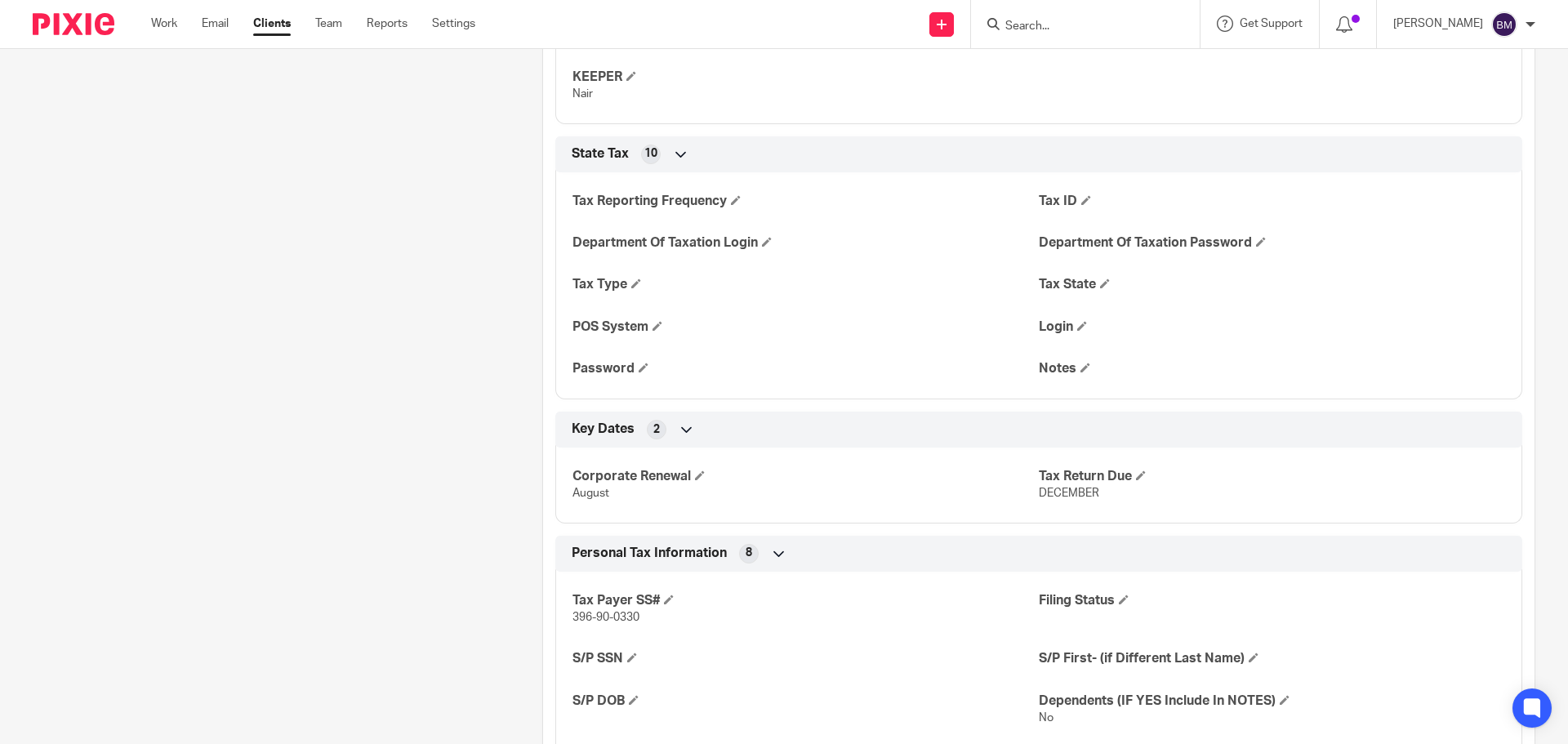
click at [1071, 11] on div at bounding box center [1085, 24] width 228 height 49
click at [1068, 30] on input "Search" at bounding box center [1077, 26] width 147 height 14
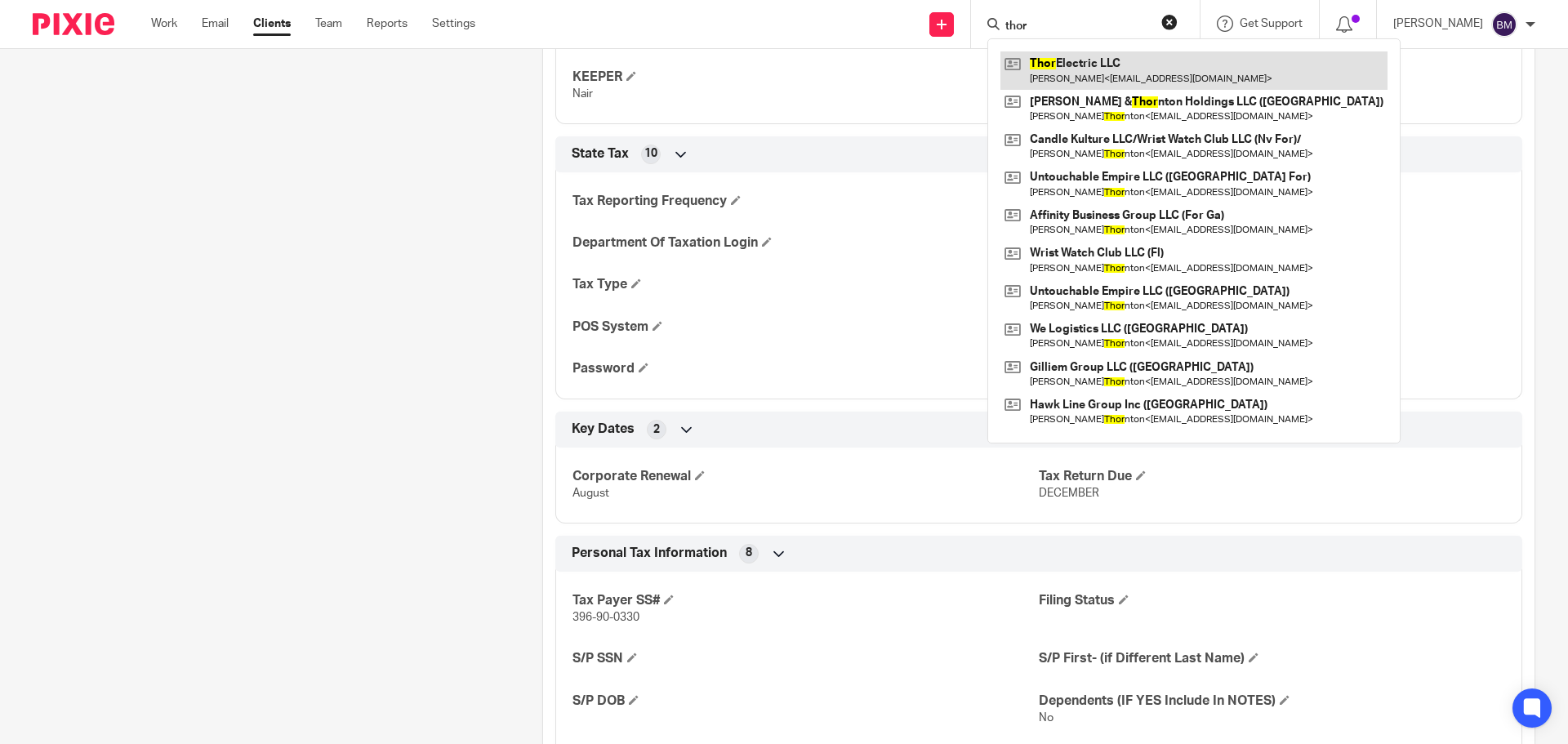
type input "thor"
click at [1085, 67] on link at bounding box center [1193, 70] width 387 height 37
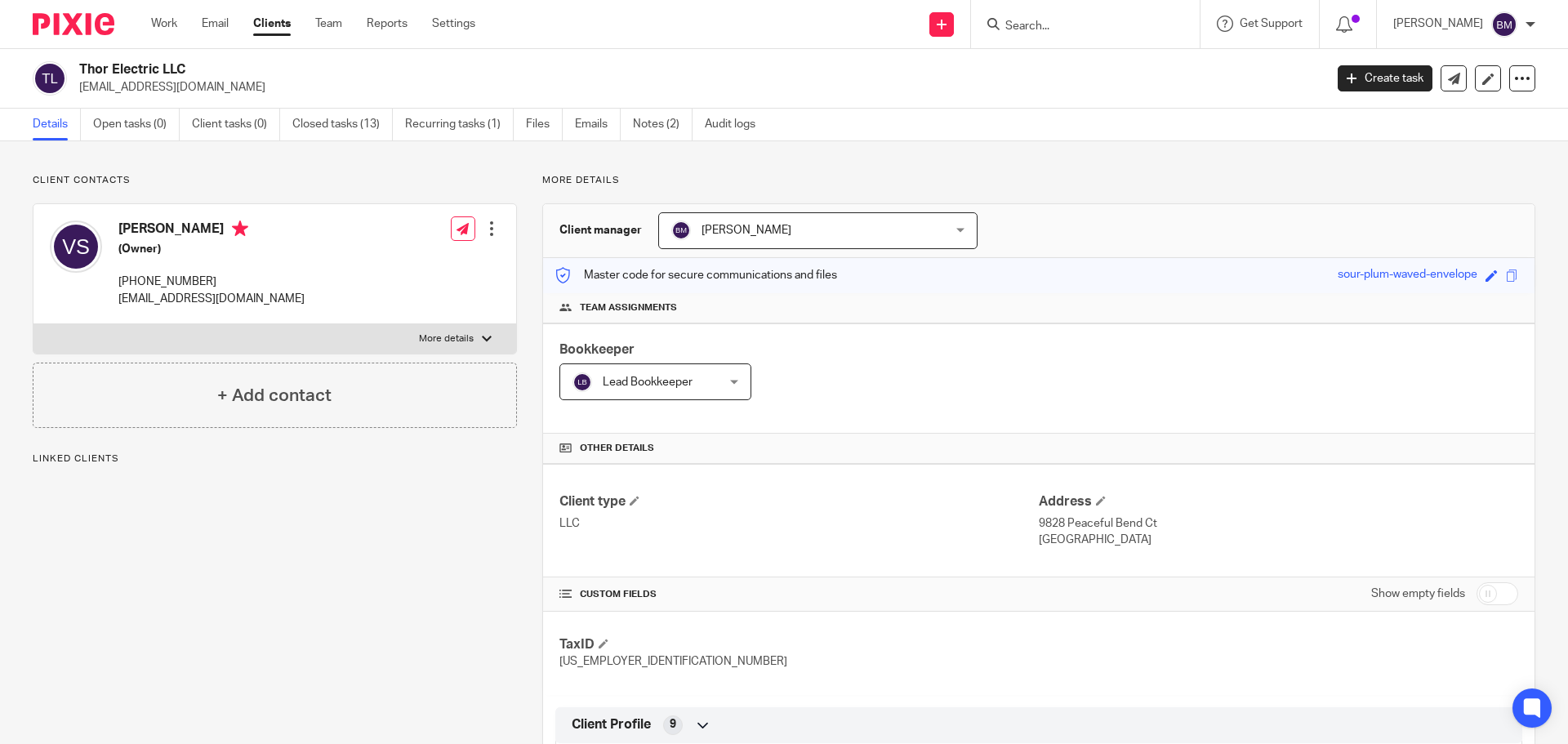
click at [1494, 595] on input "checkbox" at bounding box center [1496, 594] width 42 height 23
checkbox input "true"
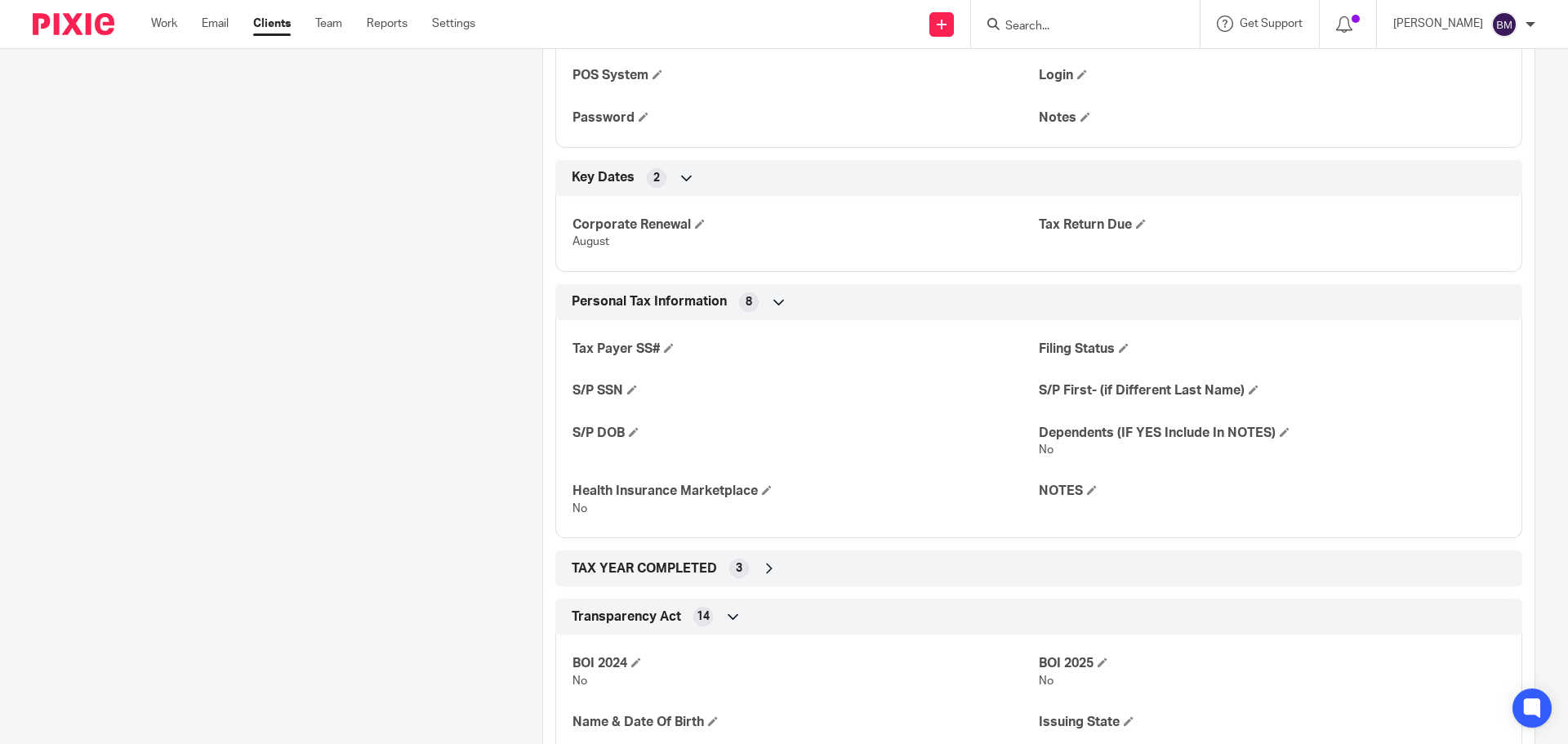
scroll to position [2369, 0]
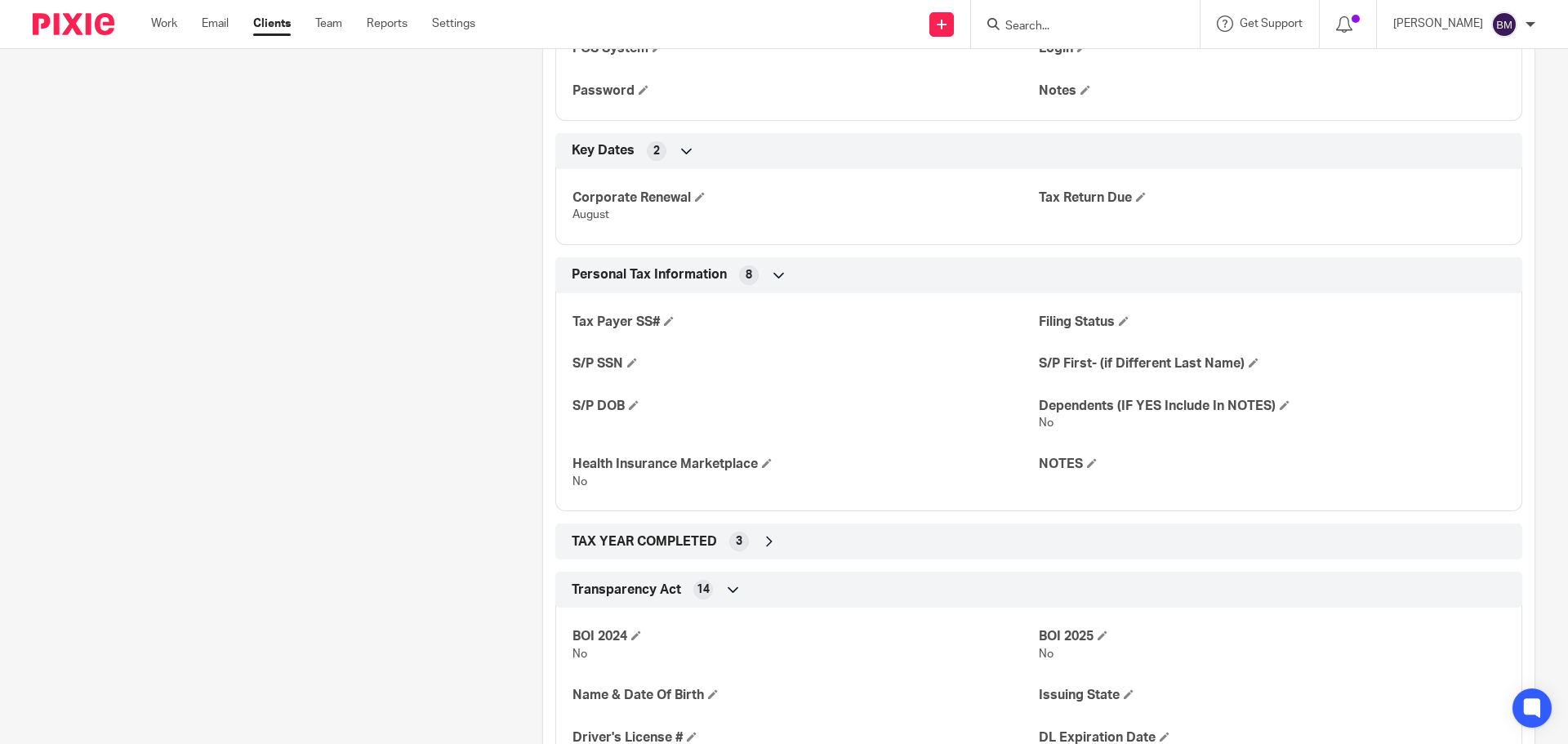
click at [770, 540] on icon at bounding box center [769, 541] width 16 height 16
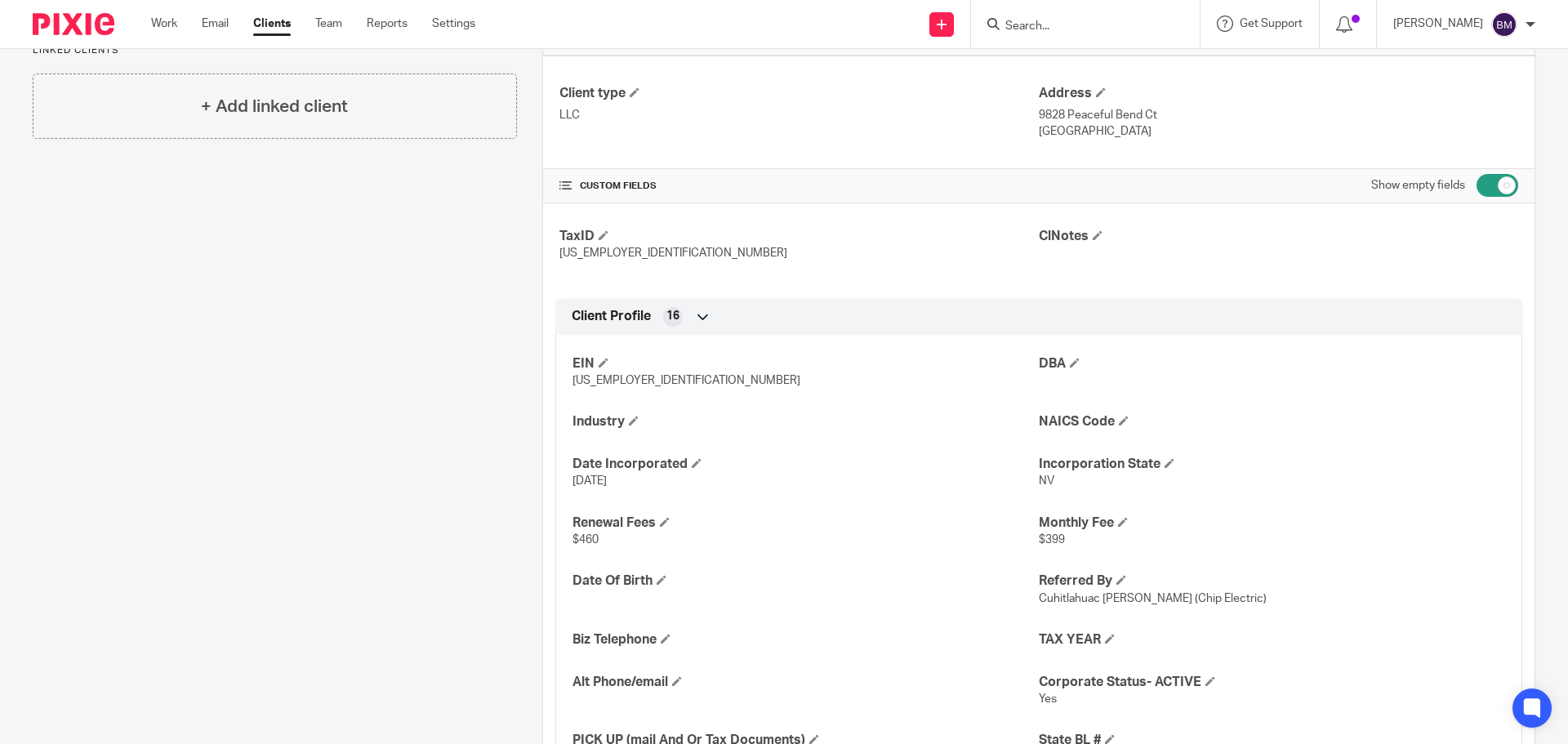
scroll to position [0, 0]
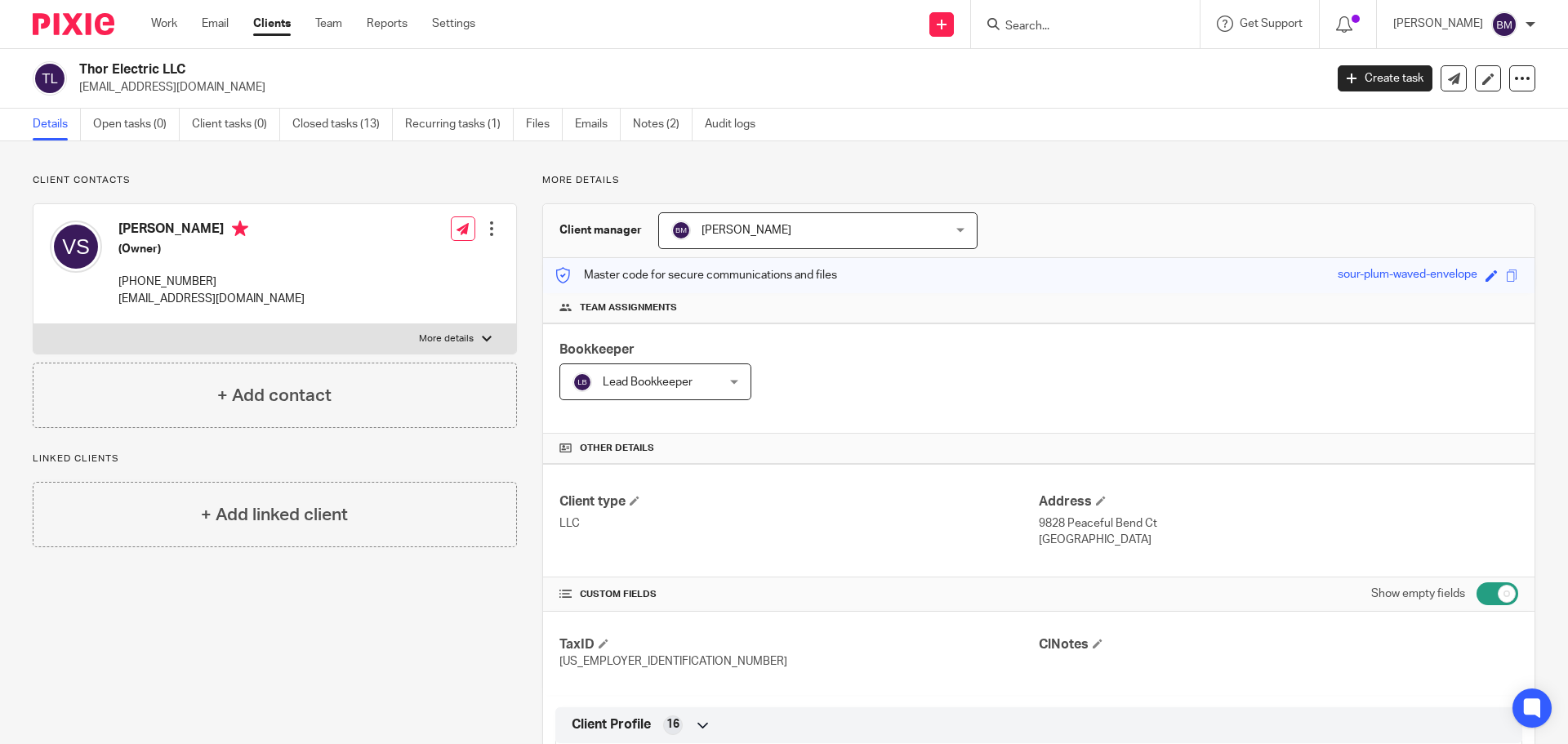
click at [1033, 20] on input "Search" at bounding box center [1077, 26] width 147 height 14
paste input "AlphaGenics TRT & Weight Loss LLC"
type input "AlphaGenics TRT & Weight Loss LLC"
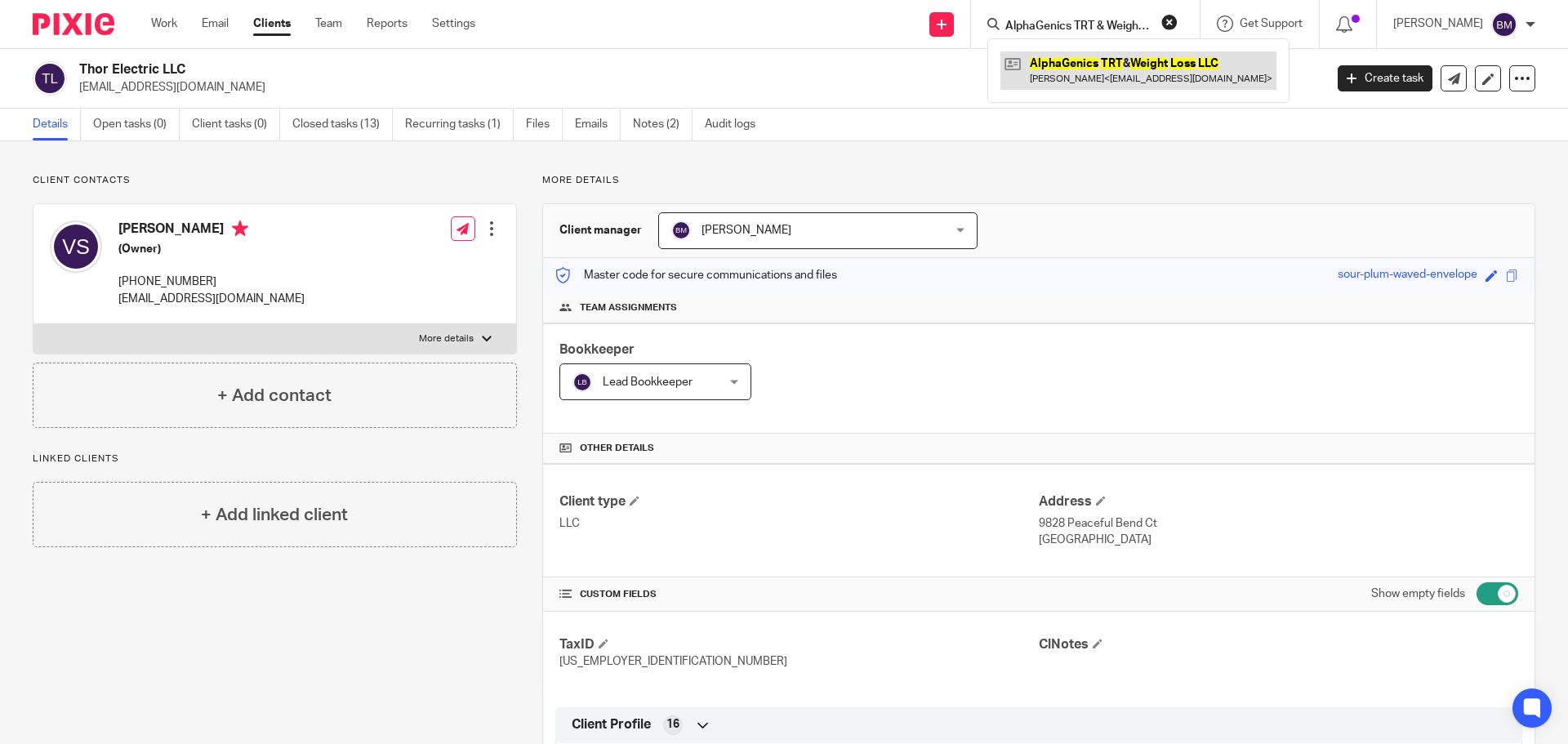
click at [1110, 66] on link at bounding box center [1138, 70] width 276 height 37
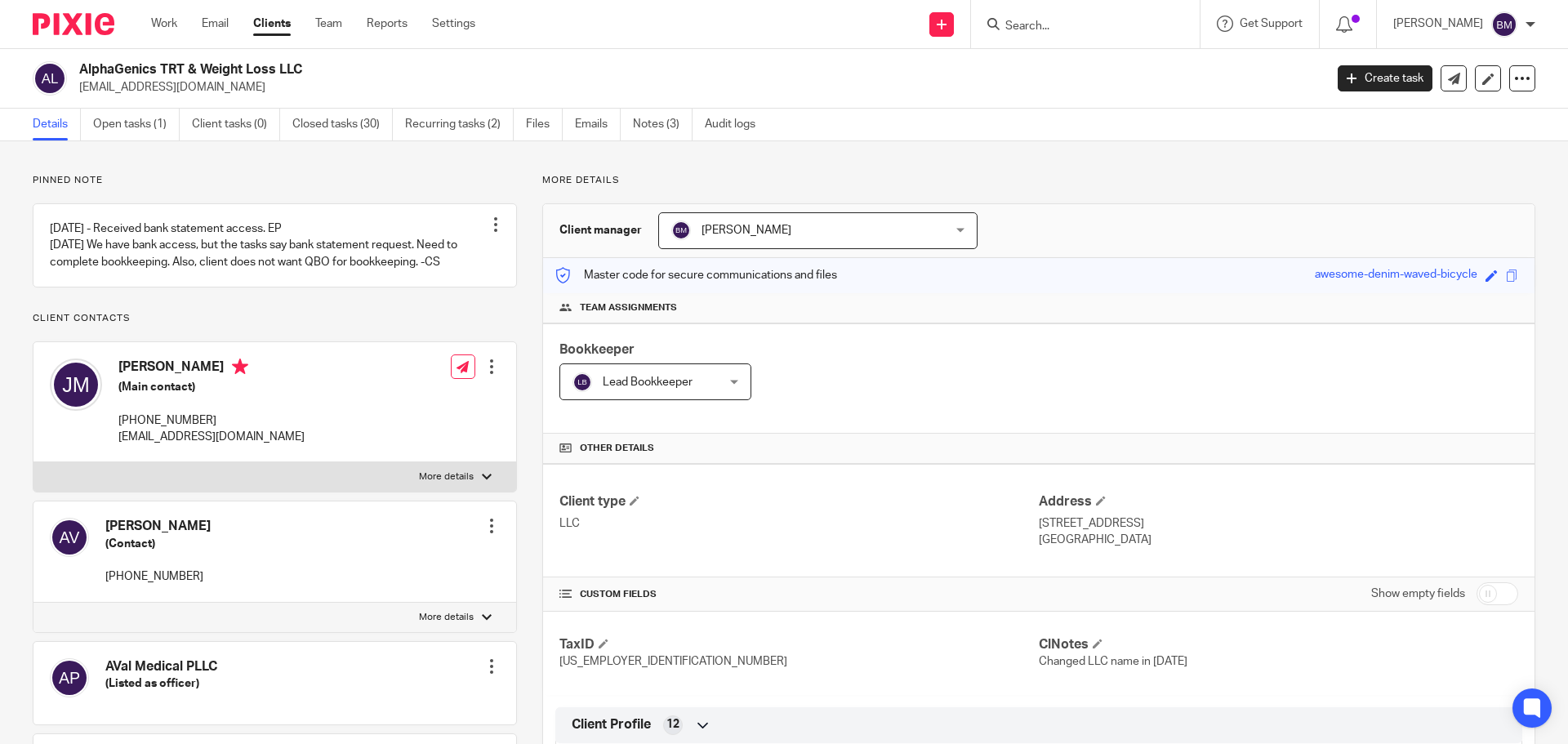
click at [1494, 597] on input "checkbox" at bounding box center [1496, 594] width 42 height 23
checkbox input "true"
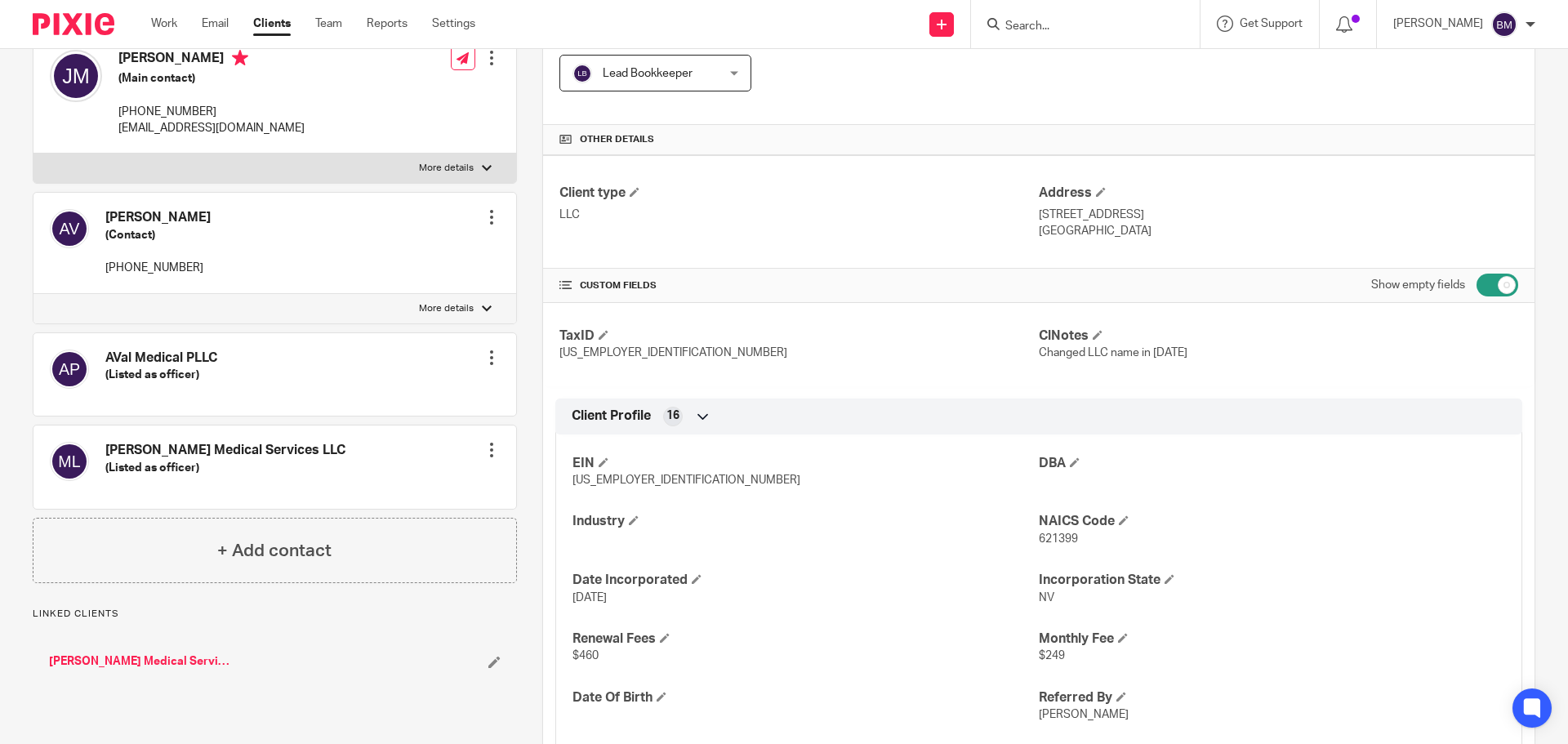
scroll to position [490, 0]
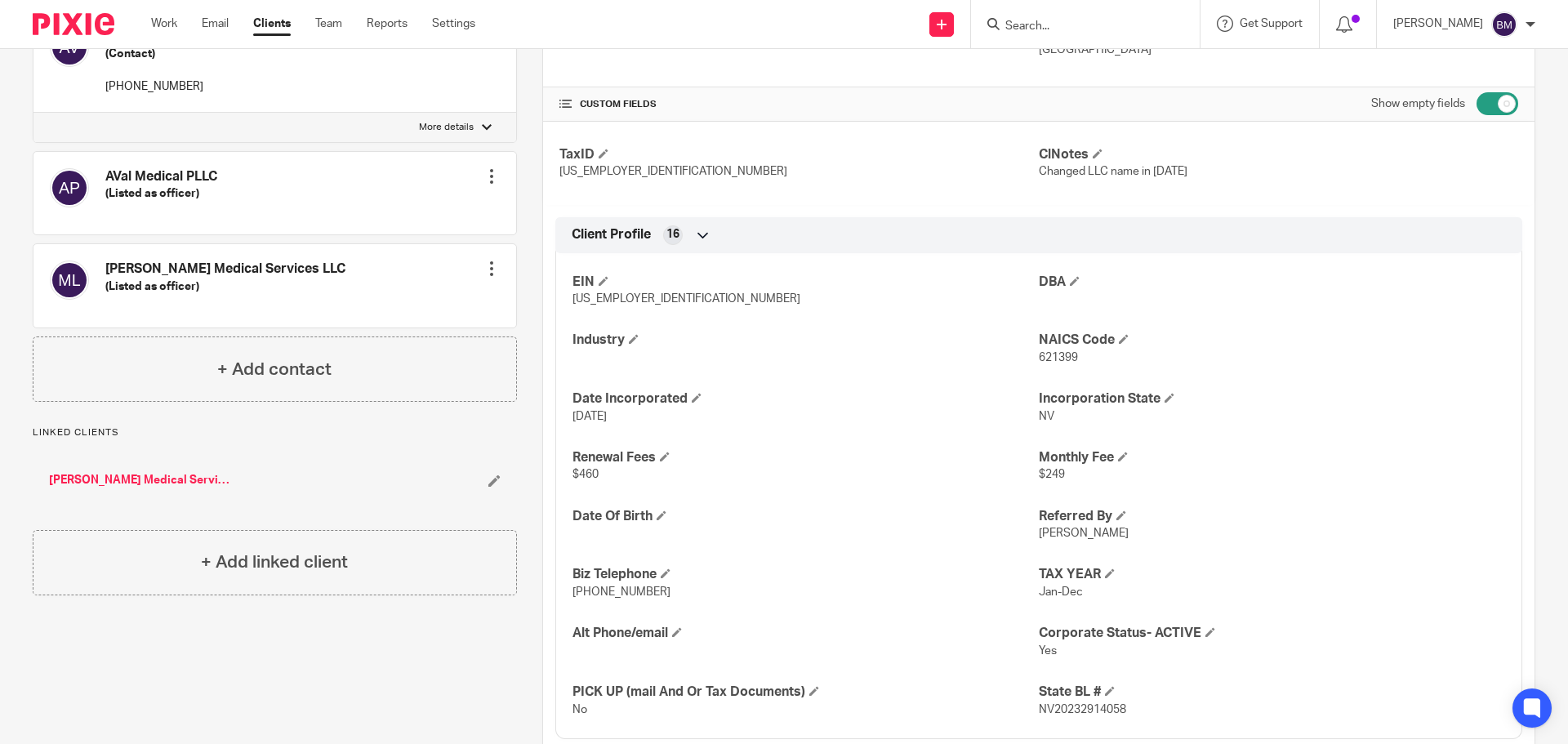
click at [1033, 24] on input "Search" at bounding box center [1077, 26] width 147 height 14
paste input "Go Delta LLC"
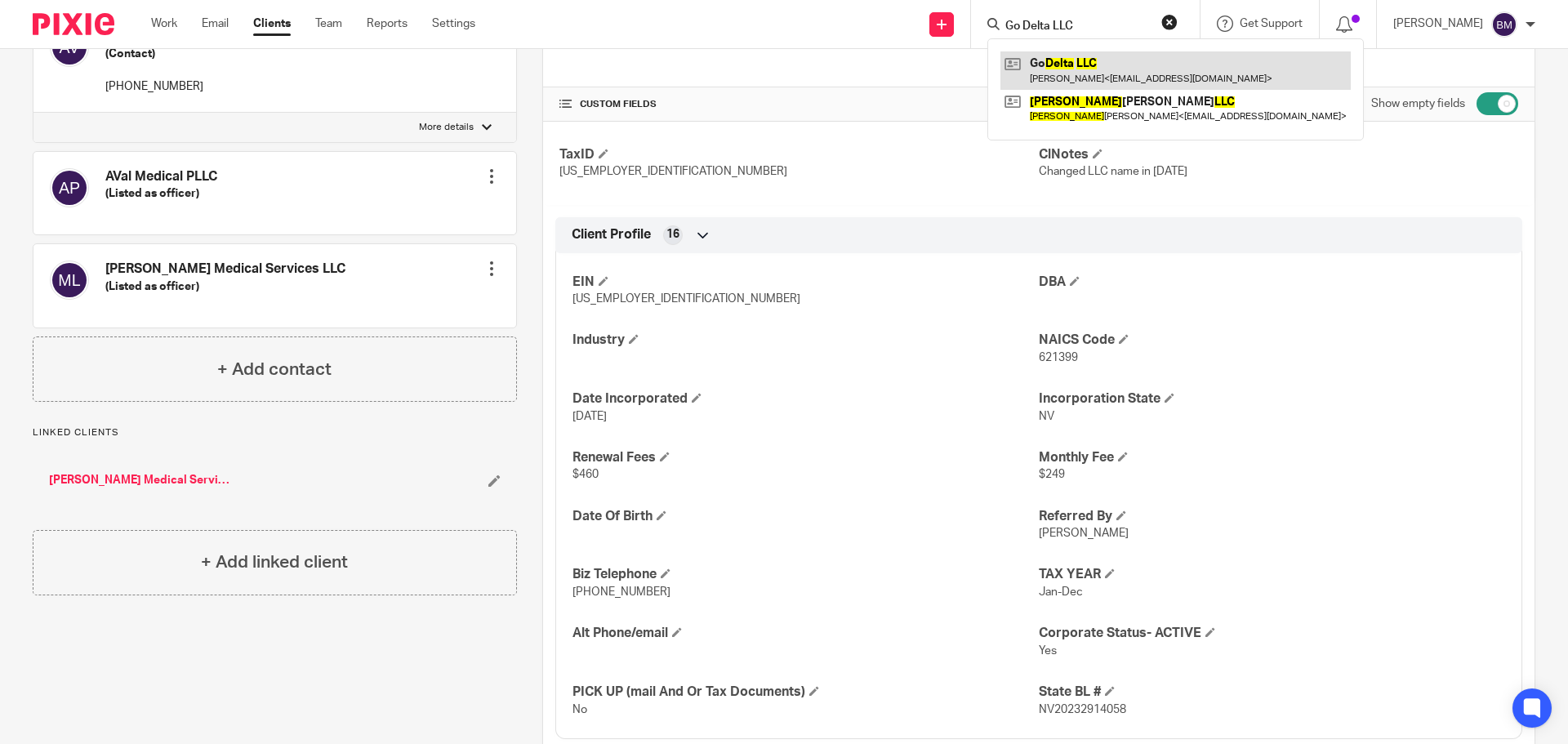
type input "Go Delta LLC"
click at [1077, 71] on link at bounding box center [1175, 70] width 350 height 37
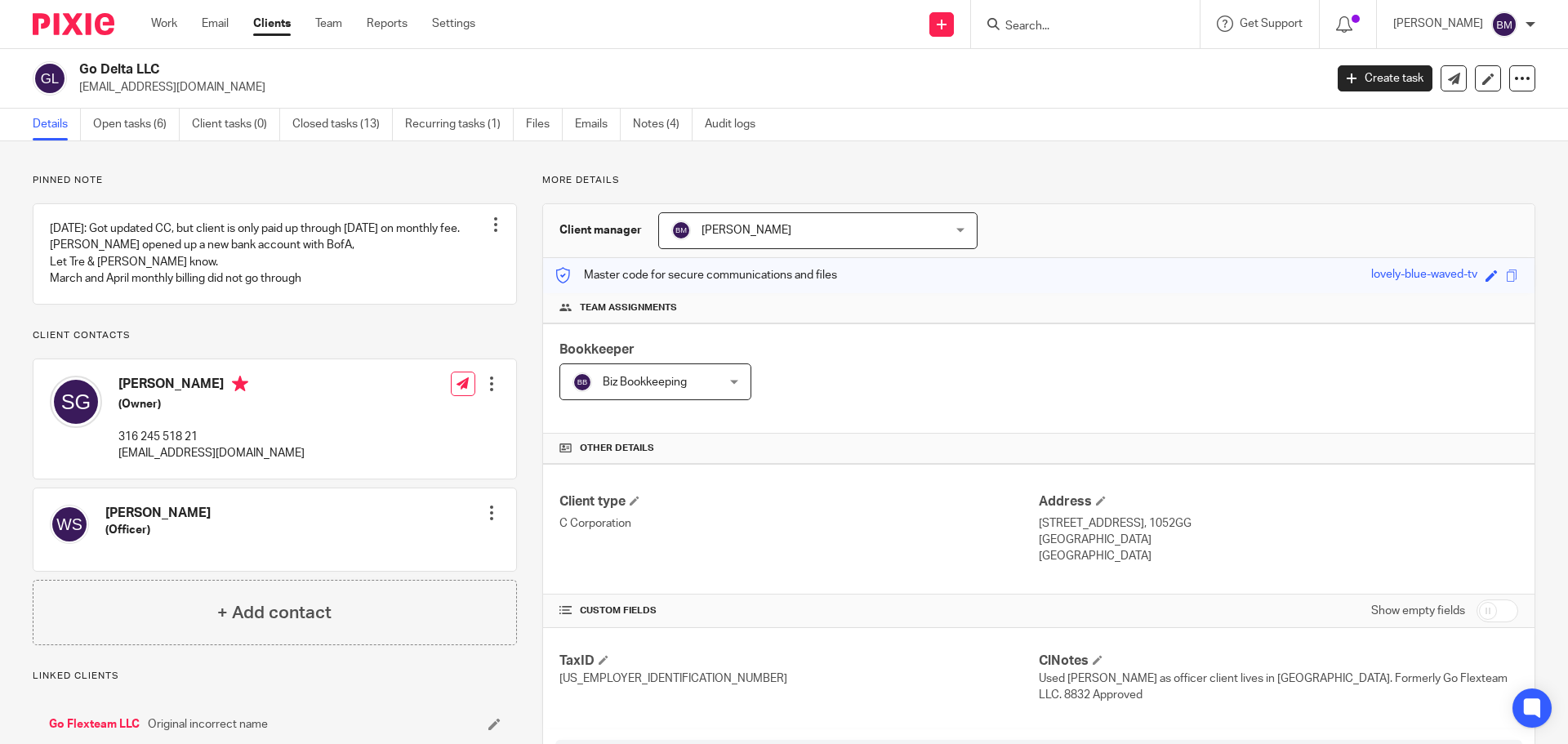
click at [1490, 609] on input "checkbox" at bounding box center [1496, 611] width 42 height 23
checkbox input "true"
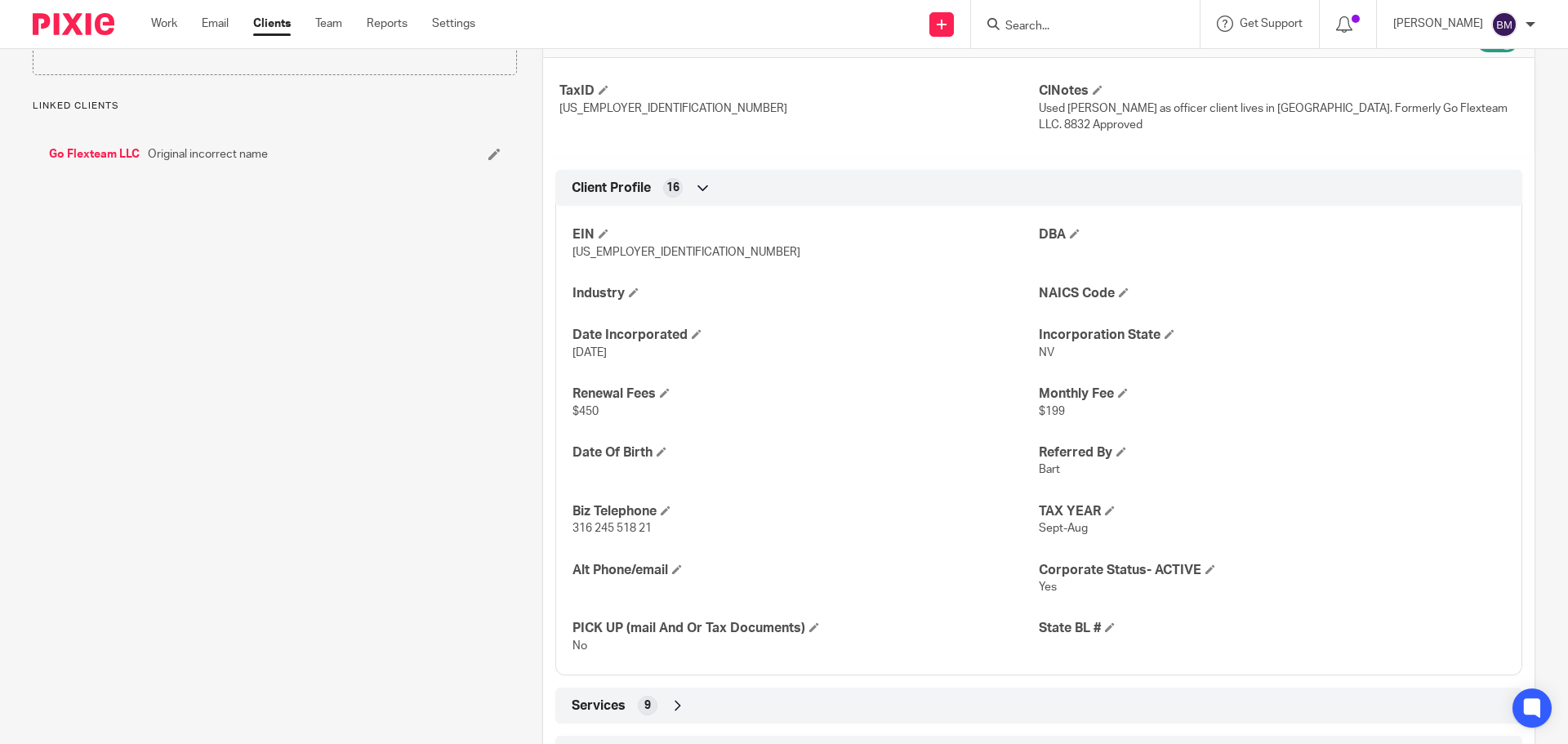
scroll to position [572, 0]
click at [663, 391] on span at bounding box center [665, 391] width 10 height 10
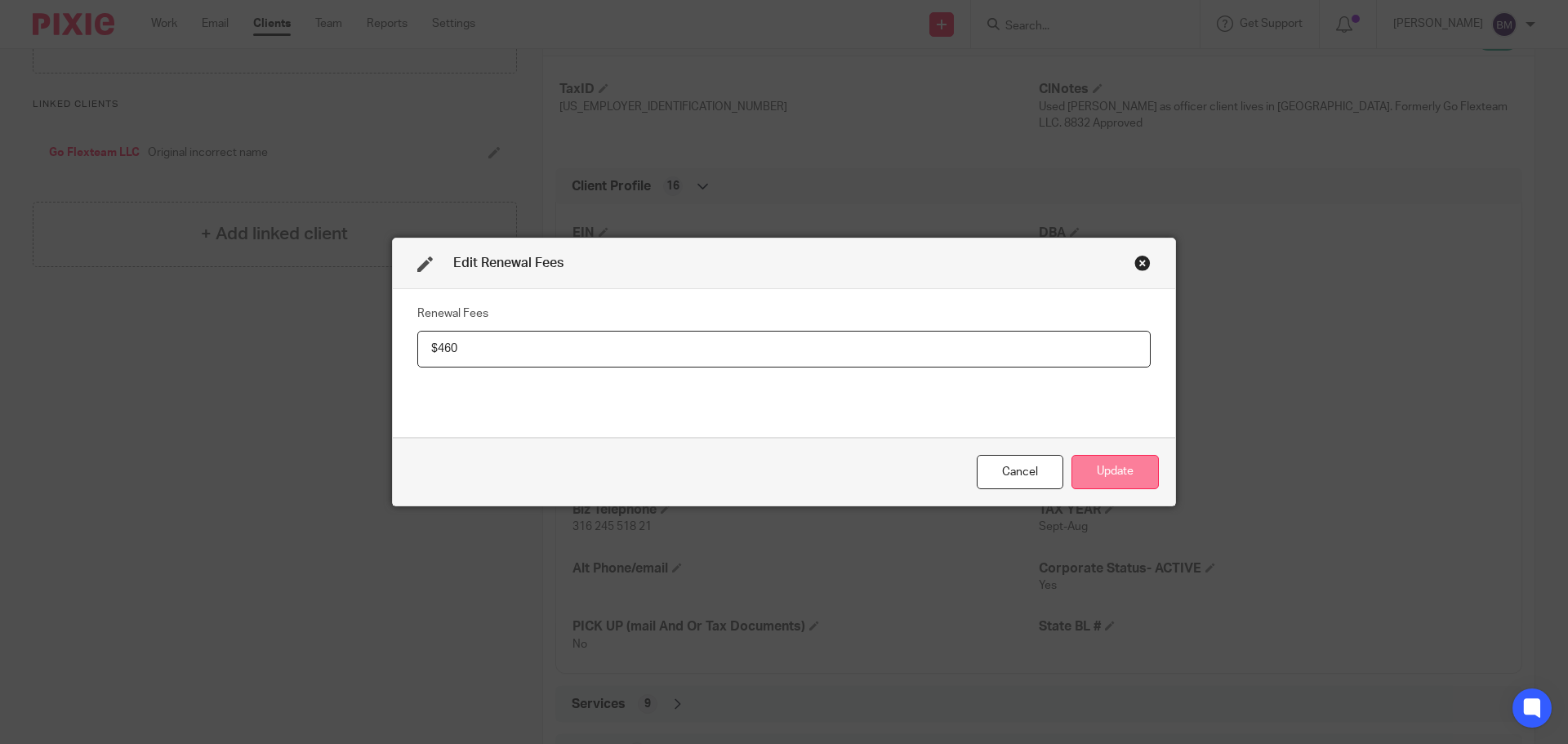
type input "$460"
click at [1111, 476] on button "Update" at bounding box center [1115, 472] width 88 height 35
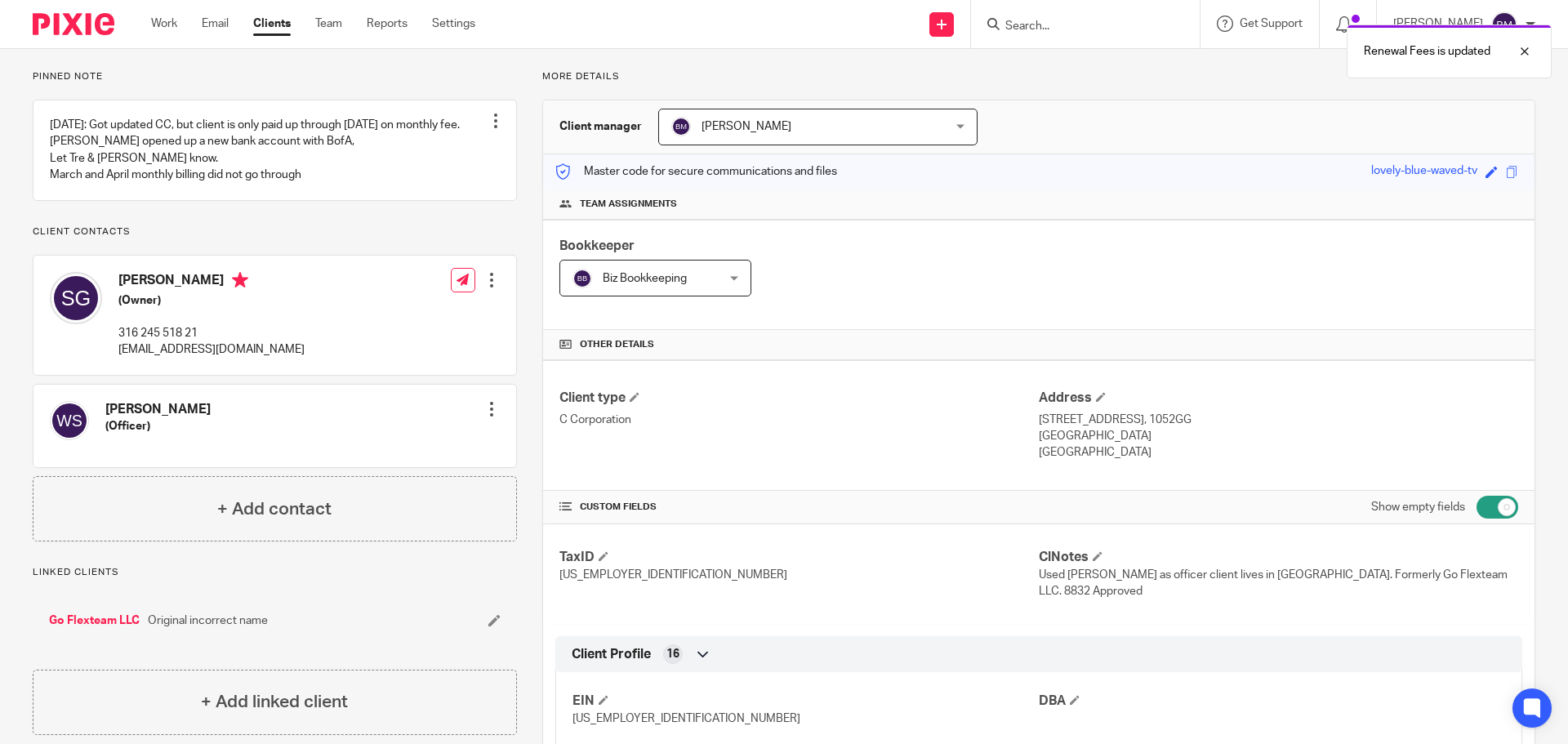
scroll to position [0, 0]
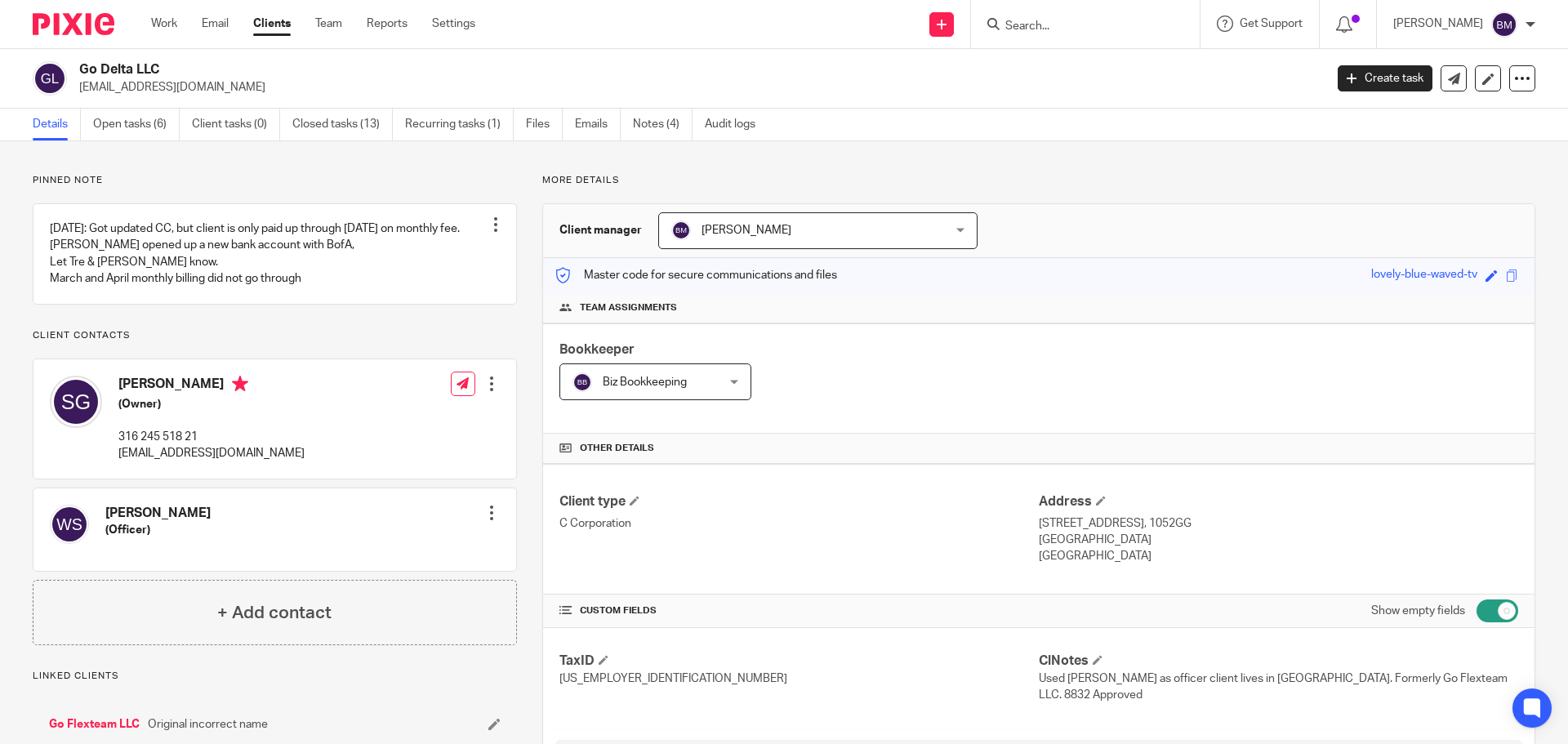
click at [1053, 23] on input "Search" at bounding box center [1077, 26] width 147 height 14
paste input "Universal Patio Cover LLC"
type input "Universal Patio Cover LLC"
click at [1098, 77] on link at bounding box center [1138, 70] width 276 height 37
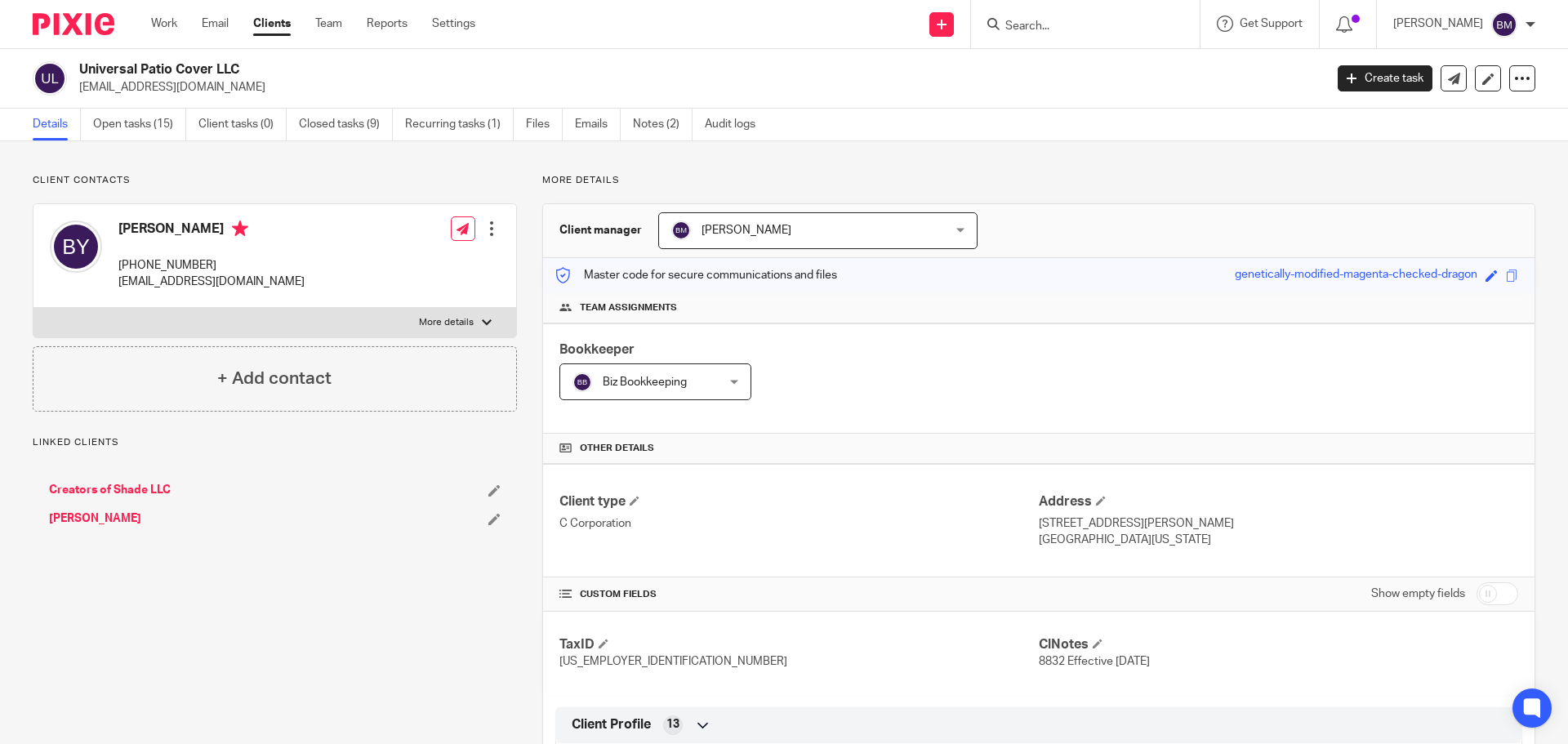
click at [1489, 598] on input "checkbox" at bounding box center [1496, 594] width 42 height 23
checkbox input "true"
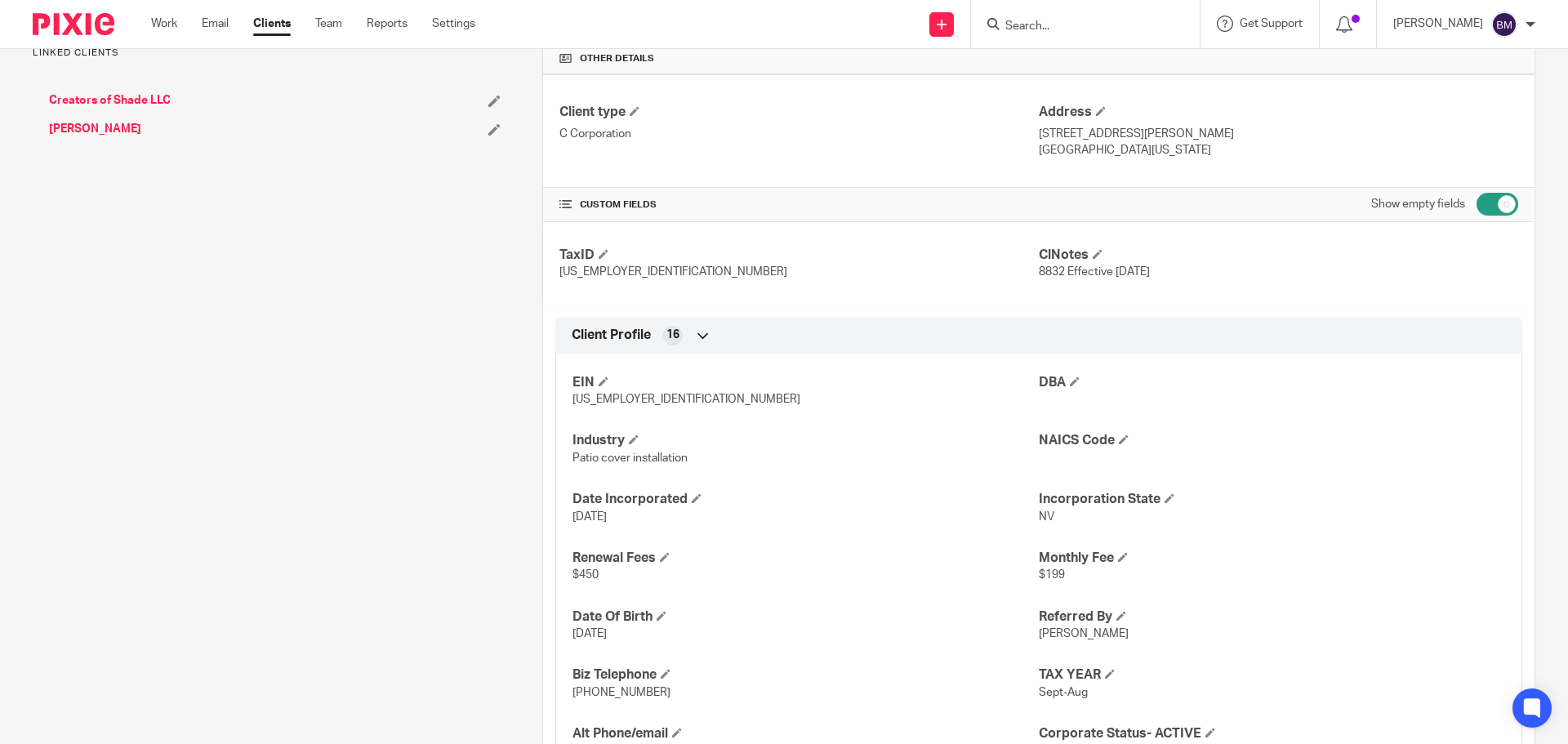
scroll to position [408, 0]
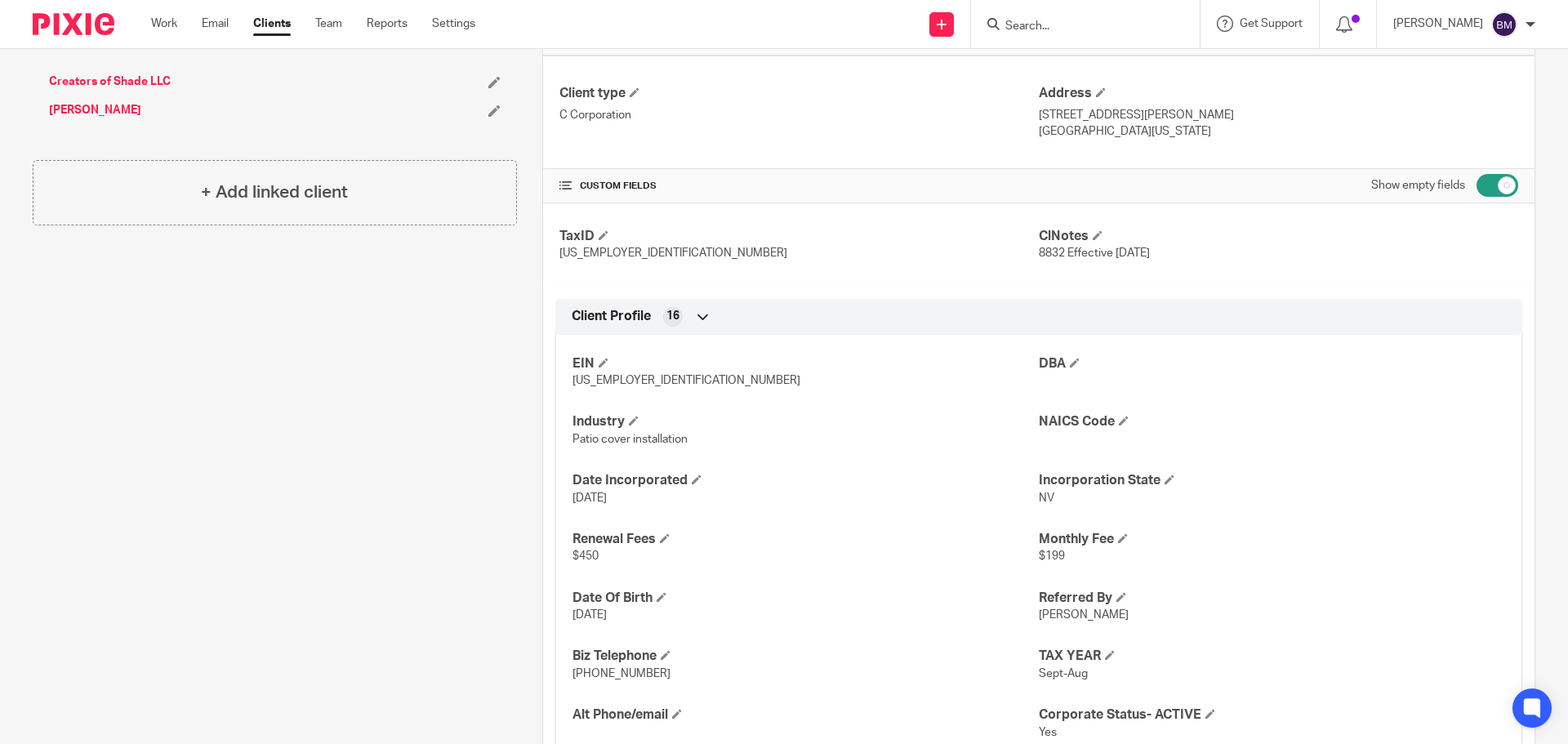
click at [1077, 20] on input "Search" at bounding box center [1077, 26] width 147 height 14
paste input "3 Star Management Services LLC"
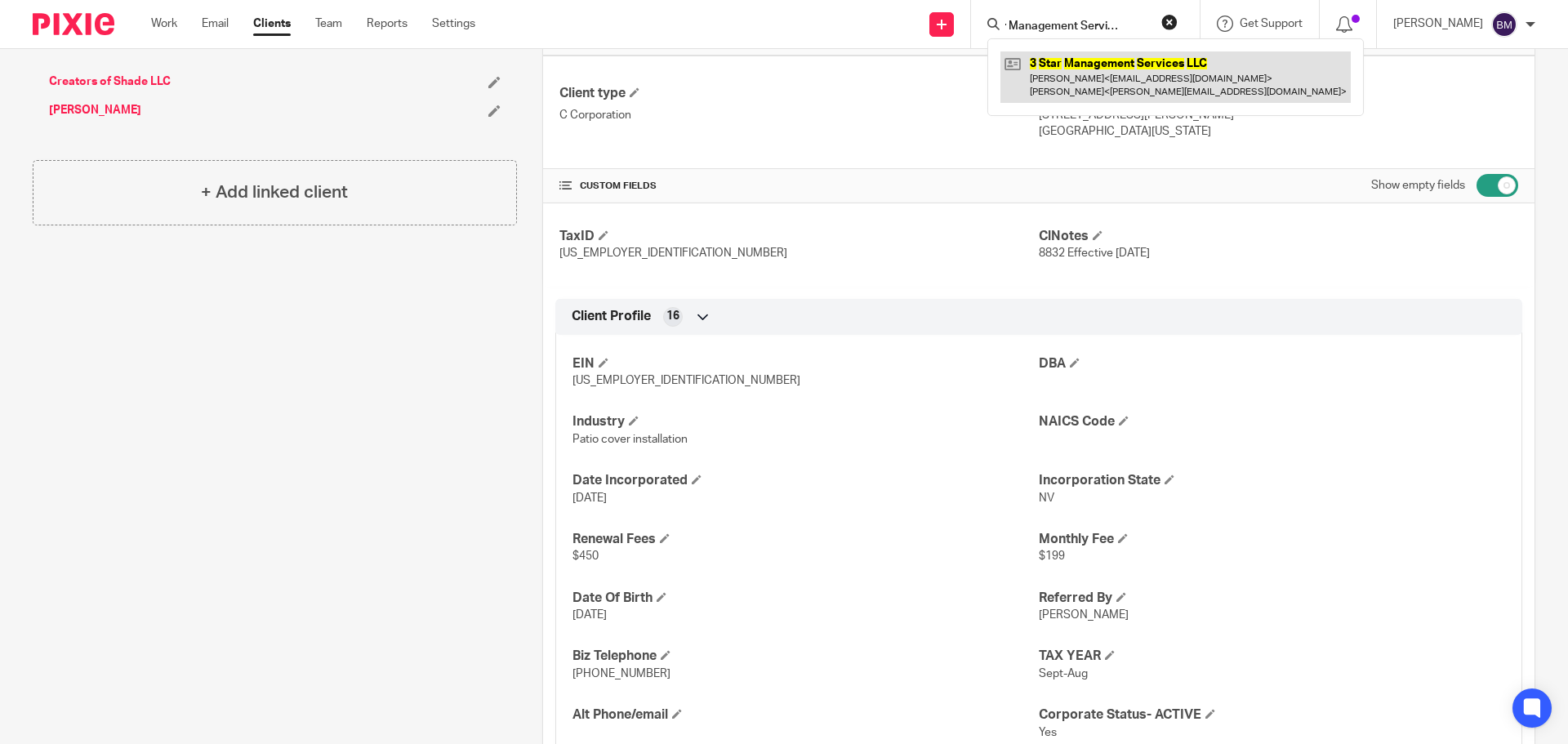
type input "3 Star Management Services LLC"
click at [1079, 62] on link at bounding box center [1175, 76] width 350 height 50
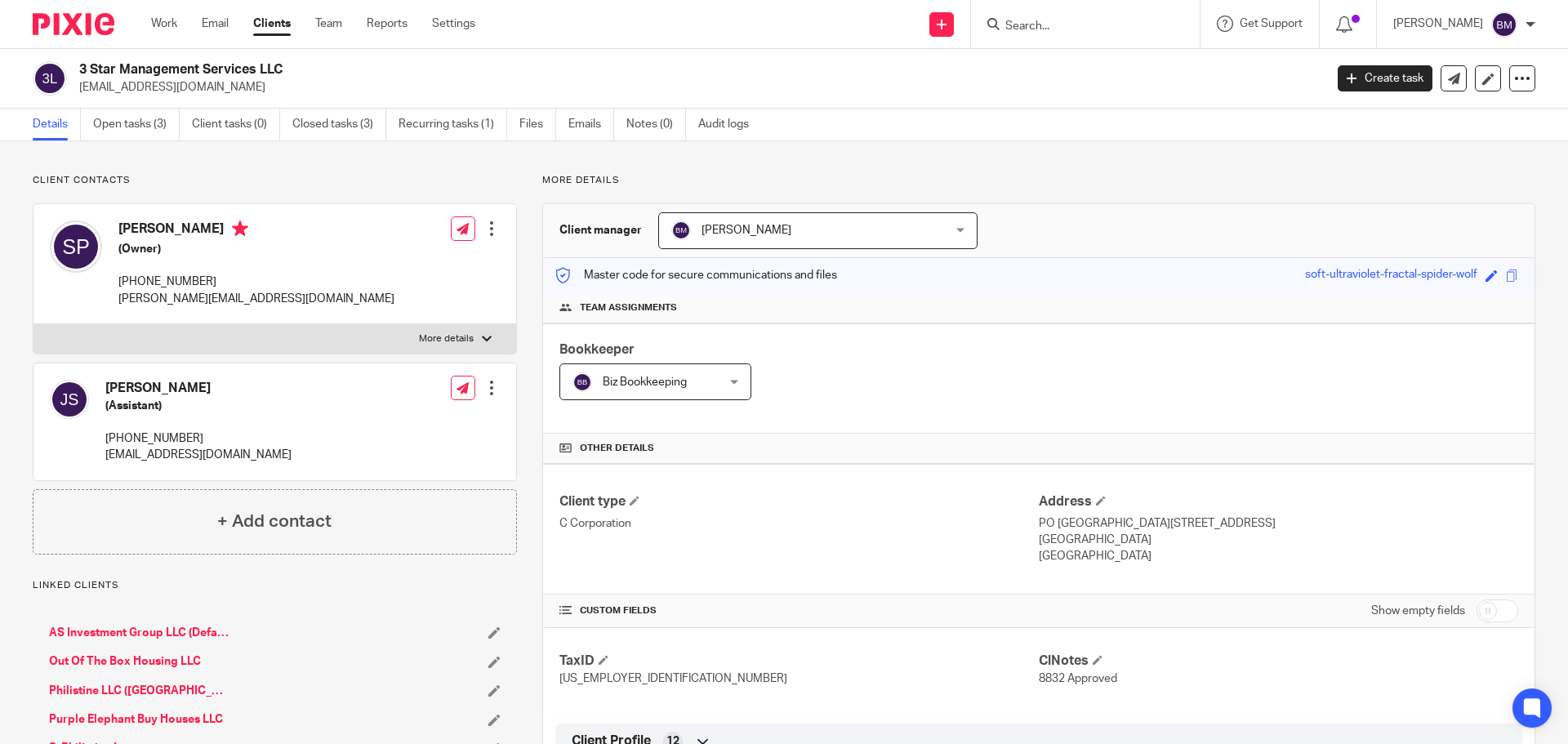
click at [1496, 614] on input "checkbox" at bounding box center [1496, 611] width 42 height 23
checkbox input "true"
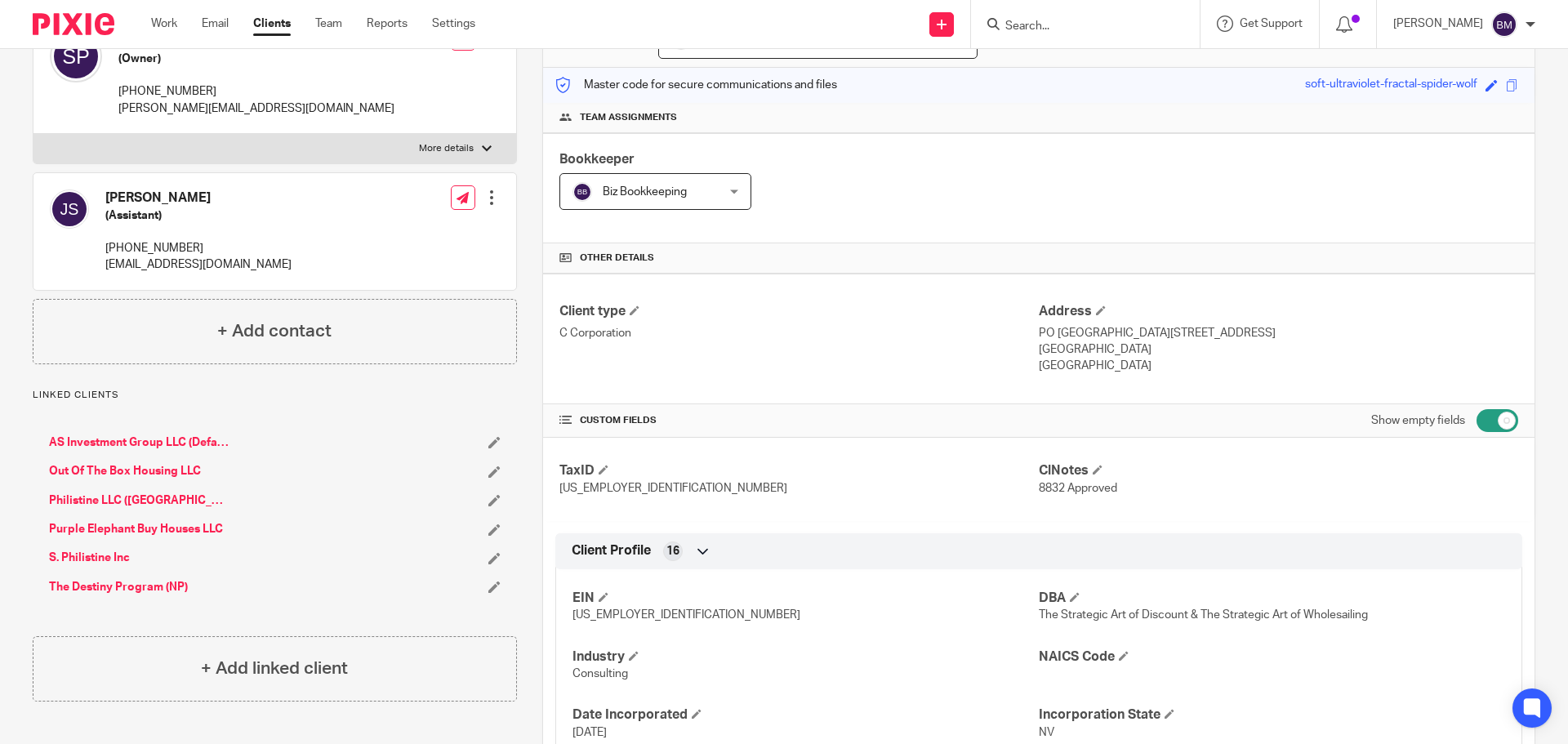
scroll to position [245, 0]
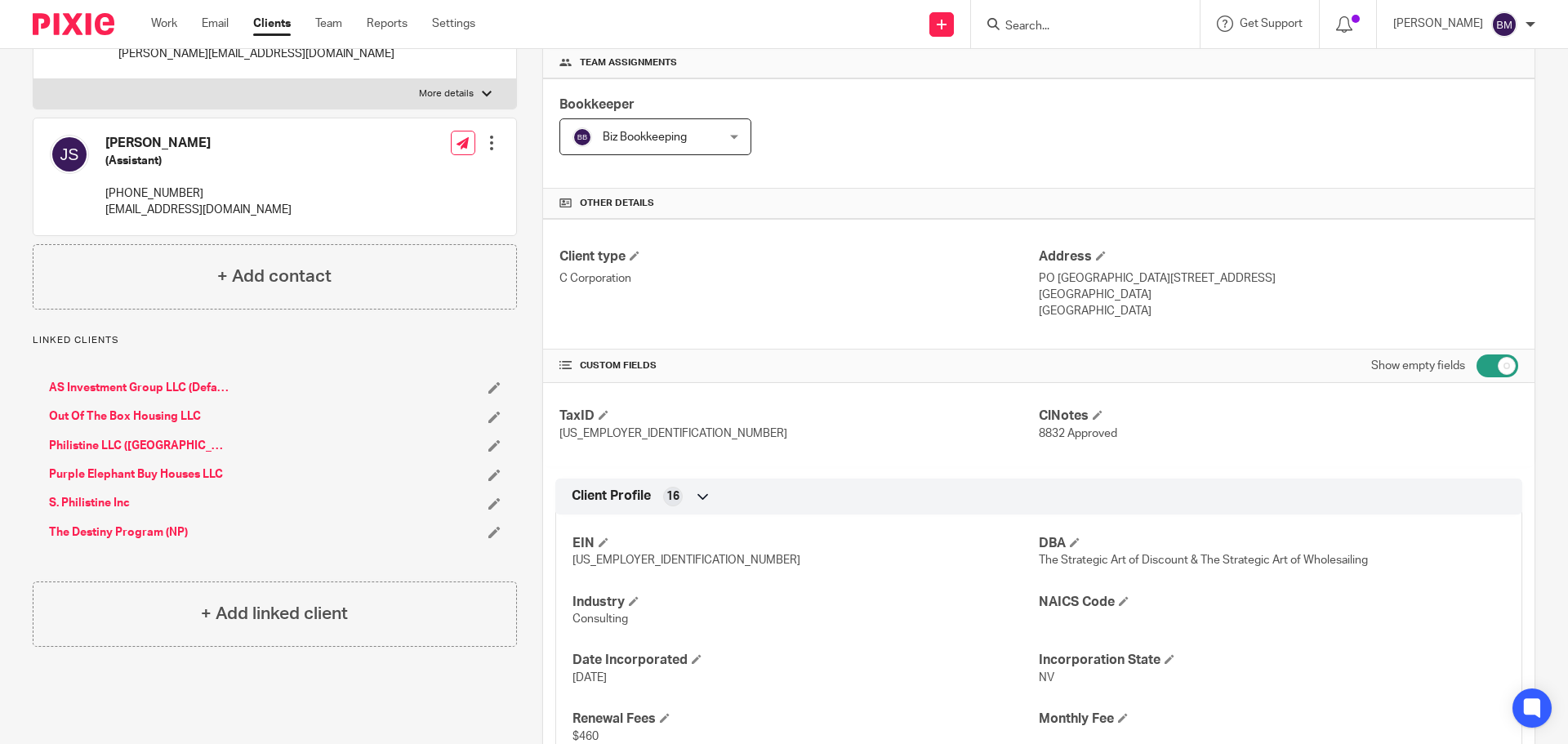
click at [1053, 18] on form at bounding box center [1090, 24] width 174 height 20
click at [1051, 24] on input "Search" at bounding box center [1077, 26] width 147 height 14
paste input "G I Construction LLC"
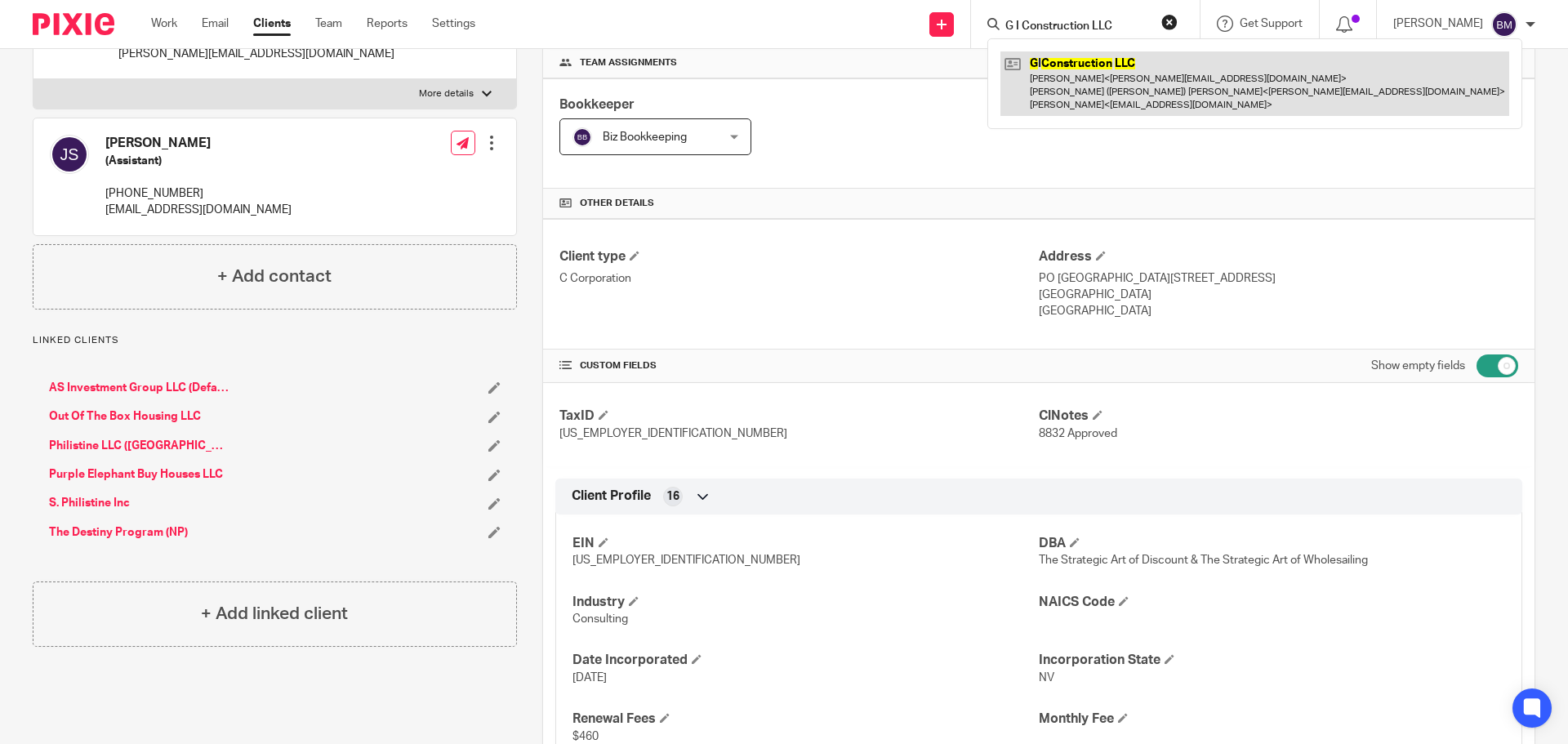
type input "G I Construction LLC"
click at [1100, 67] on link at bounding box center [1254, 84] width 508 height 65
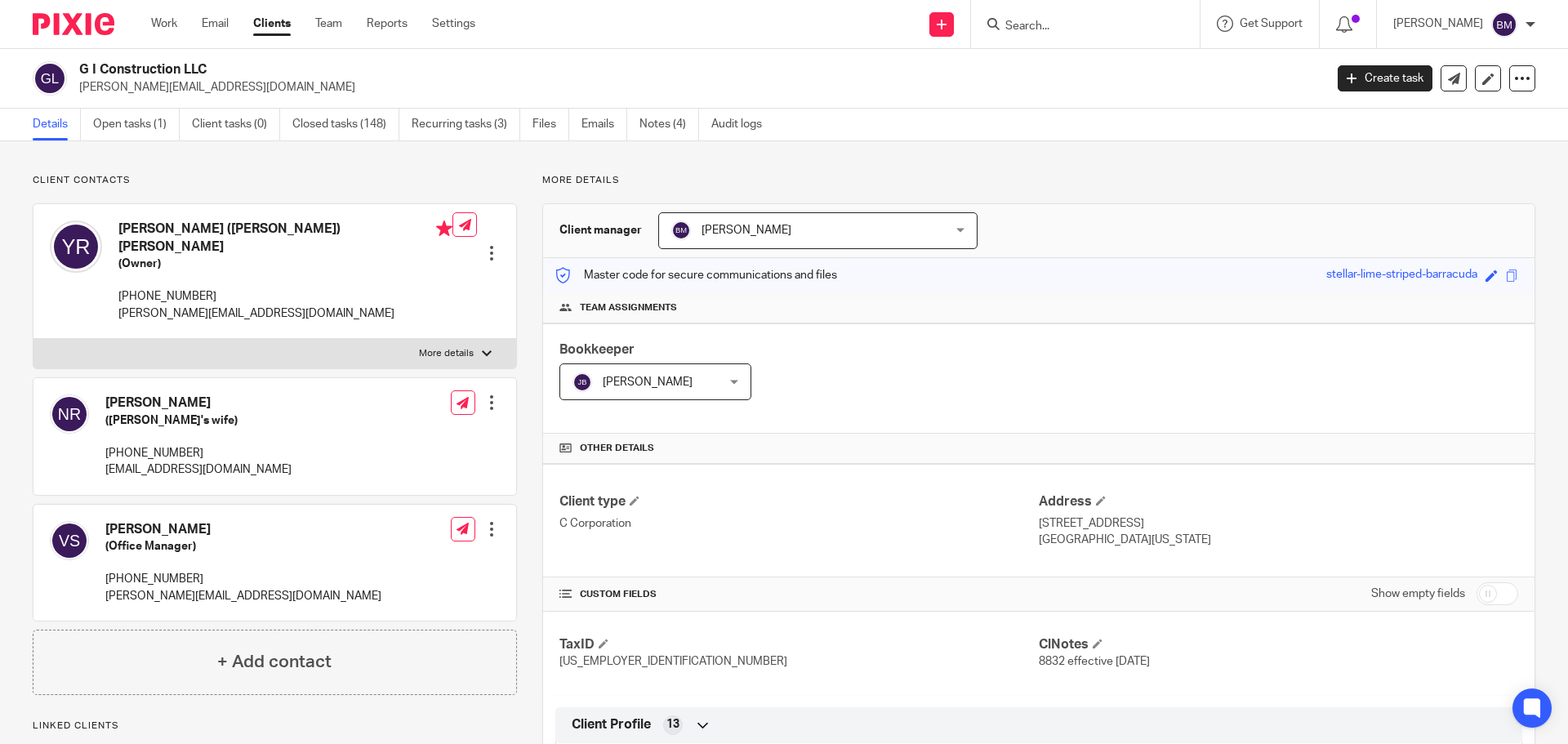
click at [1487, 603] on input "checkbox" at bounding box center [1496, 594] width 42 height 23
checkbox input "true"
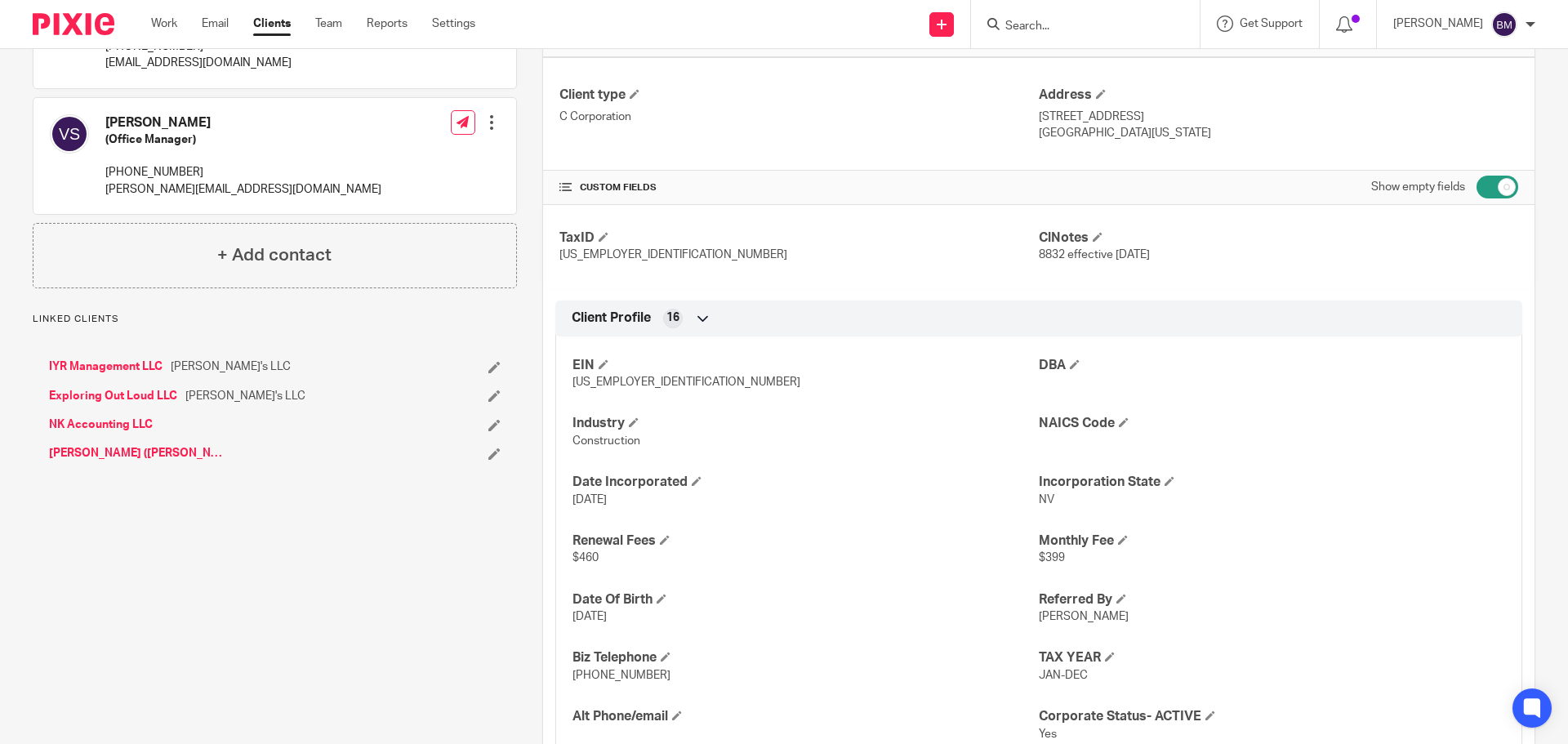
scroll to position [408, 0]
click at [1065, 20] on input "Search" at bounding box center [1077, 26] width 147 height 14
paste input "Husky Garage Door LLC"
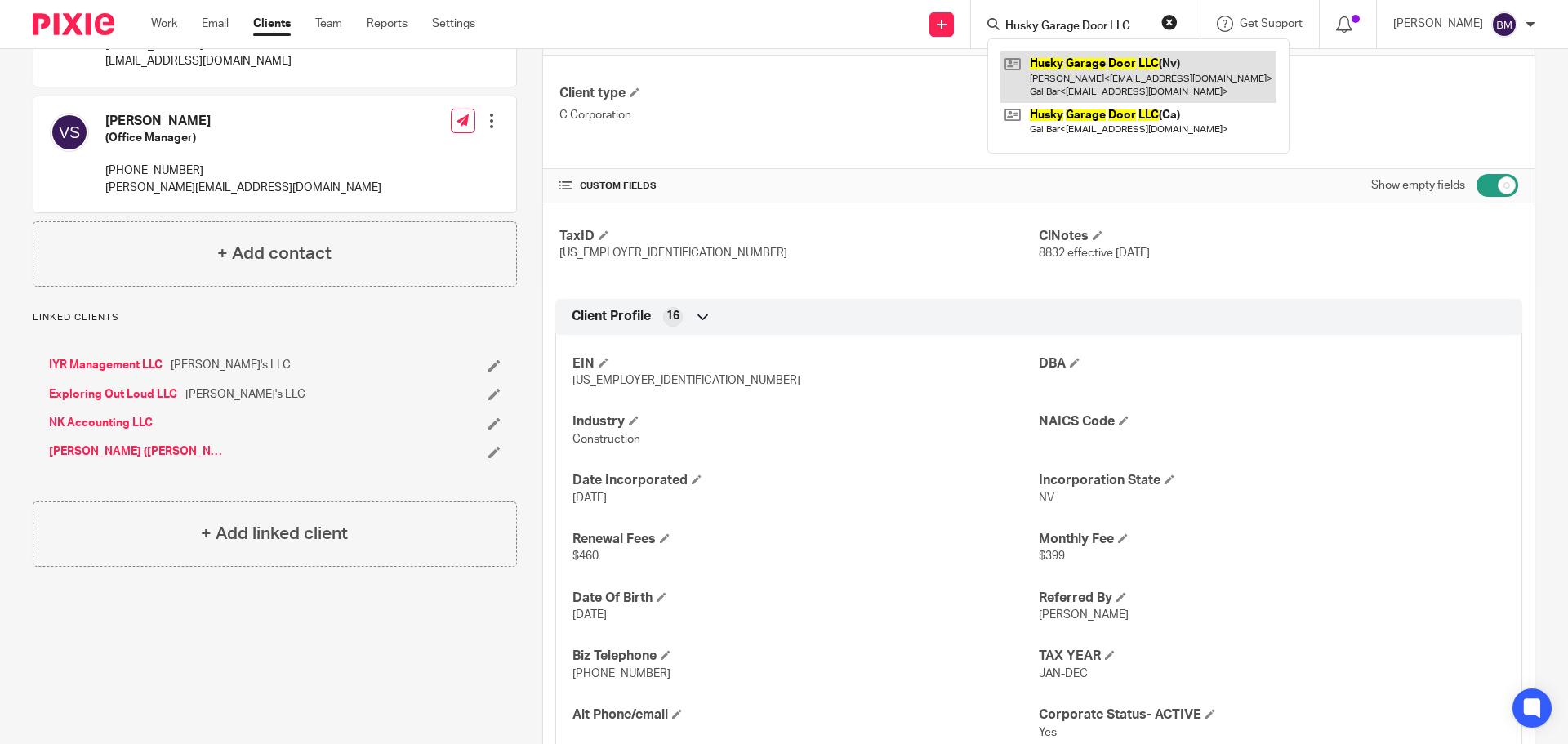
type input "Husky Garage Door LLC"
click at [1106, 72] on link at bounding box center [1138, 76] width 276 height 50
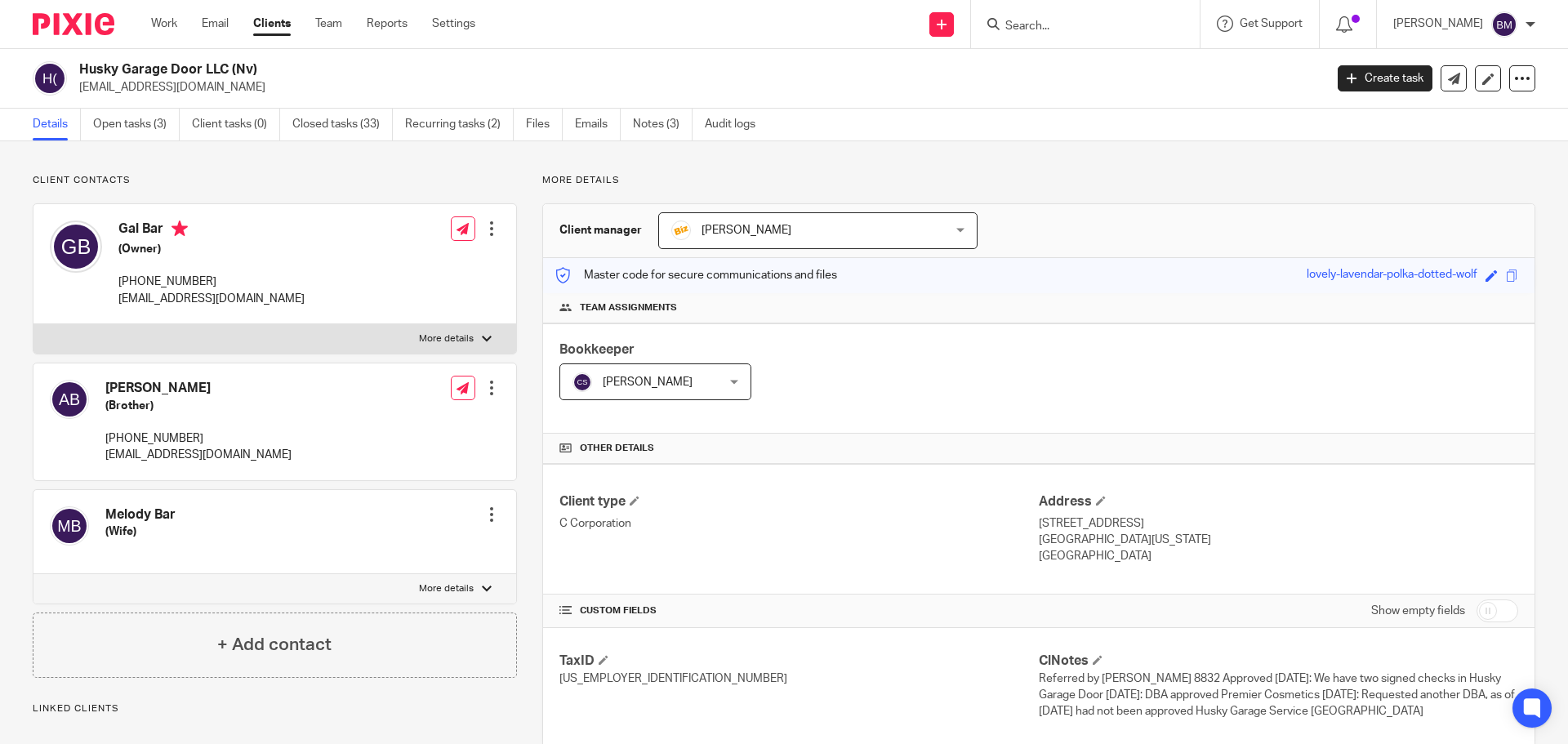
click at [1481, 612] on input "checkbox" at bounding box center [1496, 611] width 42 height 23
checkbox input "true"
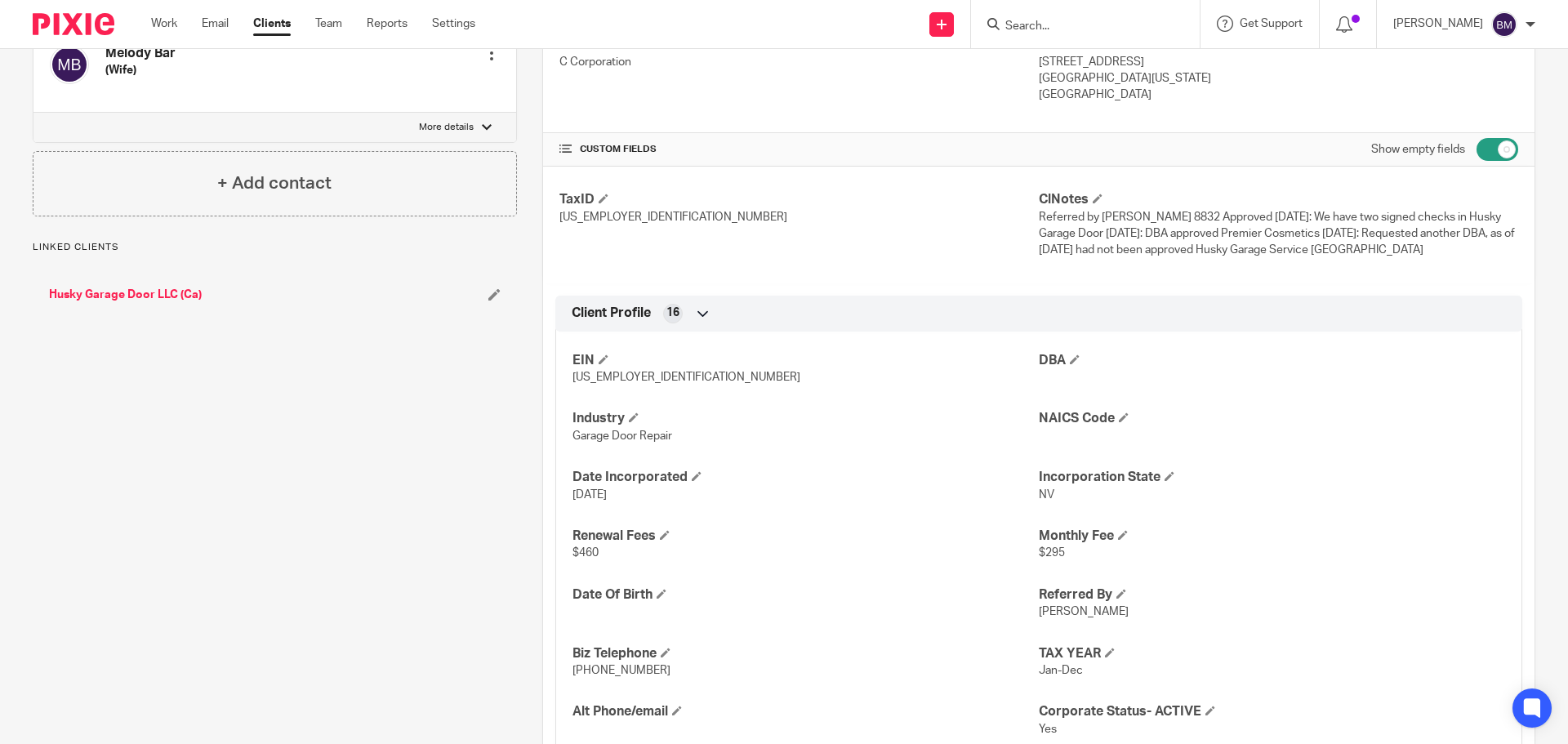
scroll to position [490, 0]
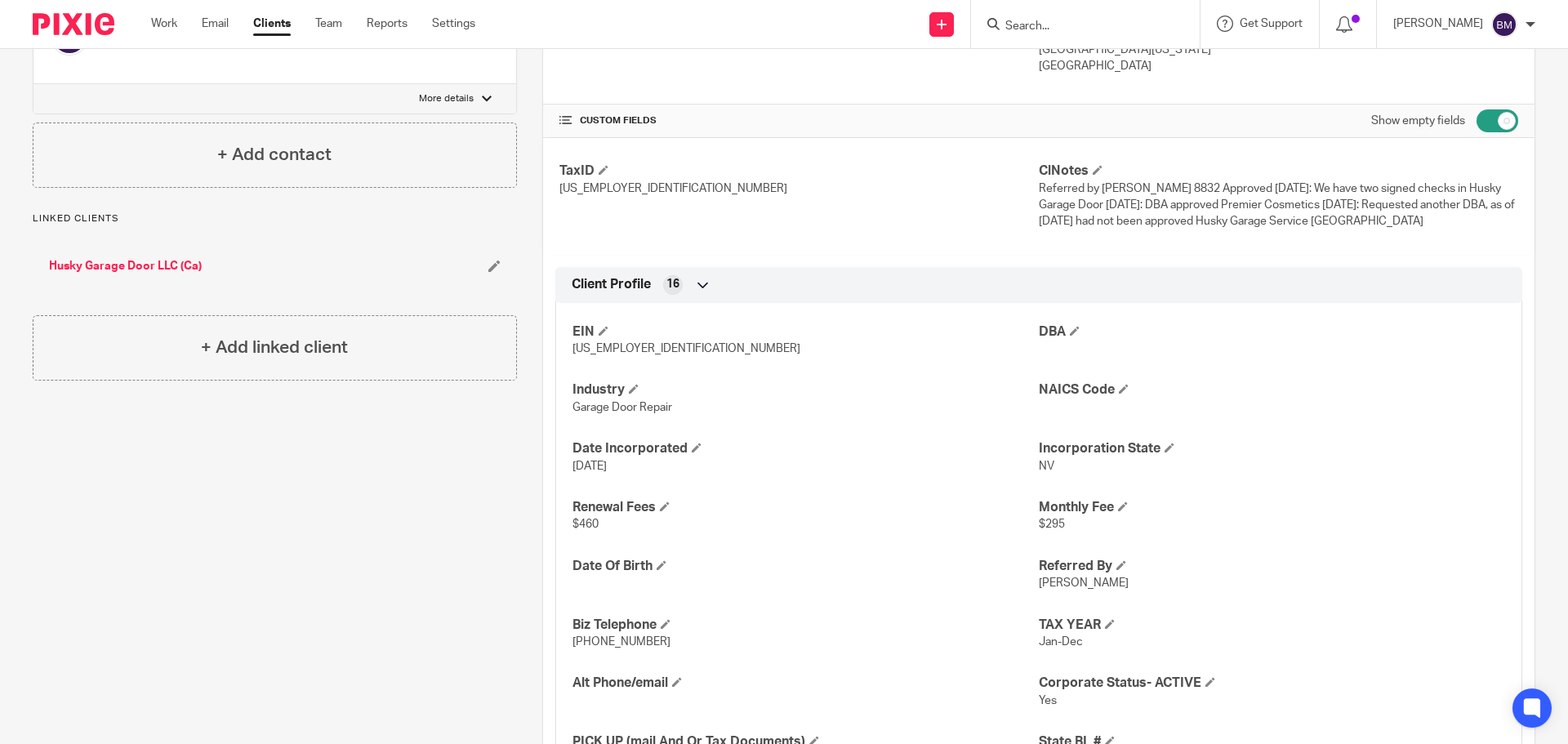
click at [1046, 22] on input "Search" at bounding box center [1077, 26] width 147 height 14
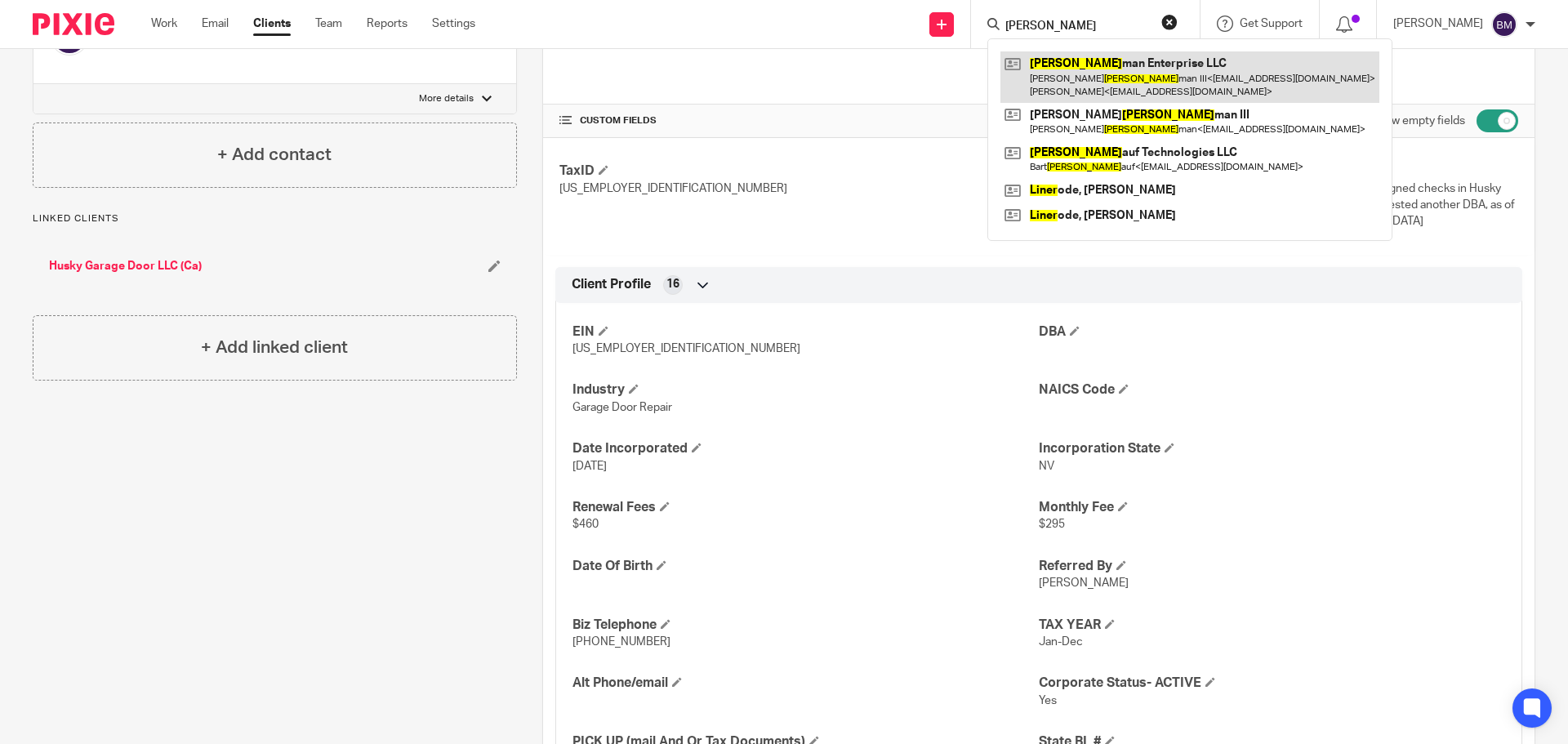
type input "linder"
click at [1088, 71] on link at bounding box center [1189, 76] width 379 height 50
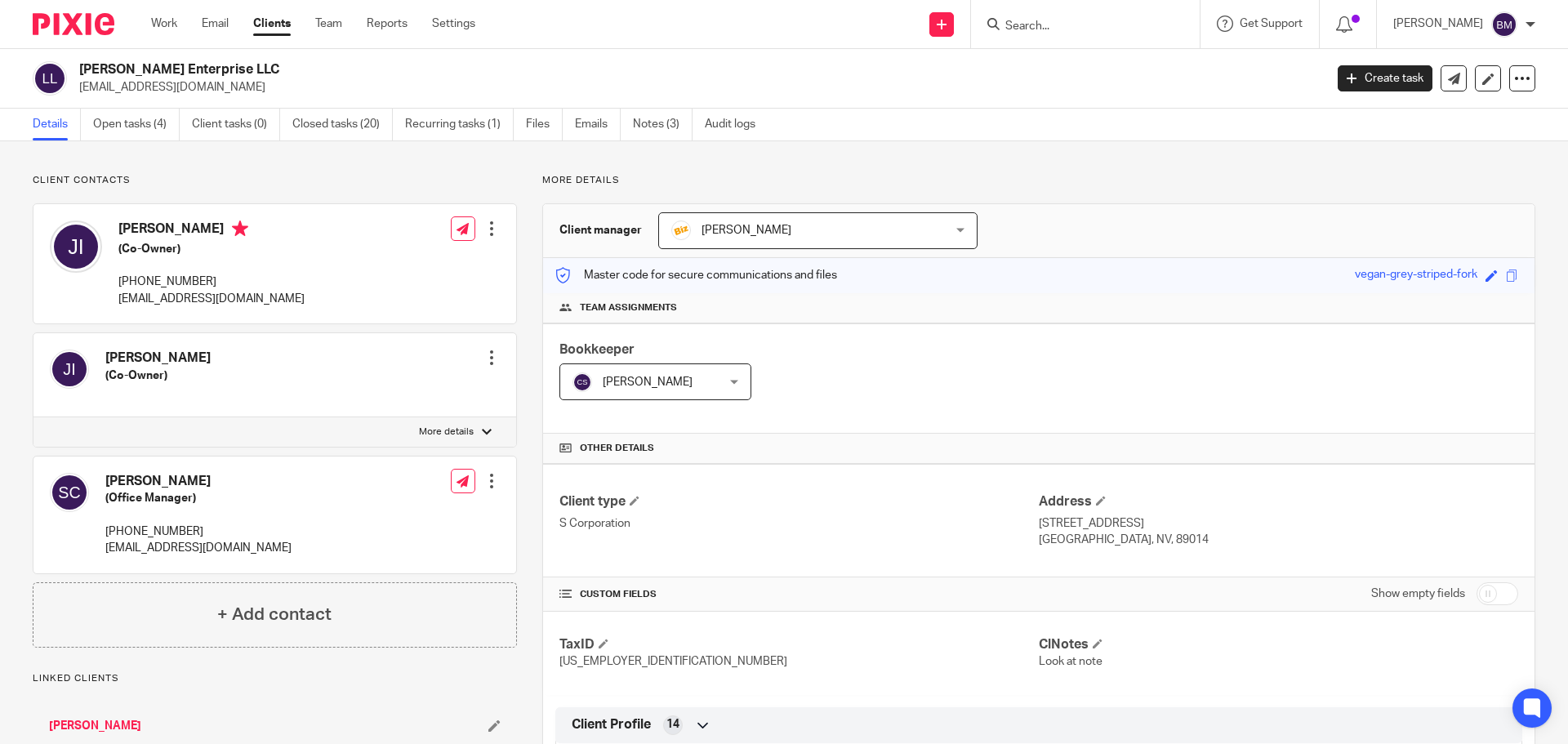
click at [1476, 590] on input "checkbox" at bounding box center [1496, 594] width 42 height 23
checkbox input "true"
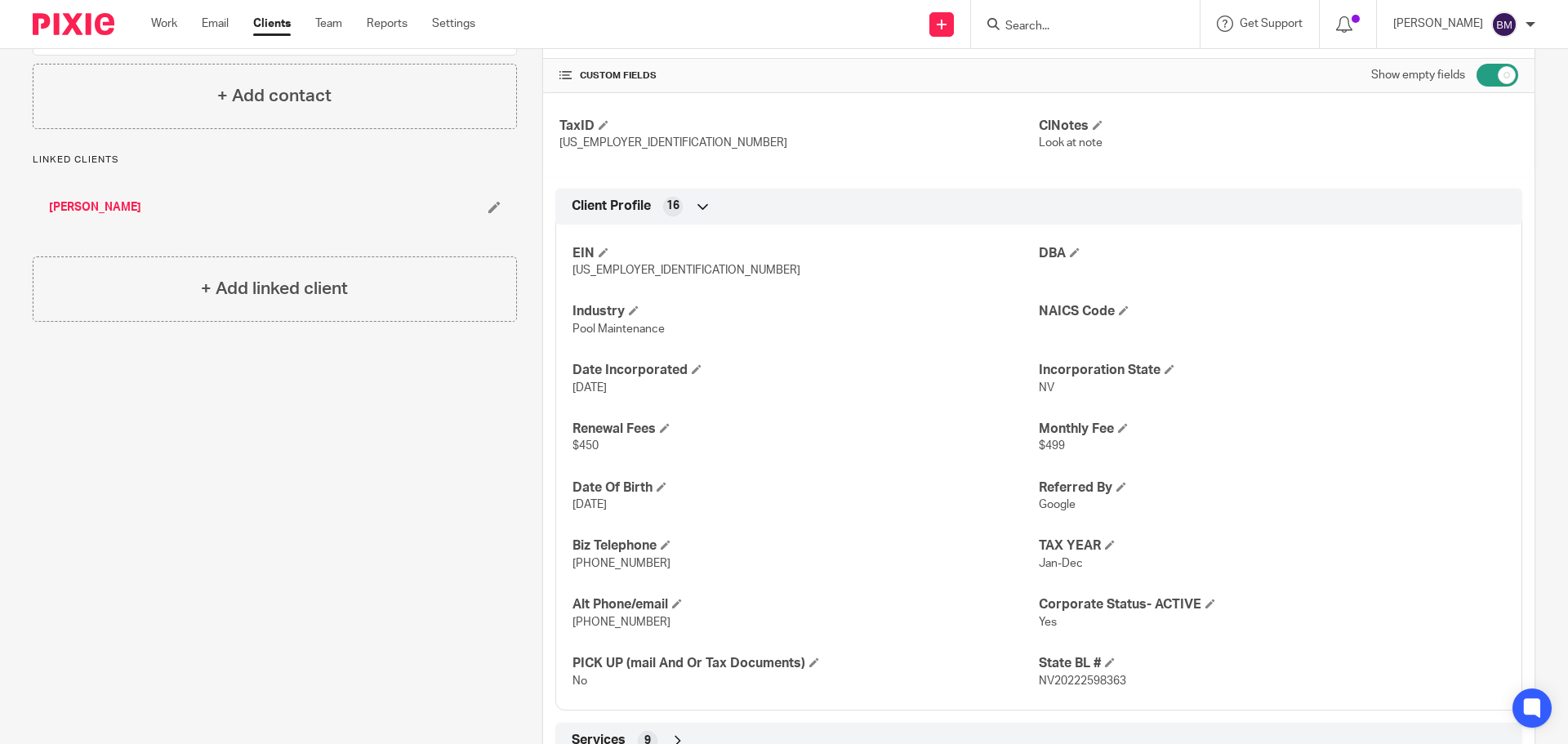
scroll to position [490, 0]
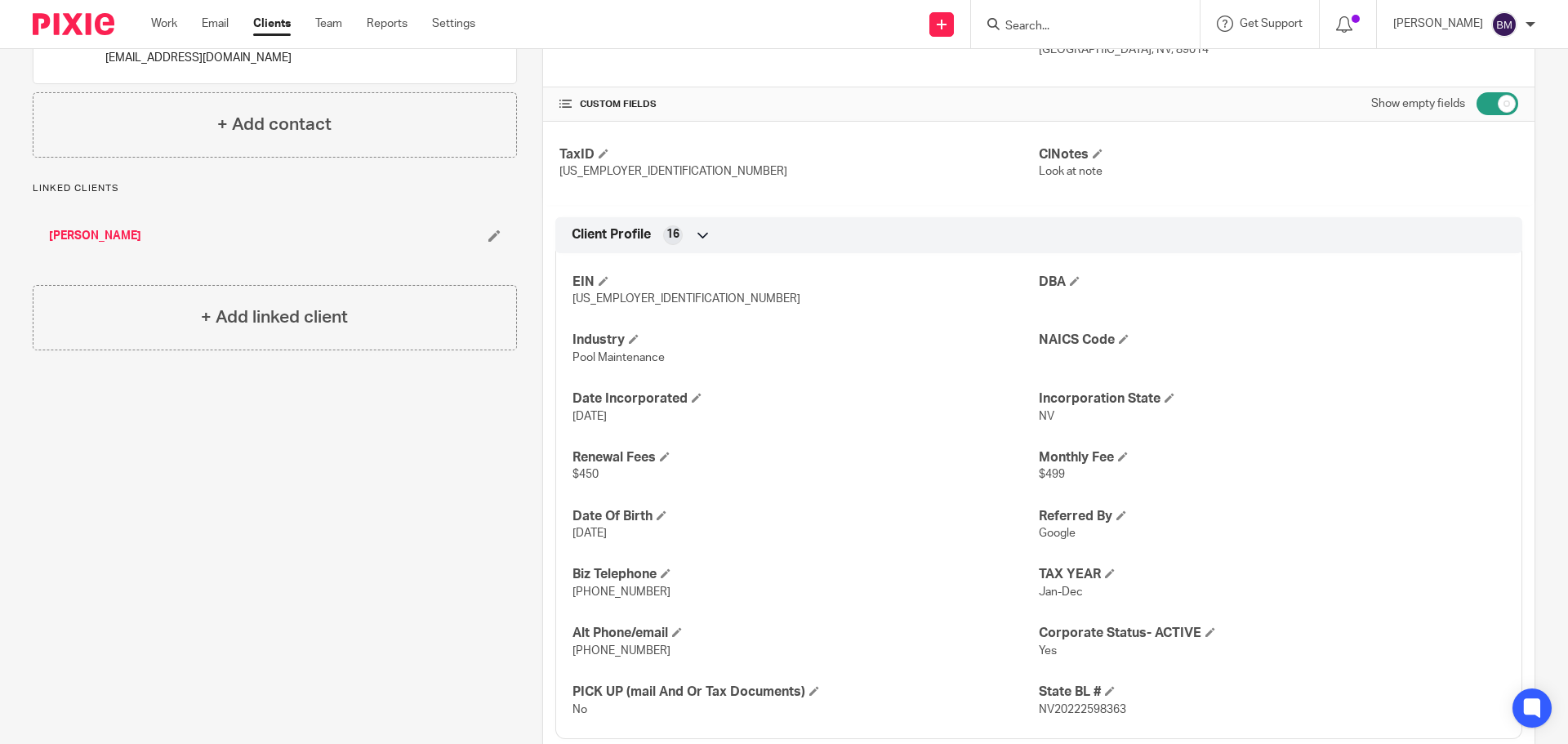
click at [1062, 24] on input "Search" at bounding box center [1077, 26] width 147 height 14
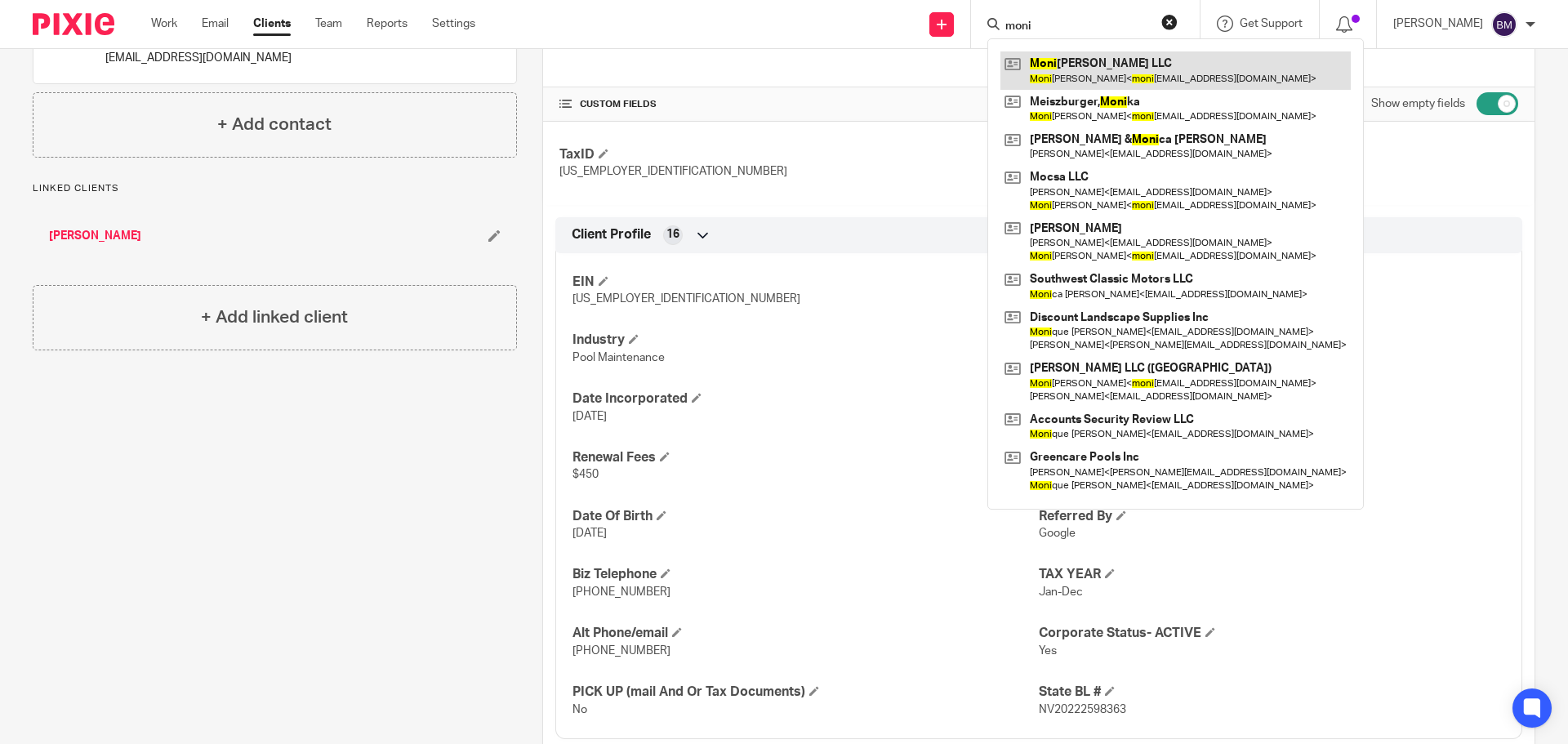
type input "moni"
click at [1095, 66] on link at bounding box center [1175, 70] width 350 height 37
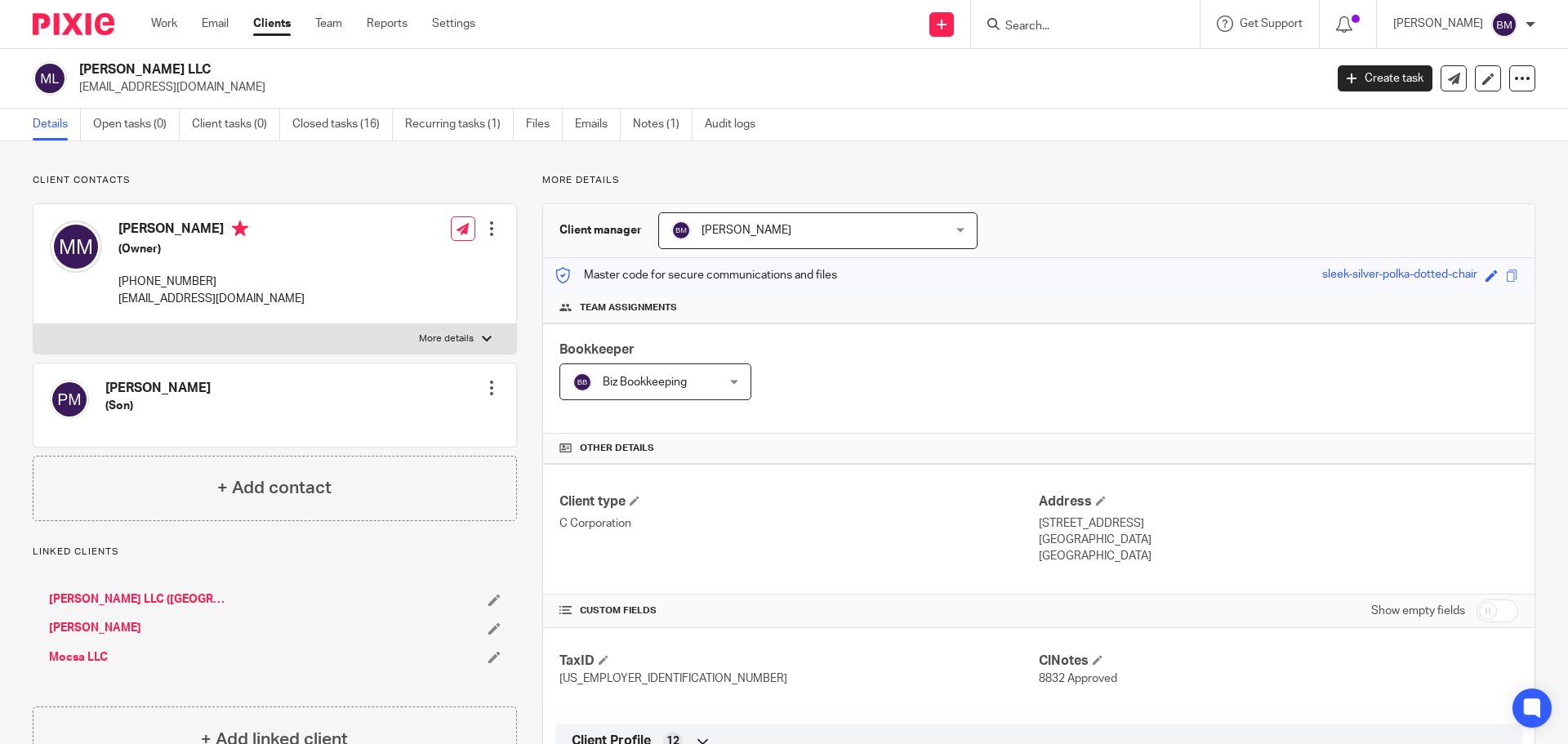
click at [1494, 619] on input "checkbox" at bounding box center [1496, 611] width 42 height 23
checkbox input "true"
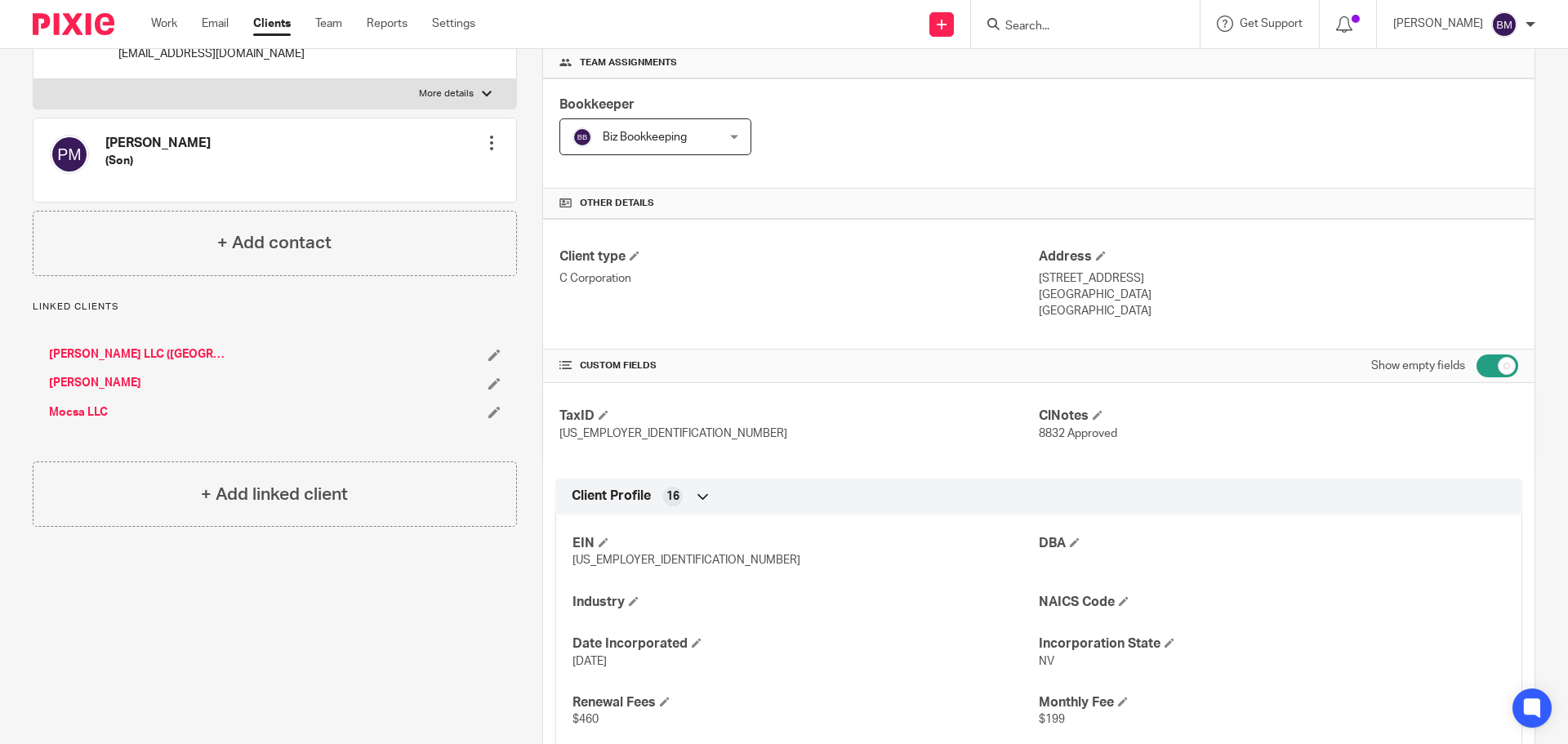
scroll to position [408, 0]
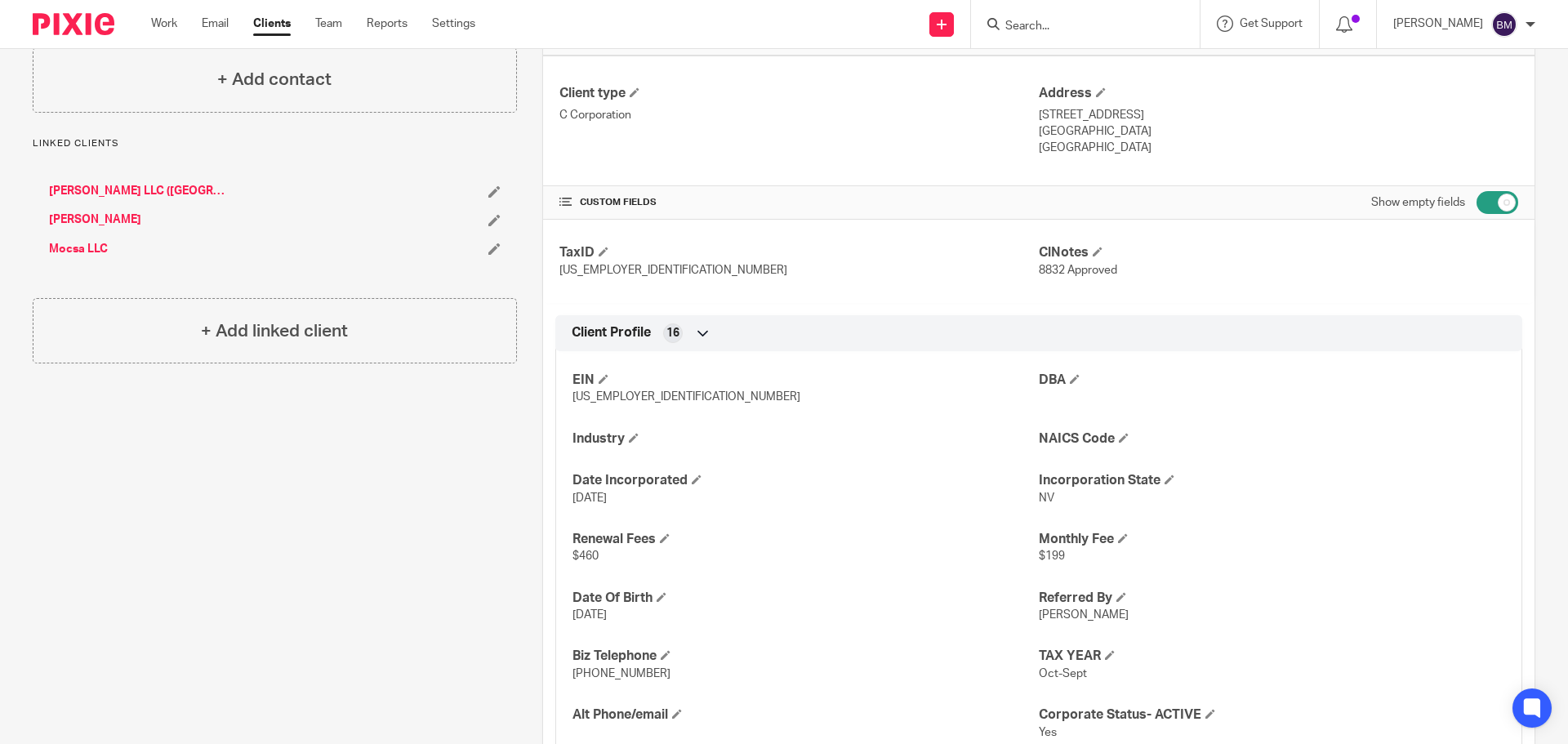
click at [1062, 21] on input "Search" at bounding box center [1077, 26] width 147 height 14
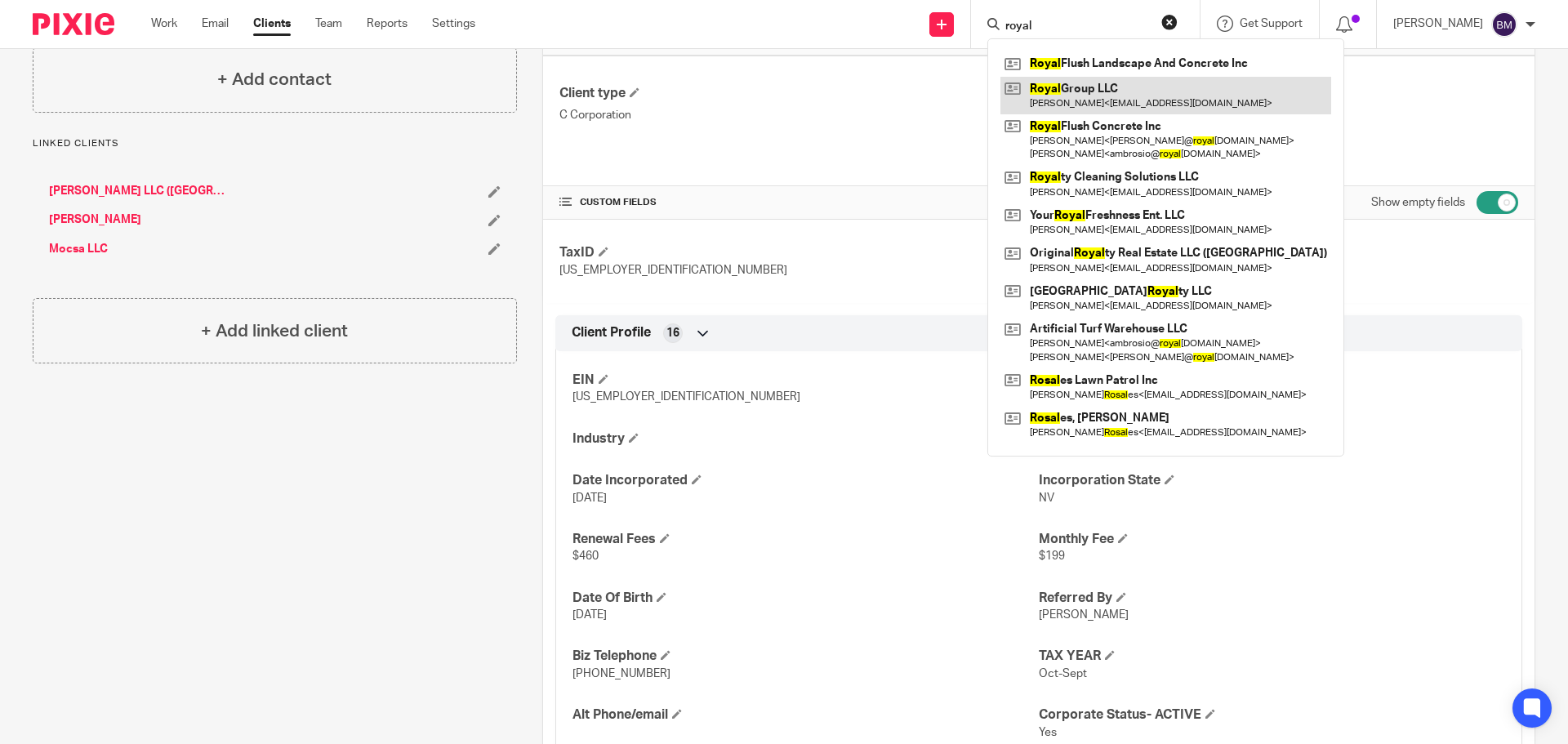
type input "royal"
click at [1100, 95] on link at bounding box center [1165, 95] width 330 height 37
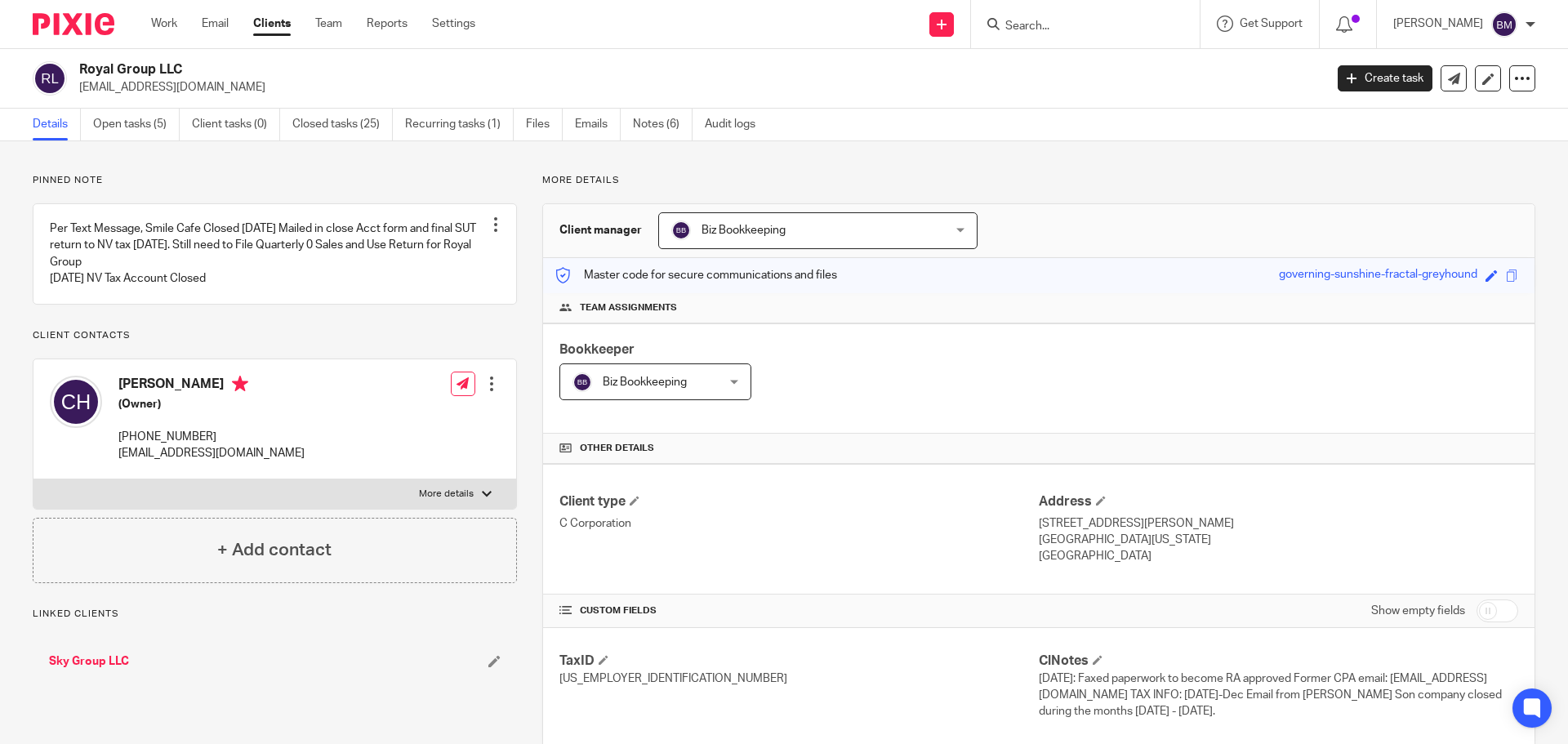
click at [1483, 616] on input "checkbox" at bounding box center [1496, 611] width 42 height 23
checkbox input "true"
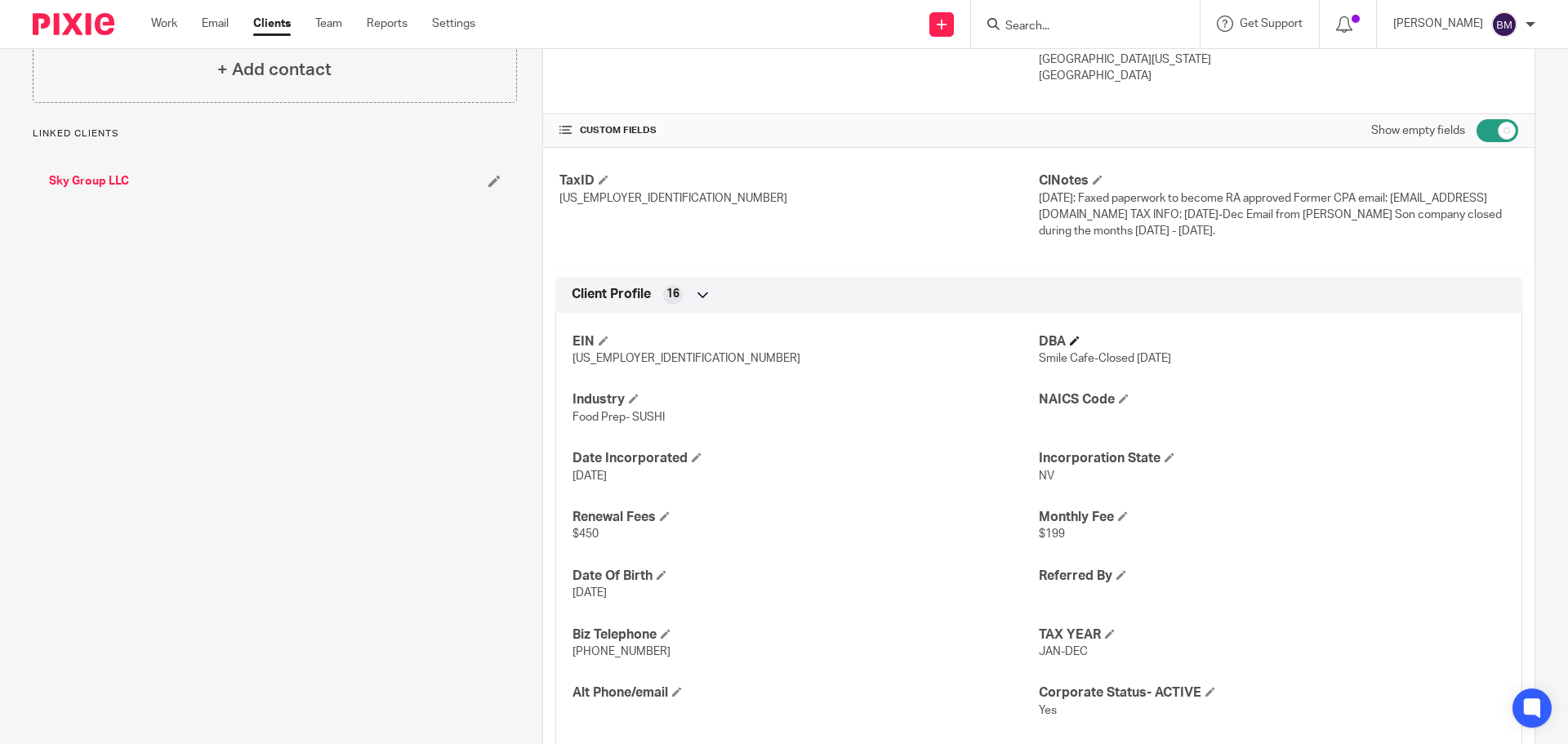
scroll to position [490, 0]
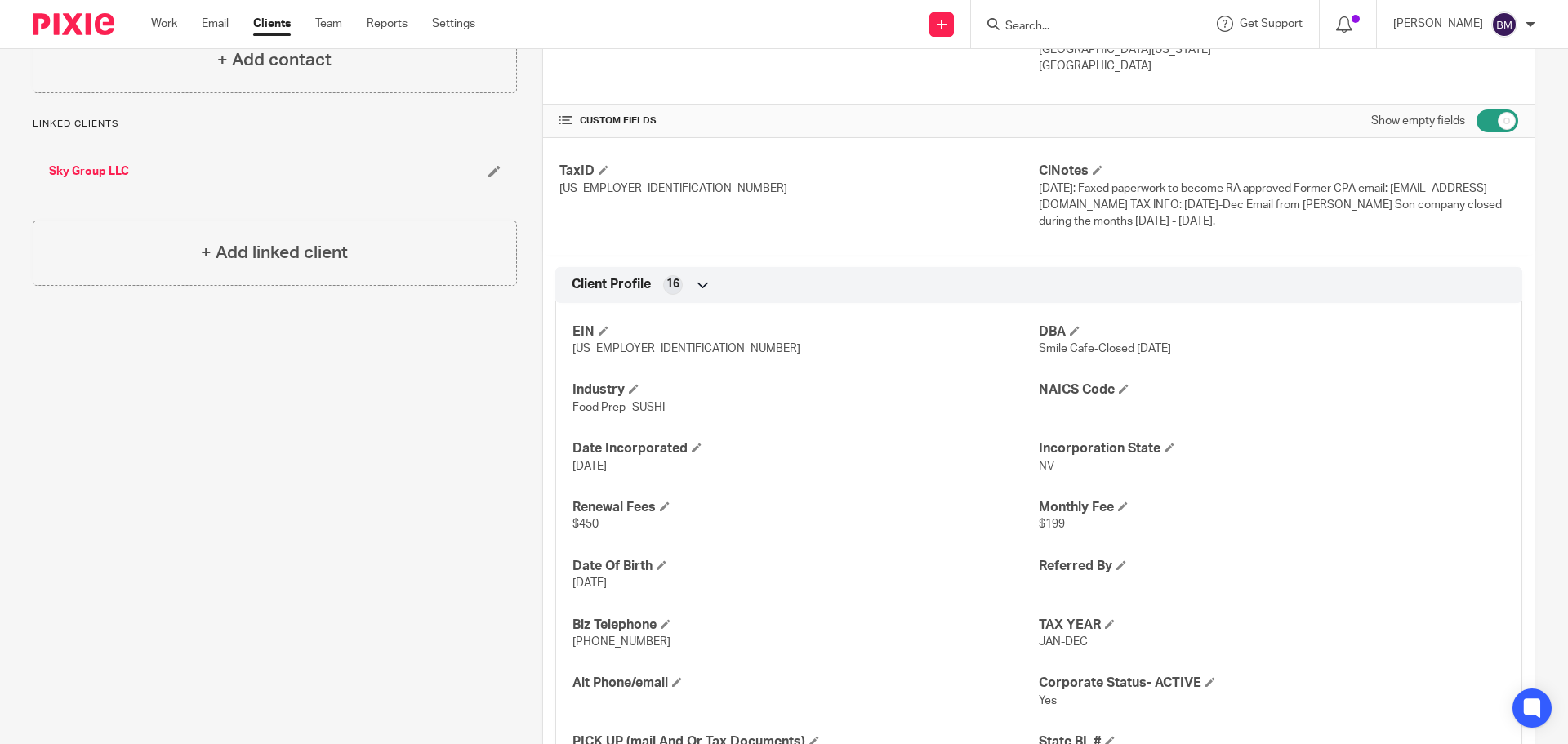
click at [1059, 31] on input "Search" at bounding box center [1077, 26] width 147 height 14
paste input "Sierras LLC"
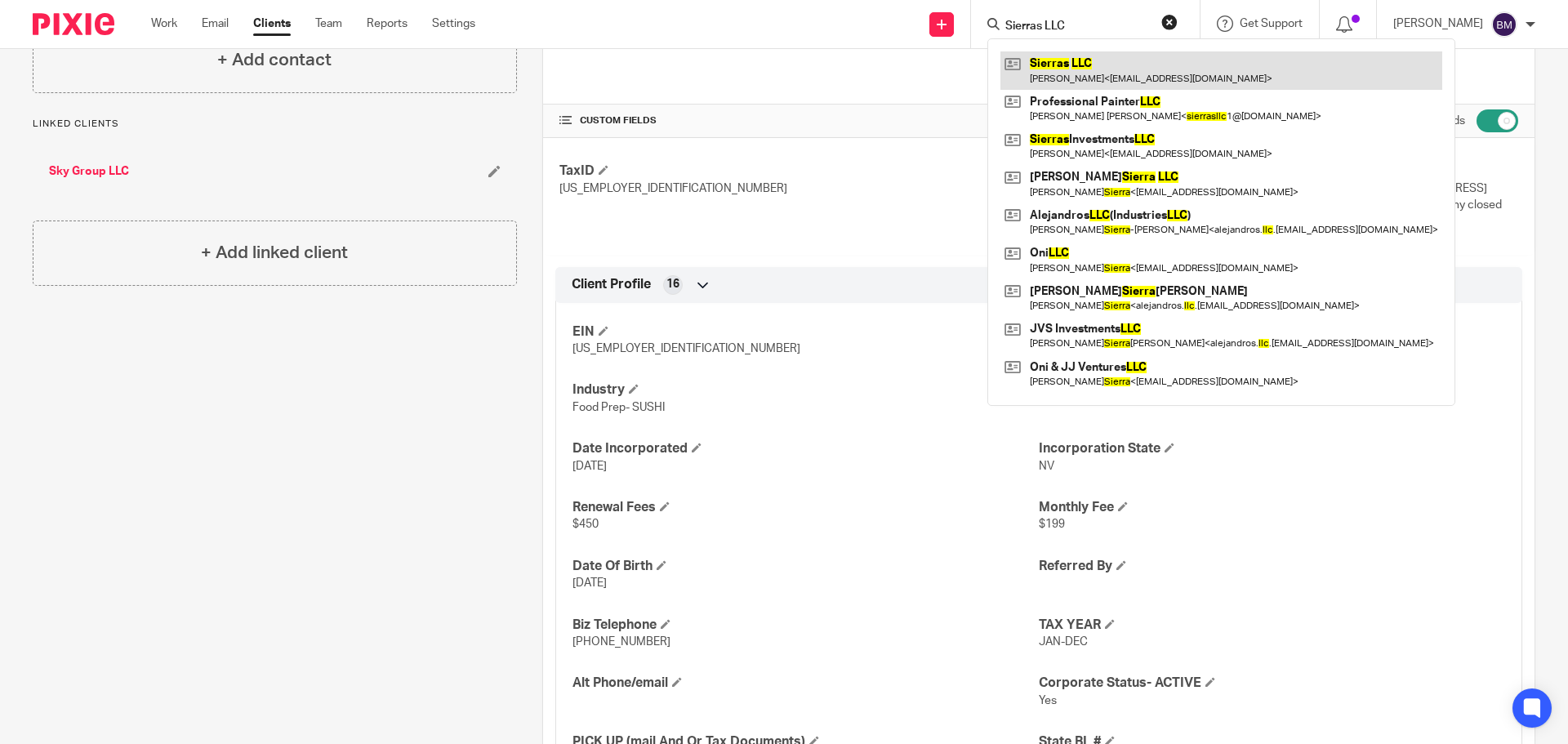
type input "Sierras LLC"
click at [1105, 77] on link at bounding box center [1221, 70] width 442 height 37
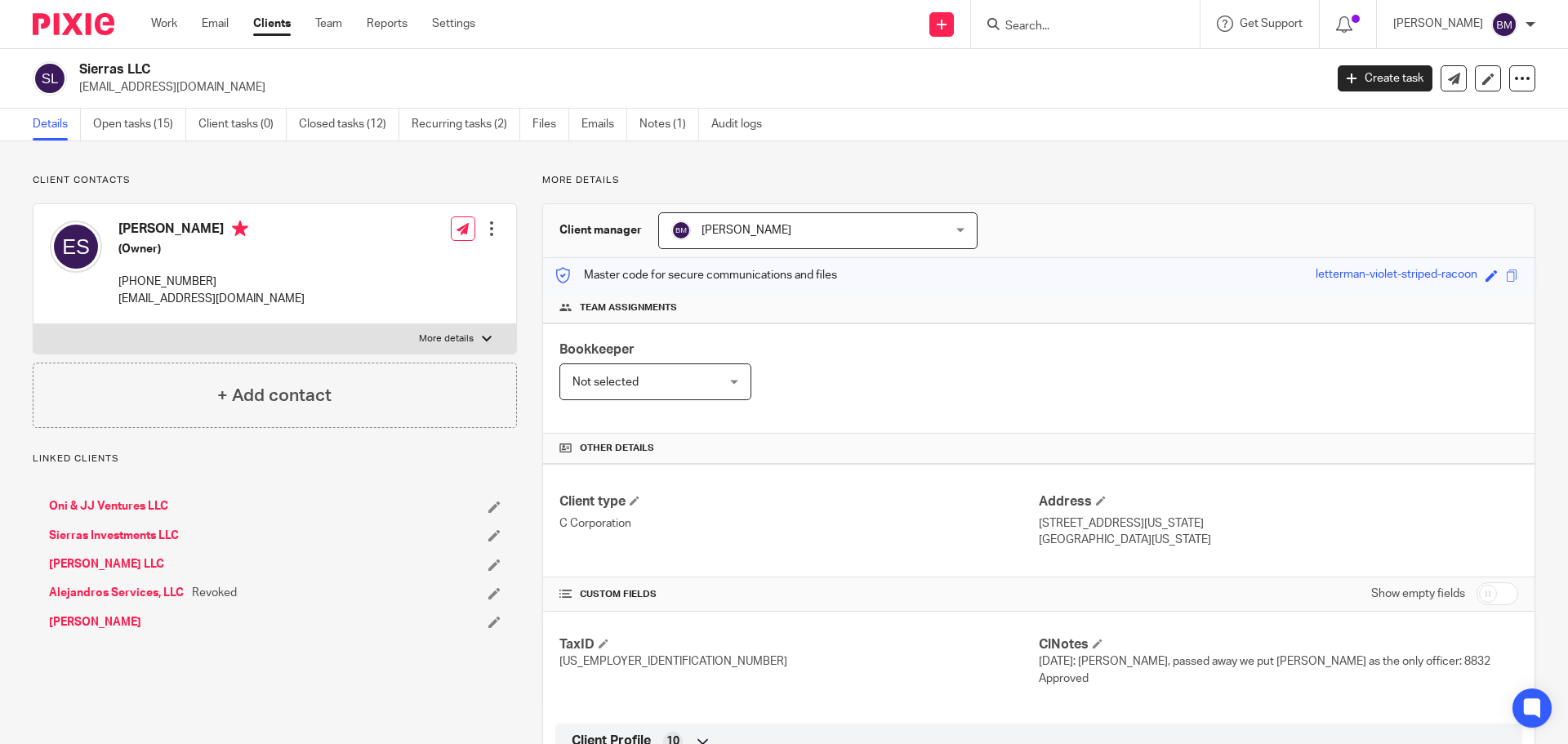
drag, startPoint x: 1496, startPoint y: 602, endPoint x: 1381, endPoint y: 578, distance: 117.5
click at [1494, 602] on input "checkbox" at bounding box center [1496, 594] width 42 height 23
checkbox input "true"
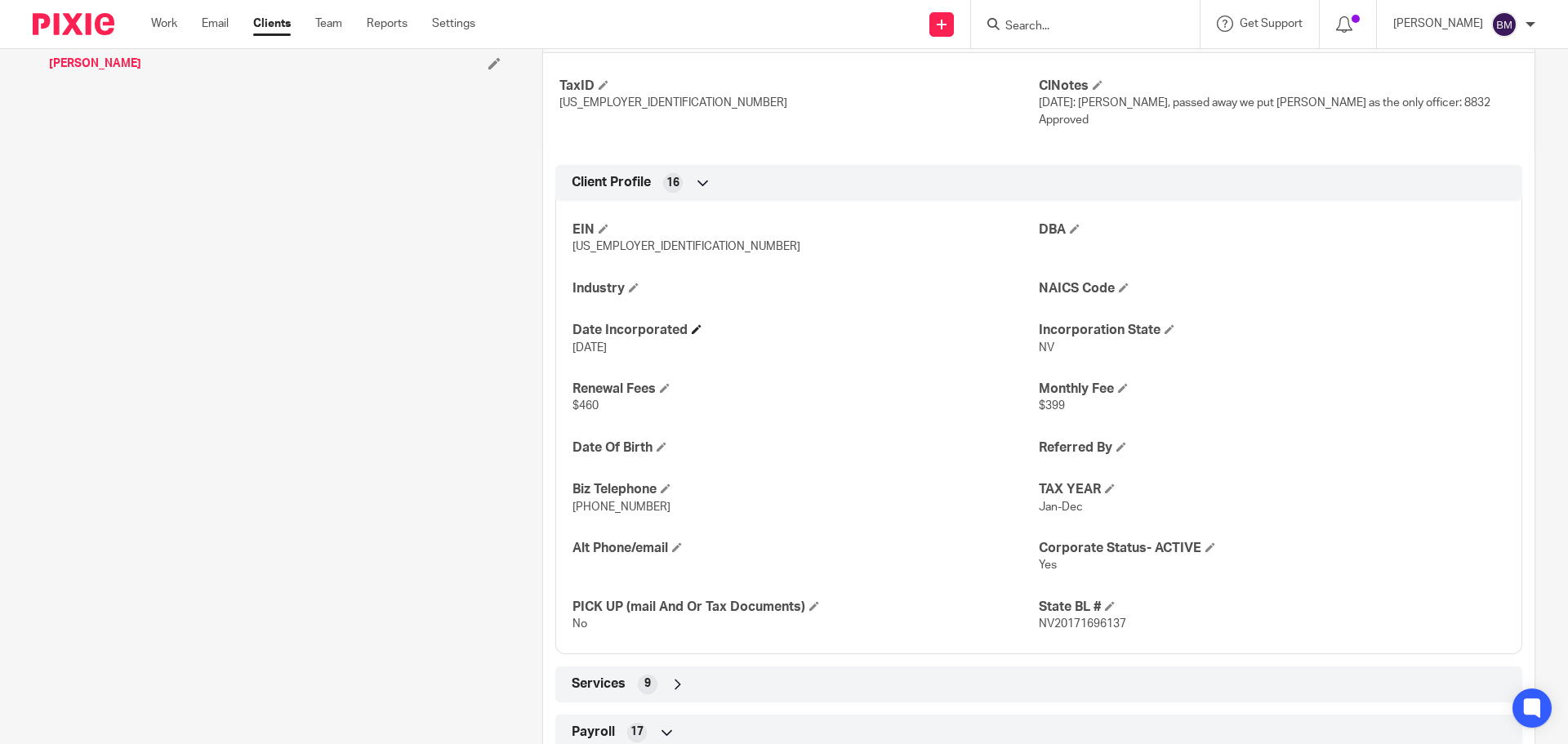
scroll to position [572, 0]
